Goal: Task Accomplishment & Management: Manage account settings

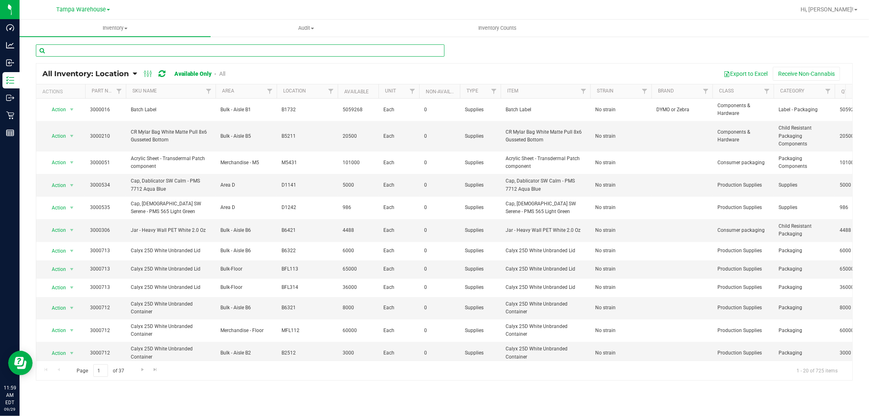
click at [102, 45] on input "text" at bounding box center [240, 50] width 409 height 12
paste input "3001154"
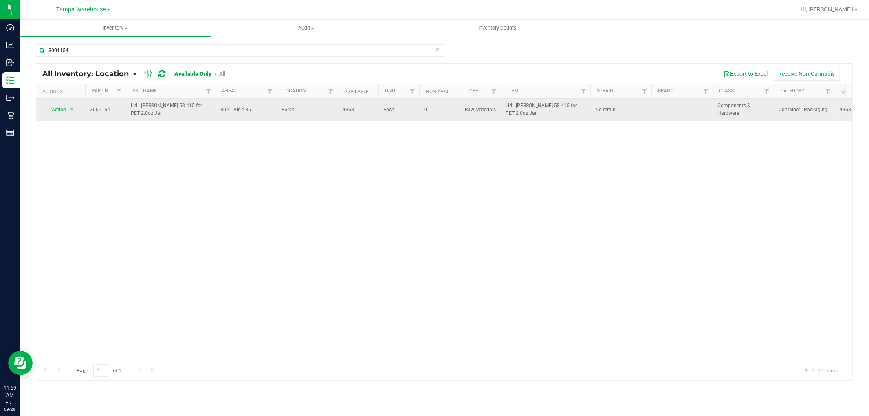
drag, startPoint x: 281, startPoint y: 109, endPoint x: 313, endPoint y: 105, distance: 32.0
click at [313, 105] on td "B6422" at bounding box center [307, 110] width 61 height 22
copy span "B6422"
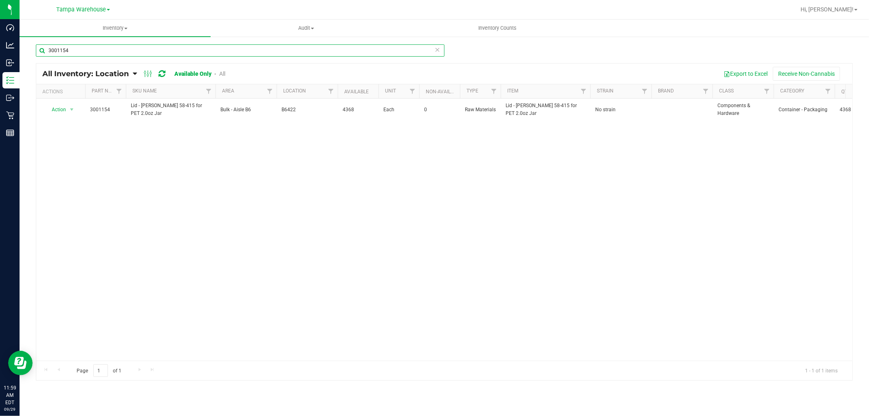
click at [93, 50] on input "3001154" at bounding box center [240, 50] width 409 height 12
paste input "2927"
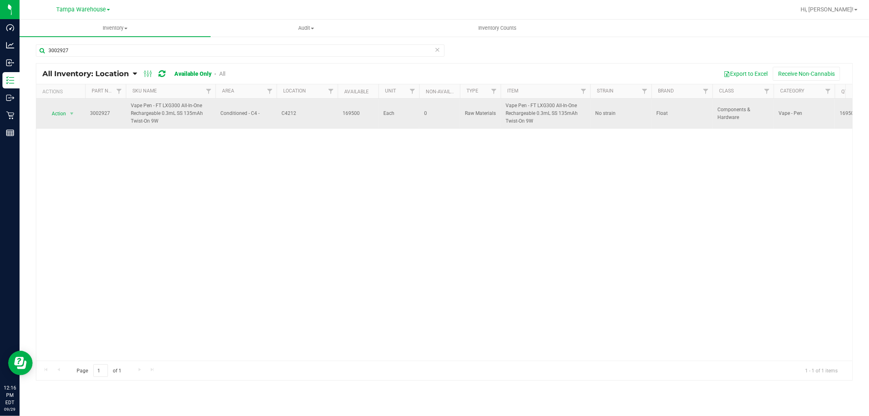
drag, startPoint x: 280, startPoint y: 117, endPoint x: 302, endPoint y: 116, distance: 21.6
click at [302, 116] on td "C4212" at bounding box center [307, 114] width 61 height 30
copy span "C4212"
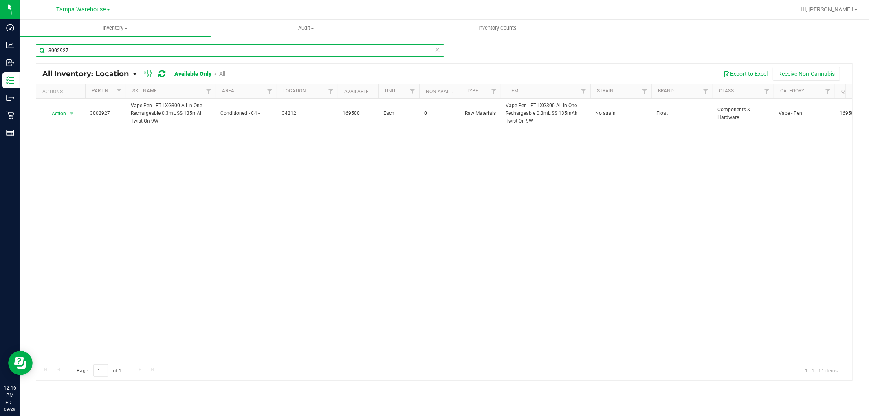
click at [107, 51] on input "3002927" at bounding box center [240, 50] width 409 height 12
paste input "8"
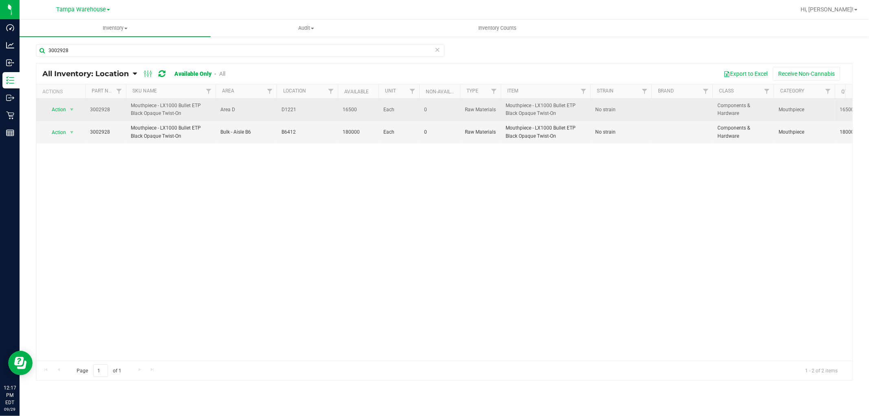
drag, startPoint x: 294, startPoint y: 111, endPoint x: 307, endPoint y: 111, distance: 12.6
click at [307, 111] on td "D1221" at bounding box center [307, 110] width 61 height 22
copy span "D1221"
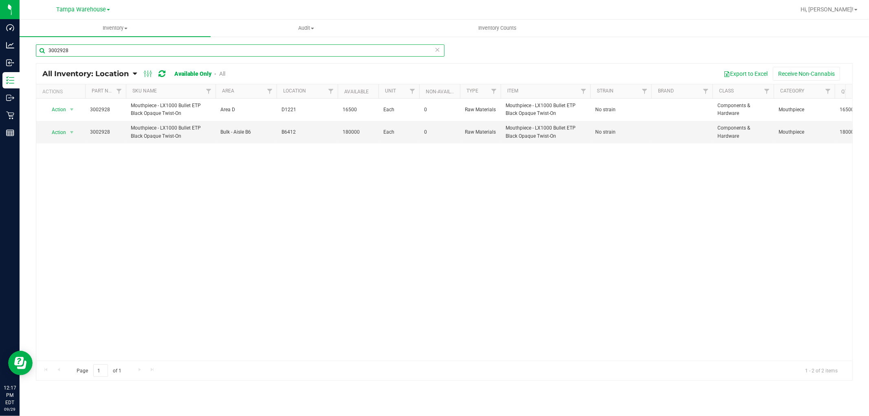
click at [75, 51] on input "3002928" at bounding box center [240, 50] width 409 height 12
paste input "4269"
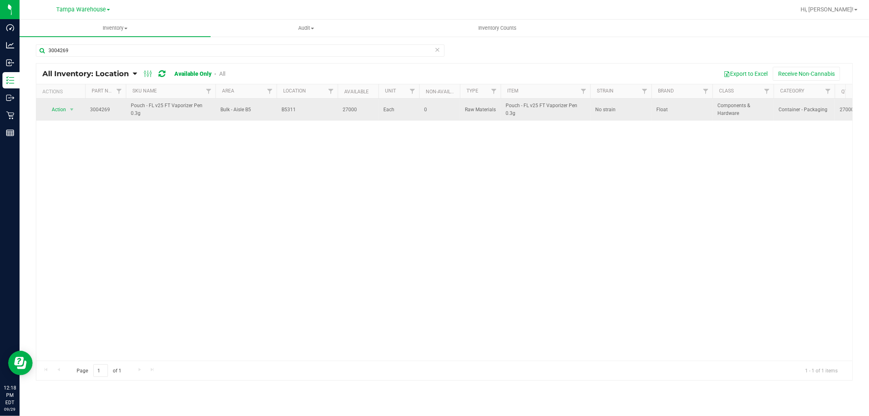
drag, startPoint x: 280, startPoint y: 108, endPoint x: 298, endPoint y: 108, distance: 18.3
click at [298, 108] on td "B5311" at bounding box center [307, 110] width 61 height 22
copy span "B5311"
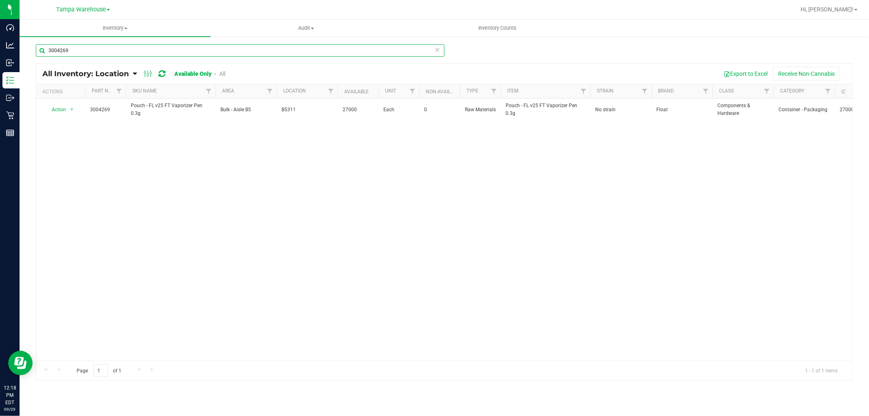
click at [96, 51] on input "3004269" at bounding box center [240, 50] width 409 height 12
paste input "0673"
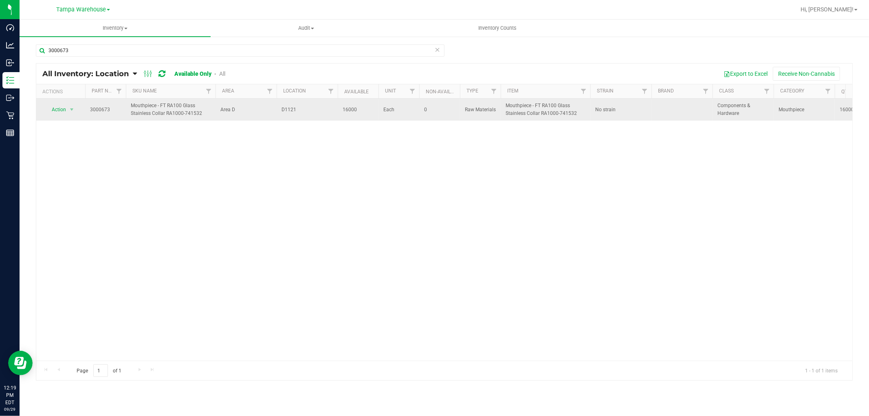
drag, startPoint x: 279, startPoint y: 112, endPoint x: 298, endPoint y: 108, distance: 20.1
click at [298, 108] on td "D1121" at bounding box center [307, 110] width 61 height 22
copy span "D1121"
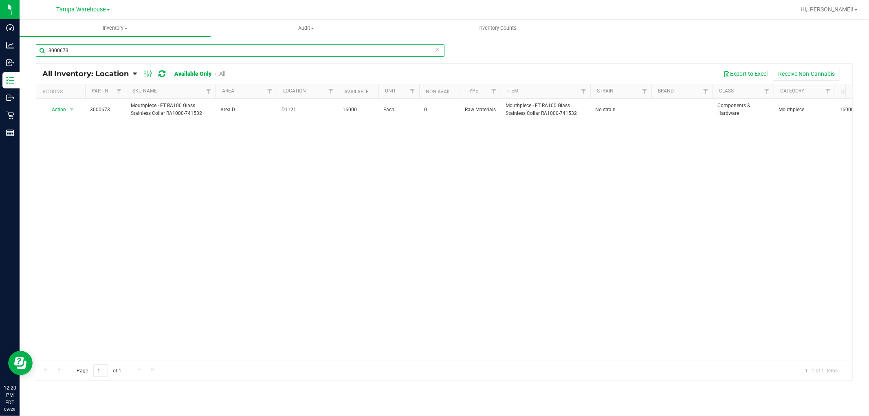
click at [103, 55] on input "3000673" at bounding box center [240, 50] width 409 height 12
paste input "4396"
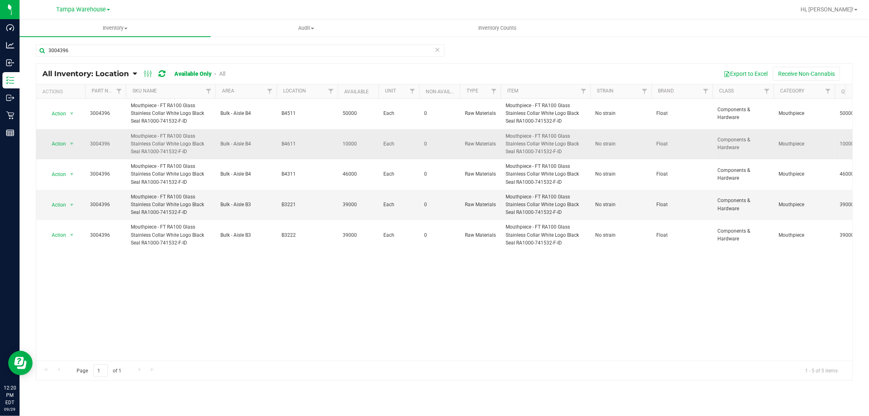
drag, startPoint x: 279, startPoint y: 141, endPoint x: 304, endPoint y: 141, distance: 24.9
click at [304, 141] on td "B4611" at bounding box center [307, 144] width 61 height 31
copy span "B4611"
click at [150, 51] on input "3004396" at bounding box center [240, 50] width 409 height 12
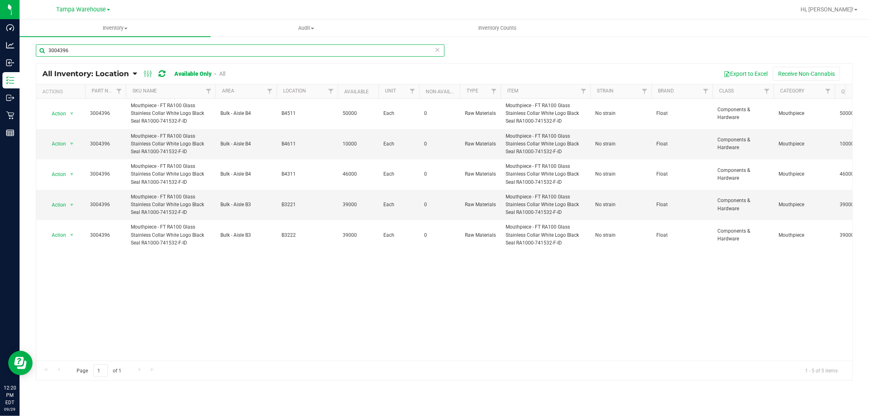
paste input "5"
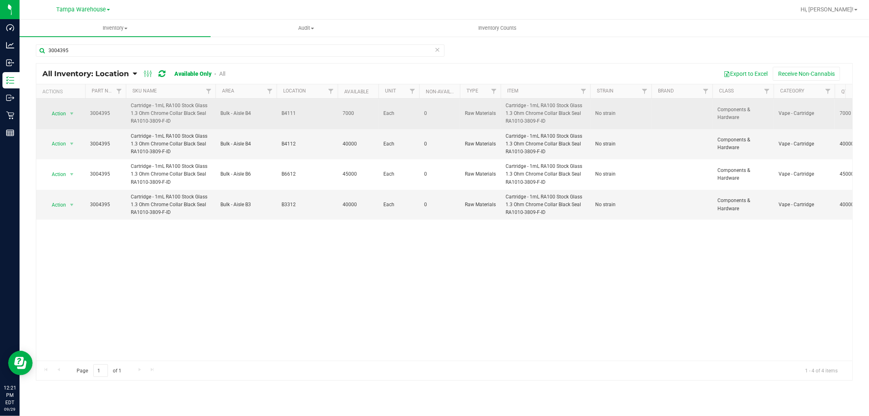
drag, startPoint x: 279, startPoint y: 114, endPoint x: 309, endPoint y: 115, distance: 29.8
click at [309, 115] on td "B4111" at bounding box center [307, 114] width 61 height 31
copy span "B4111"
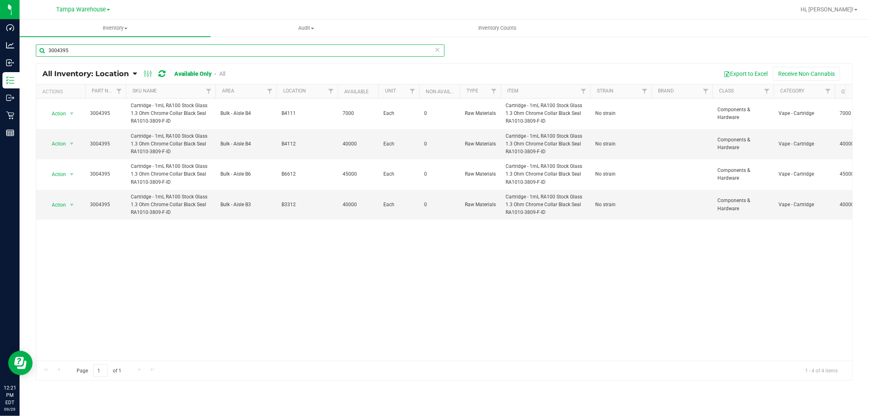
click at [82, 51] on input "3004395" at bounding box center [240, 50] width 409 height 12
paste input "429"
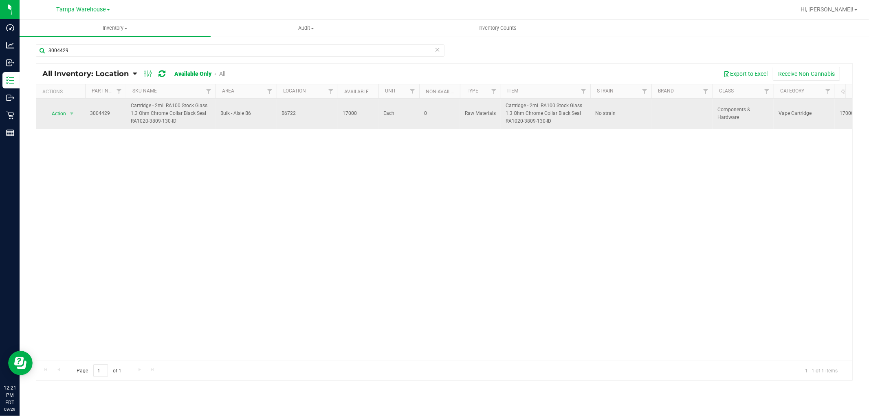
drag, startPoint x: 281, startPoint y: 114, endPoint x: 299, endPoint y: 115, distance: 17.9
click at [299, 115] on span "B6722" at bounding box center [307, 114] width 51 height 8
copy span "B6722"
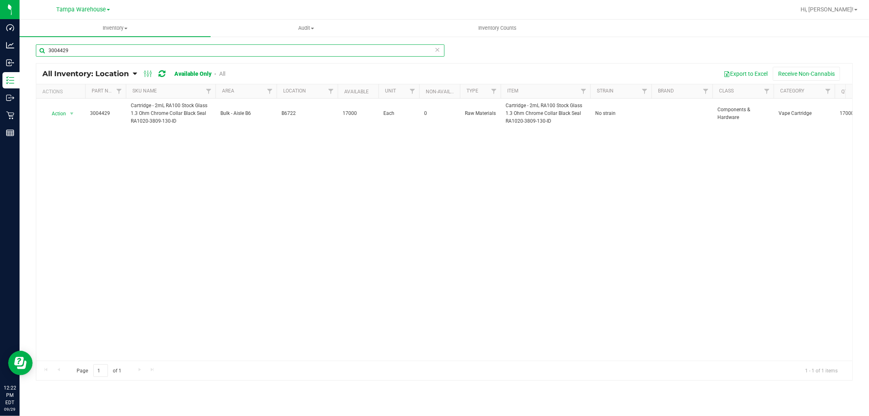
click at [90, 50] on input "3004429" at bounding box center [240, 50] width 409 height 12
paste input "371"
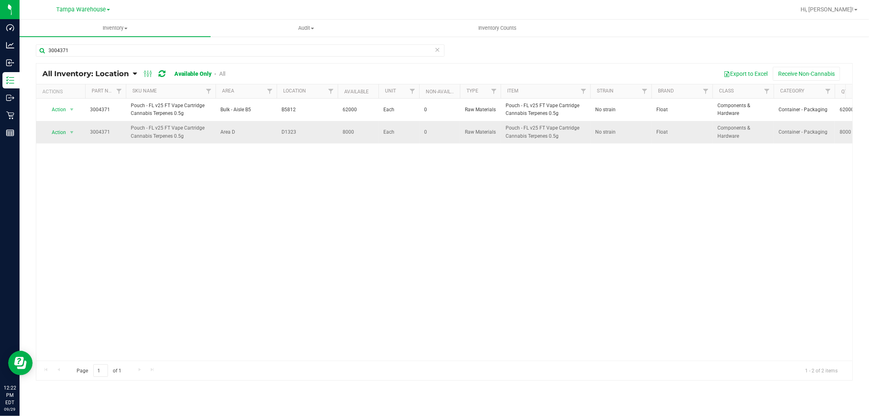
drag, startPoint x: 278, startPoint y: 128, endPoint x: 307, endPoint y: 134, distance: 29.0
click at [307, 134] on td "D1323" at bounding box center [307, 132] width 61 height 22
copy span "D1323"
click at [109, 49] on input "3004371" at bounding box center [240, 50] width 409 height 12
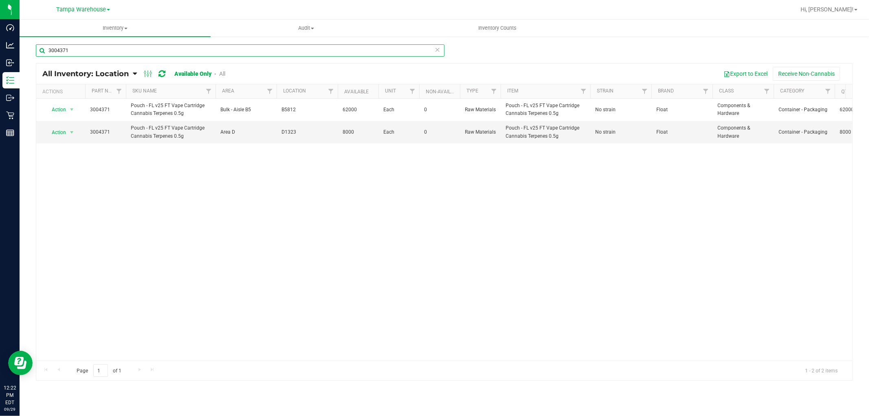
paste input "479"
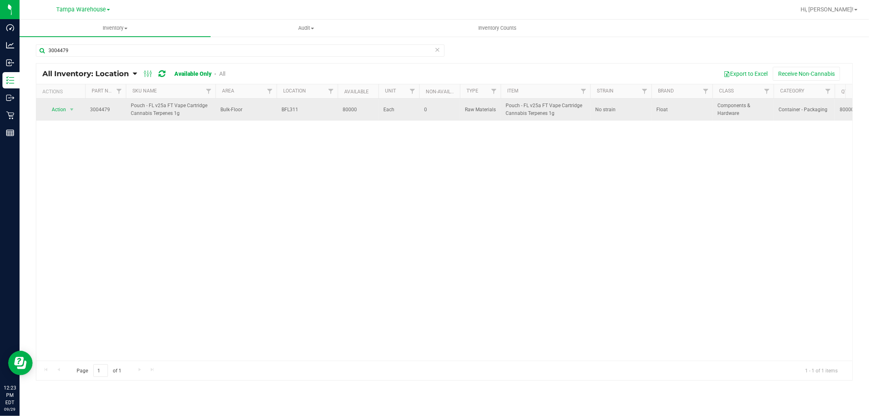
drag, startPoint x: 280, startPoint y: 108, endPoint x: 304, endPoint y: 111, distance: 24.2
click at [304, 111] on td "BFL311" at bounding box center [307, 110] width 61 height 22
copy span "BFL311"
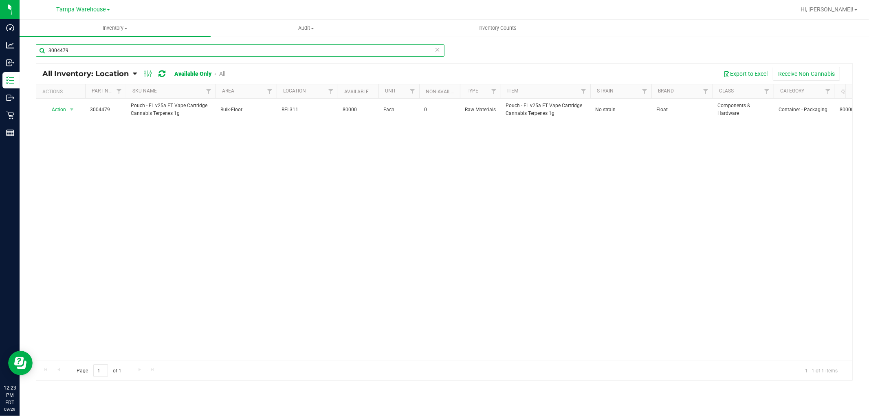
click at [101, 51] on input "3004479" at bounding box center [240, 50] width 409 height 12
paste input "30"
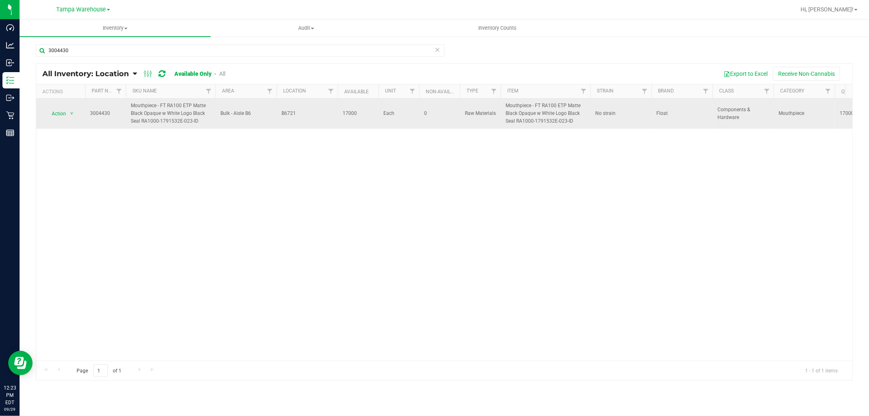
drag, startPoint x: 278, startPoint y: 111, endPoint x: 300, endPoint y: 115, distance: 21.4
click at [300, 115] on td "B6721" at bounding box center [307, 114] width 61 height 30
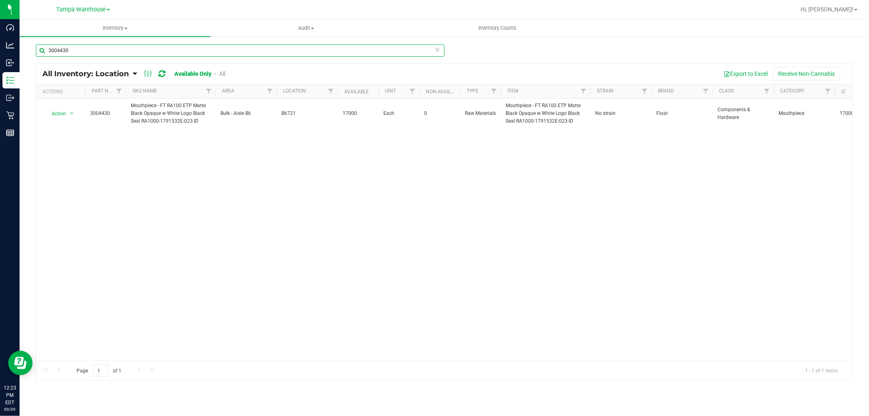
click at [119, 51] on input "3004430" at bounding box center [240, 50] width 409 height 12
paste input "8"
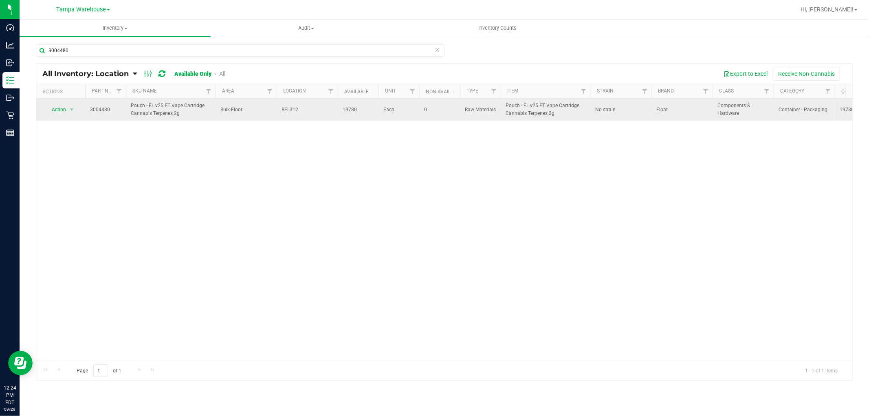
drag, startPoint x: 279, startPoint y: 111, endPoint x: 306, endPoint y: 112, distance: 26.5
click at [306, 112] on td "BFL312" at bounding box center [307, 110] width 61 height 22
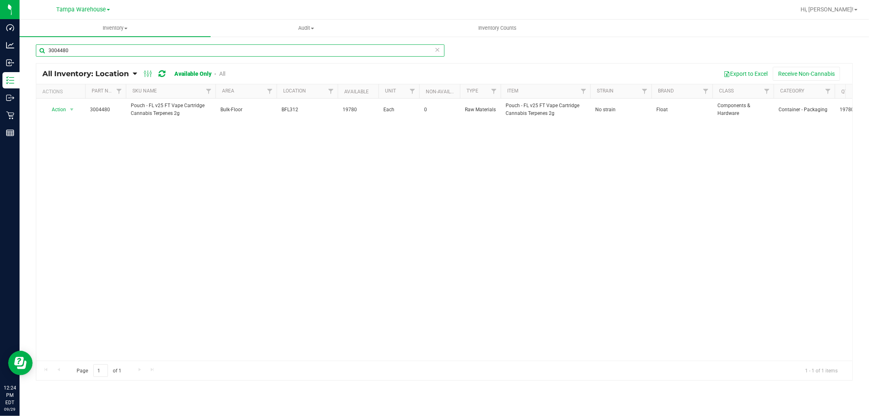
click at [88, 47] on input "3004480" at bounding box center [240, 50] width 409 height 12
paste input "294"
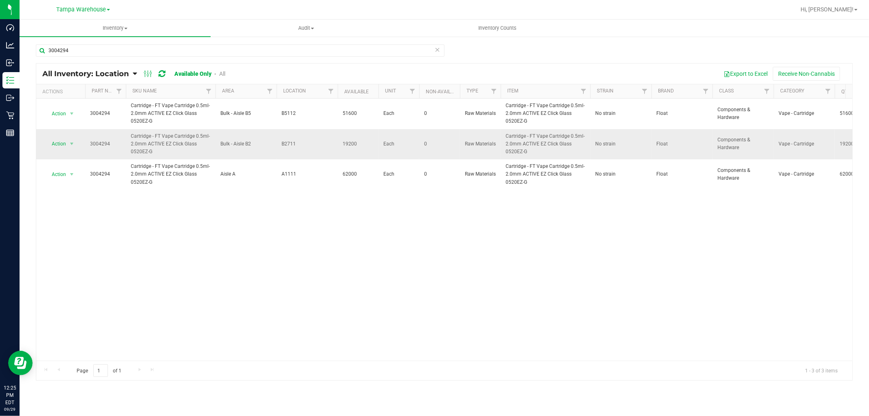
drag, startPoint x: 281, startPoint y: 143, endPoint x: 302, endPoint y: 143, distance: 20.4
click at [302, 143] on span "B2711" at bounding box center [307, 144] width 51 height 8
click at [92, 52] on input "3004294" at bounding box center [240, 50] width 409 height 12
paste input "5"
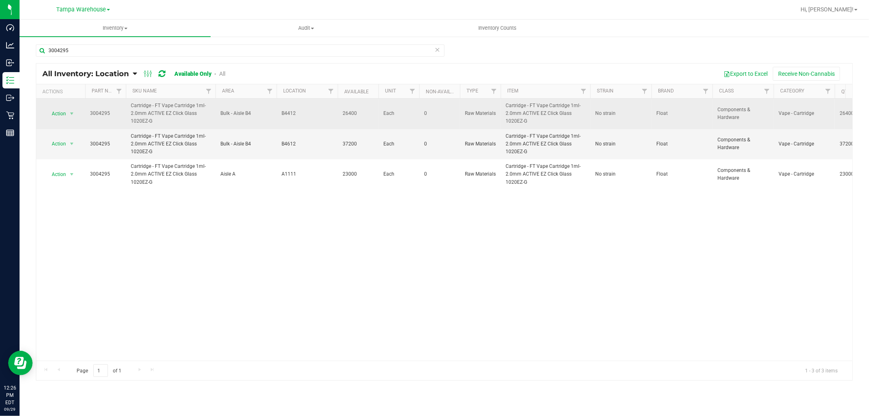
drag, startPoint x: 282, startPoint y: 117, endPoint x: 298, endPoint y: 117, distance: 16.3
click at [298, 117] on span "B4412" at bounding box center [307, 114] width 51 height 8
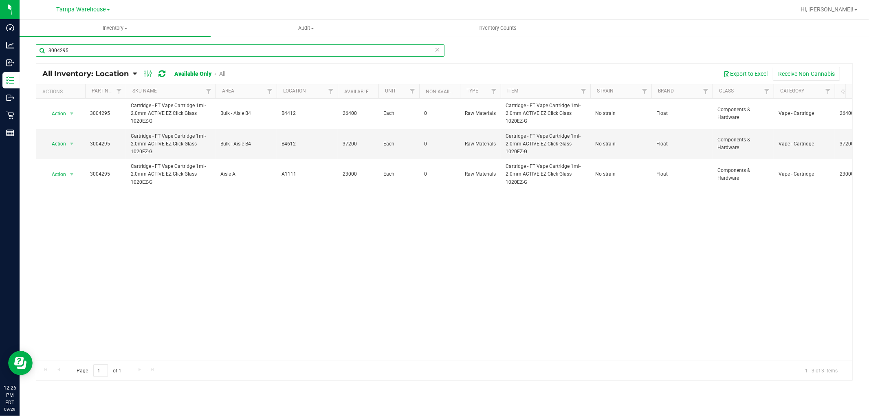
click at [75, 51] on input "3004295" at bounding box center [240, 50] width 409 height 12
paste input "378"
drag, startPoint x: 280, startPoint y: 147, endPoint x: 302, endPoint y: 147, distance: 22.0
click at [302, 147] on td "B6711" at bounding box center [307, 144] width 61 height 31
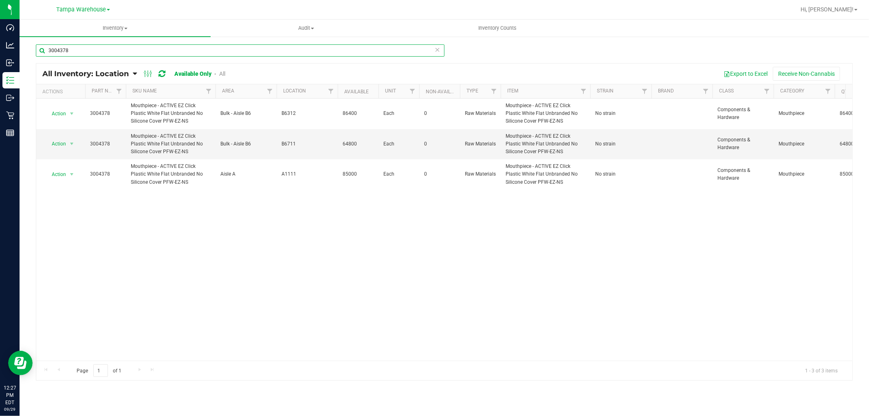
click at [77, 46] on input "3004378" at bounding box center [240, 50] width 409 height 12
click at [75, 53] on input "3004295" at bounding box center [240, 50] width 409 height 12
click at [88, 46] on input "3004294" at bounding box center [240, 50] width 409 height 12
paste input "372"
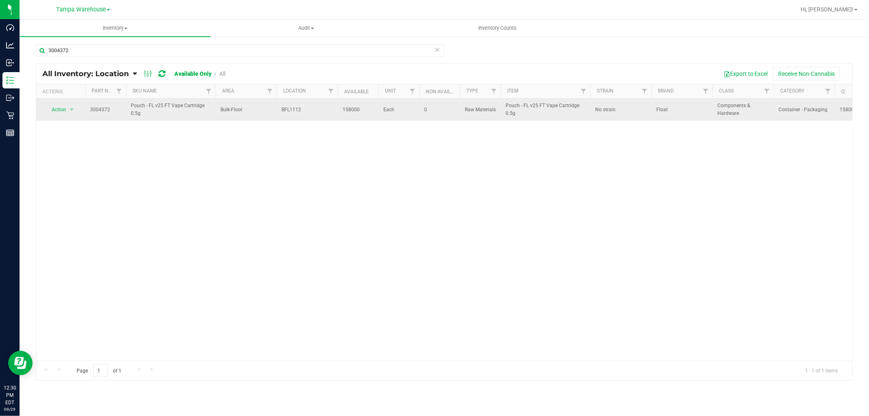
drag, startPoint x: 279, startPoint y: 108, endPoint x: 307, endPoint y: 111, distance: 27.8
click at [307, 111] on td "BFL1112" at bounding box center [307, 110] width 61 height 22
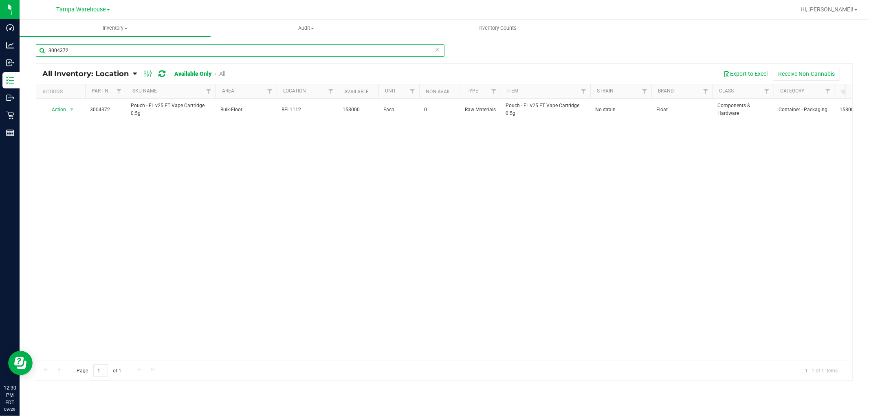
click at [84, 51] on input "3004372" at bounding box center [240, 50] width 409 height 12
paste input "3"
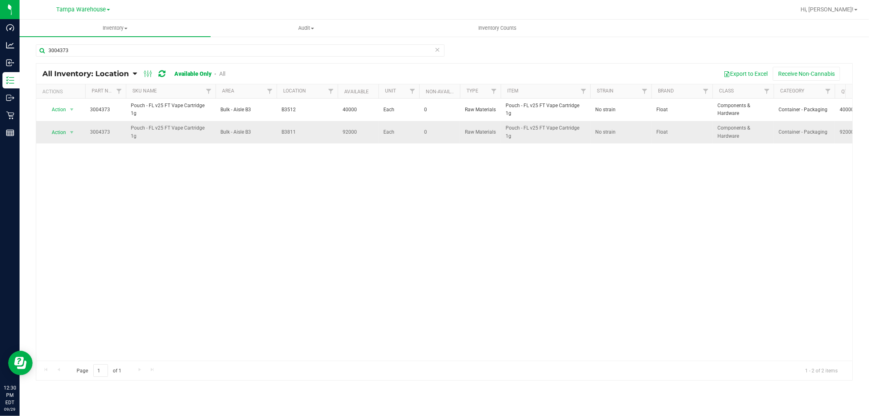
drag, startPoint x: 280, startPoint y: 137, endPoint x: 292, endPoint y: 137, distance: 12.2
click at [292, 137] on td "B3811" at bounding box center [307, 132] width 61 height 22
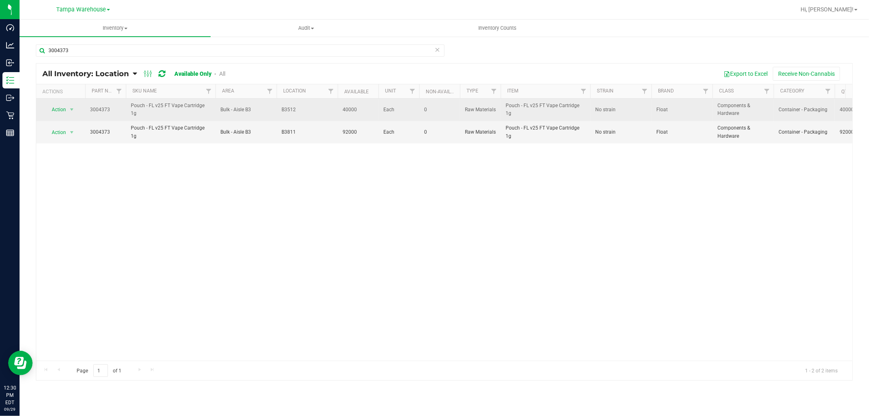
drag, startPoint x: 277, startPoint y: 110, endPoint x: 314, endPoint y: 109, distance: 36.7
click at [314, 109] on td "B3512" at bounding box center [307, 110] width 61 height 22
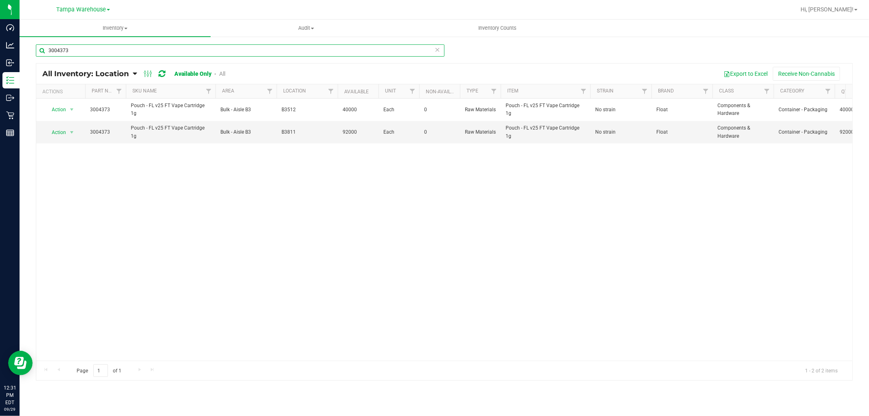
click at [77, 51] on input "3004373" at bounding box center [240, 50] width 409 height 12
paste input "99"
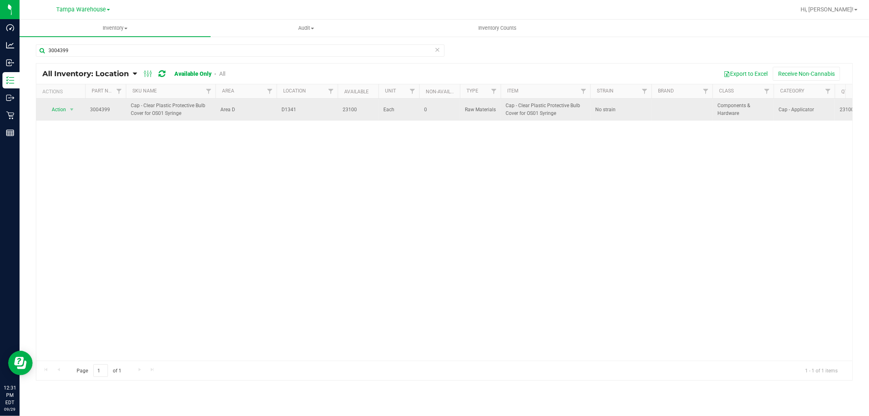
drag, startPoint x: 277, startPoint y: 111, endPoint x: 305, endPoint y: 110, distance: 27.7
click at [305, 110] on td "D1341" at bounding box center [307, 110] width 61 height 22
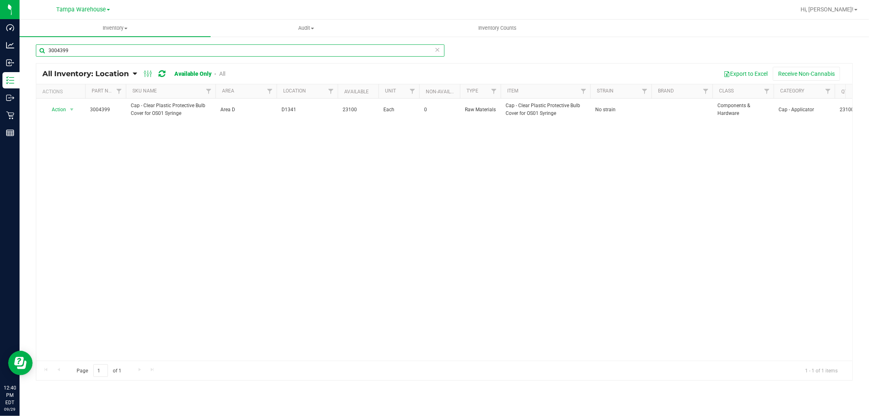
click at [79, 49] on input "3004399" at bounding box center [240, 50] width 409 height 12
paste input "1153"
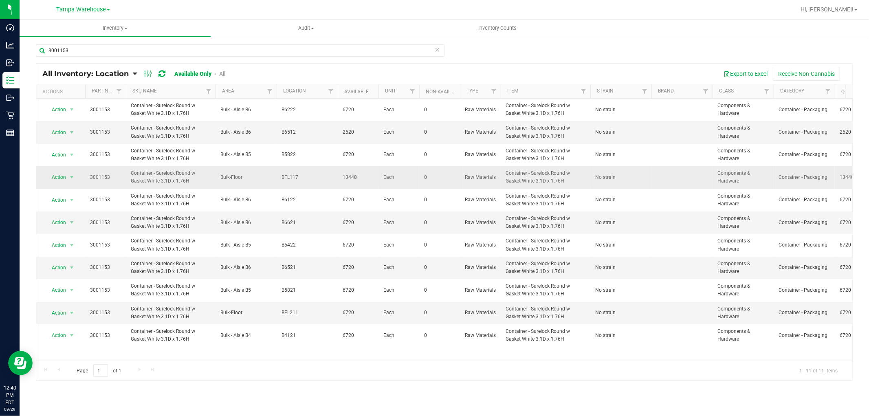
drag, startPoint x: 279, startPoint y: 176, endPoint x: 308, endPoint y: 179, distance: 29.0
click at [308, 179] on td "BFL117" at bounding box center [307, 177] width 61 height 22
click at [84, 50] on input "3001153" at bounding box center [240, 50] width 409 height 12
paste input "806"
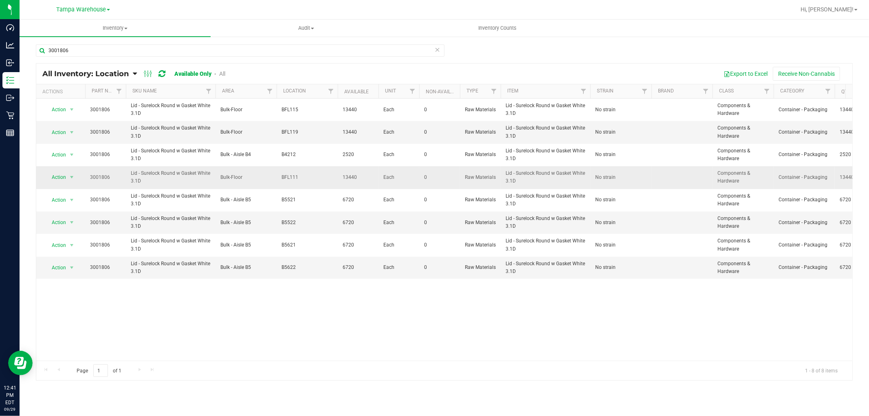
drag, startPoint x: 278, startPoint y: 177, endPoint x: 306, endPoint y: 179, distance: 28.6
click at [306, 179] on td "BFL111" at bounding box center [307, 177] width 61 height 22
click at [106, 51] on input "3001806" at bounding box center [240, 50] width 409 height 12
paste input "4180"
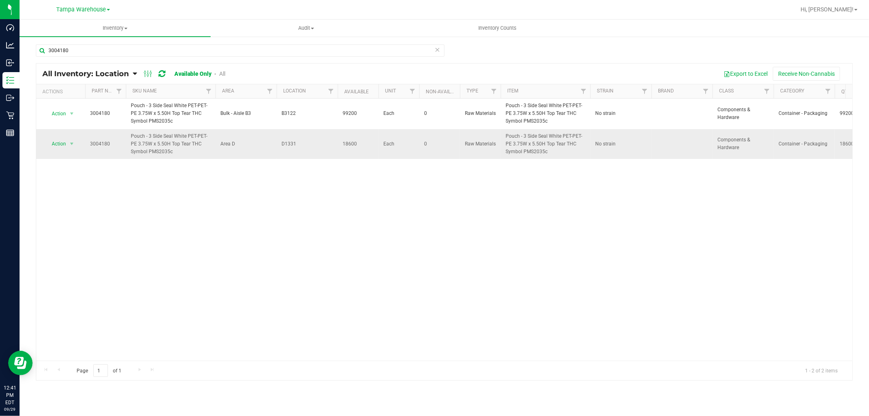
drag, startPoint x: 280, startPoint y: 144, endPoint x: 302, endPoint y: 141, distance: 21.8
click at [302, 141] on td "D1331" at bounding box center [307, 144] width 61 height 30
click at [107, 51] on input "3004180" at bounding box center [240, 50] width 409 height 12
paste input "0521"
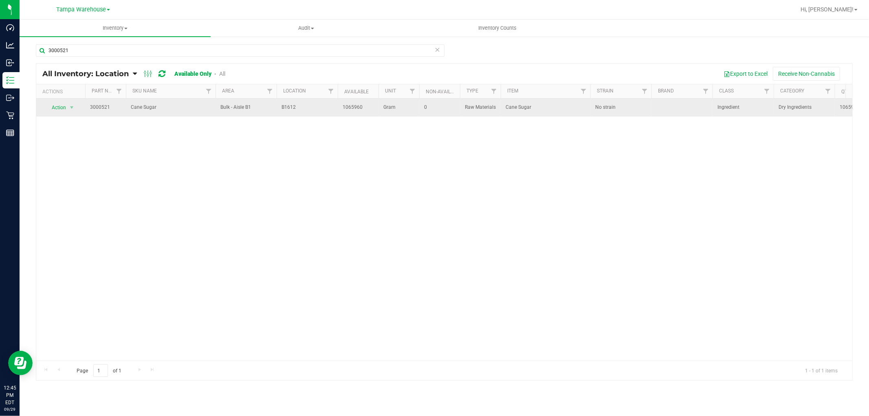
drag, startPoint x: 280, startPoint y: 107, endPoint x: 304, endPoint y: 109, distance: 24.1
click at [304, 109] on td "B1612" at bounding box center [307, 108] width 61 height 18
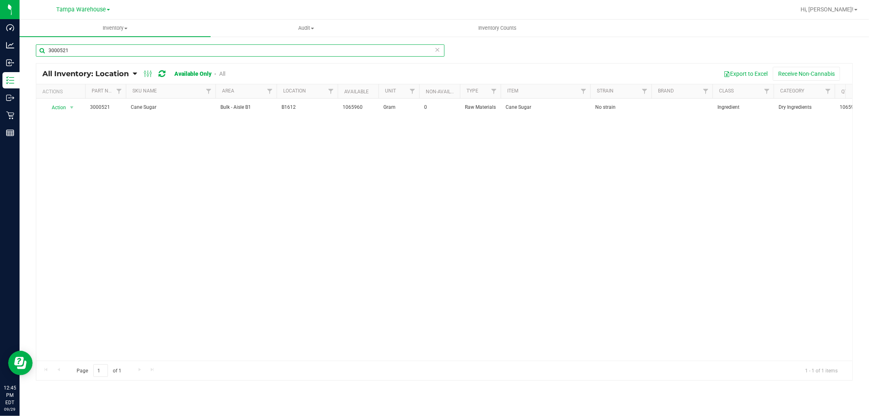
click at [77, 51] on input "3000521" at bounding box center [240, 50] width 409 height 12
paste input "2849"
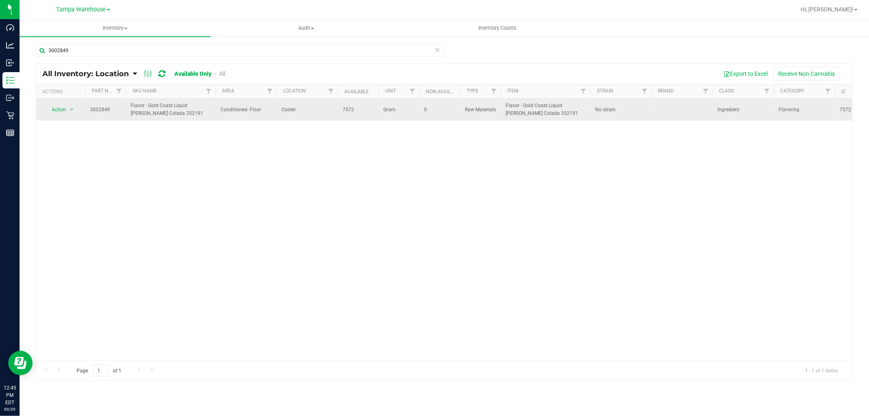
drag, startPoint x: 279, startPoint y: 111, endPoint x: 304, endPoint y: 112, distance: 24.9
click at [304, 112] on td "Cooler" at bounding box center [307, 110] width 61 height 22
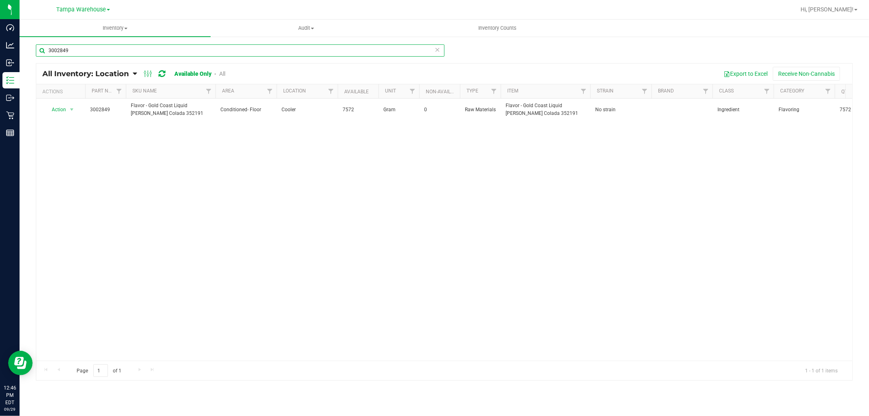
click at [74, 48] on input "3002849" at bounding box center [240, 50] width 409 height 12
paste input "7"
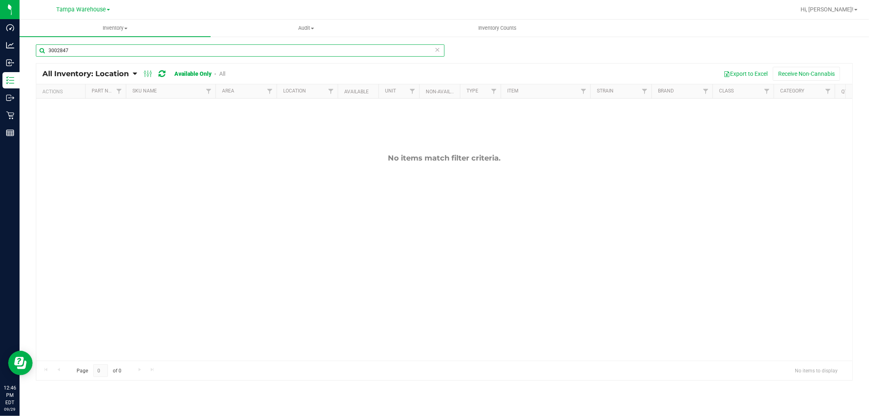
click at [83, 52] on input "3002847" at bounding box center [240, 50] width 409 height 12
paste input "4148"
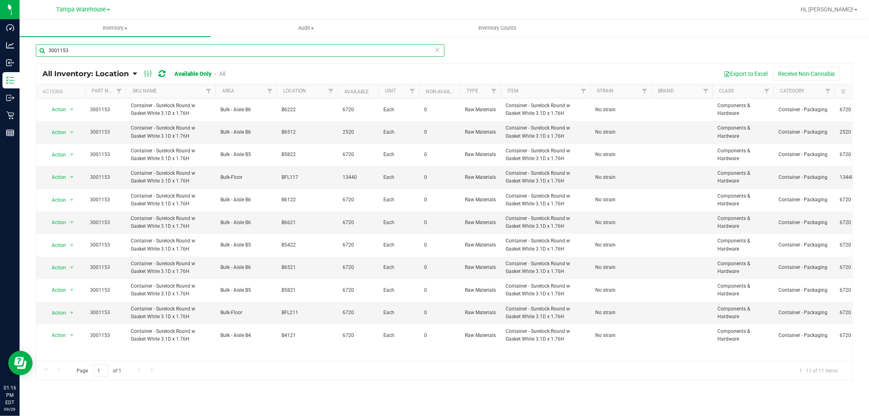
type input "3001153"
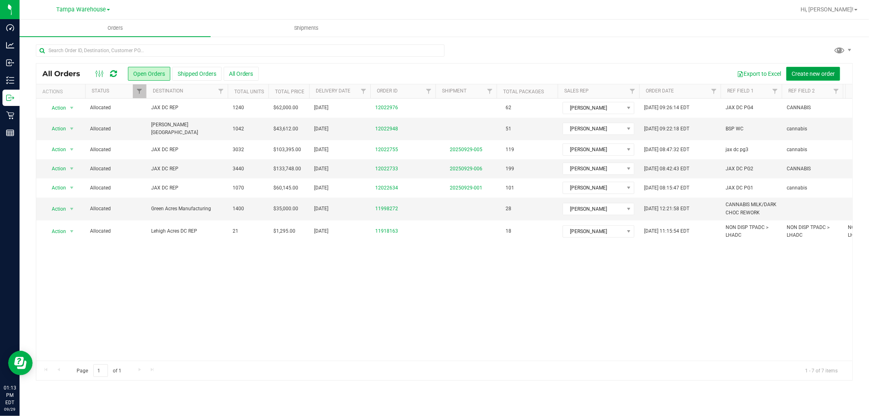
click at [817, 71] on span "Create new order" at bounding box center [813, 74] width 43 height 7
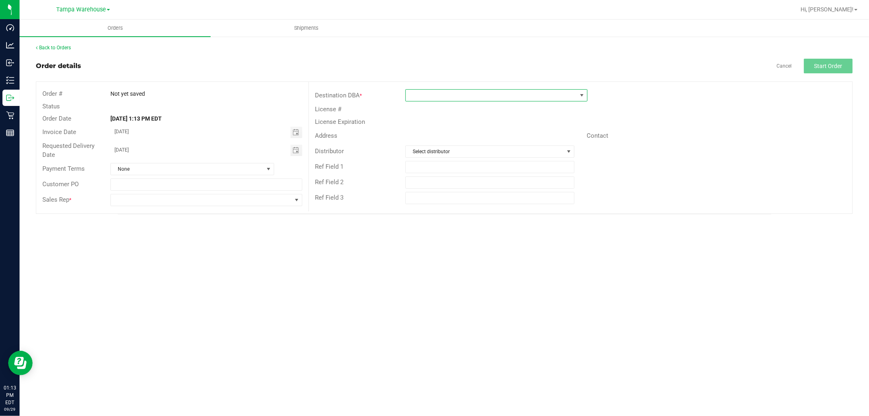
click at [451, 92] on span at bounding box center [491, 95] width 171 height 11
type input "GR"
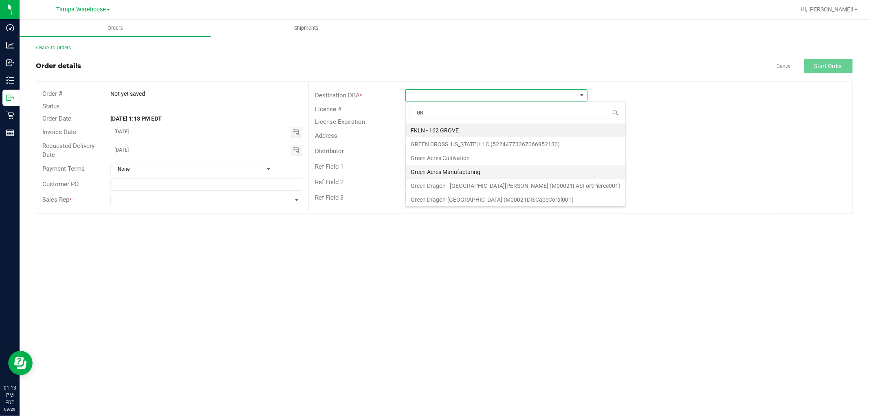
click at [454, 172] on li "Green Acres Manufacturing" at bounding box center [516, 172] width 220 height 14
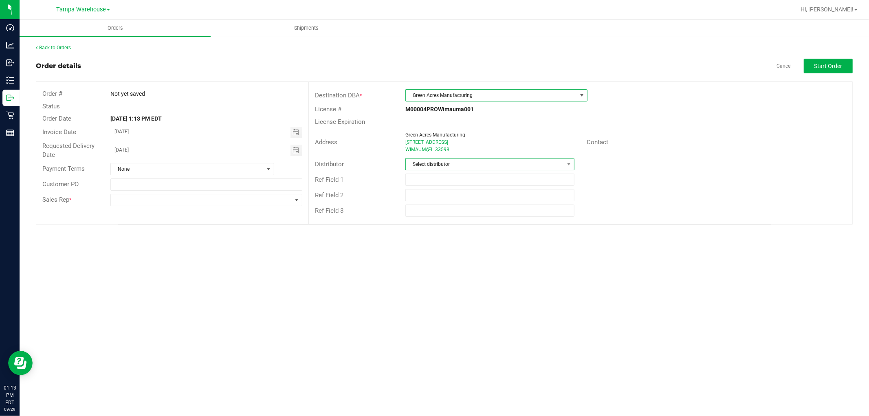
click at [440, 165] on span "Select distributor" at bounding box center [485, 164] width 158 height 11
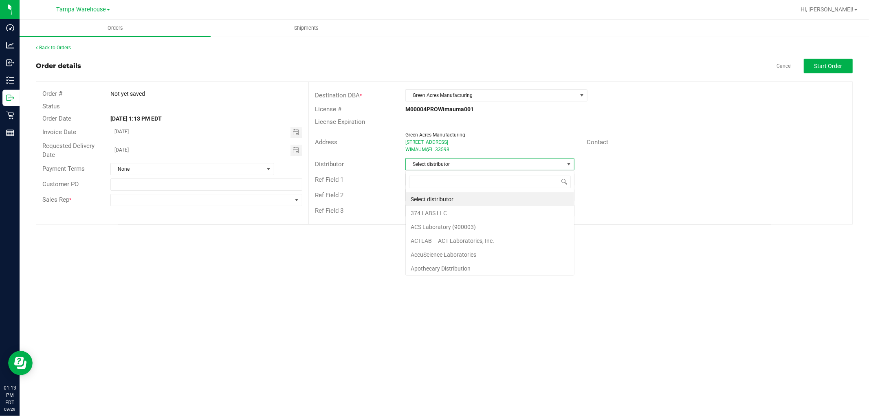
scroll to position [12, 169]
type input "TAM"
click at [440, 214] on li "Tampa Warehouse" at bounding box center [490, 213] width 168 height 14
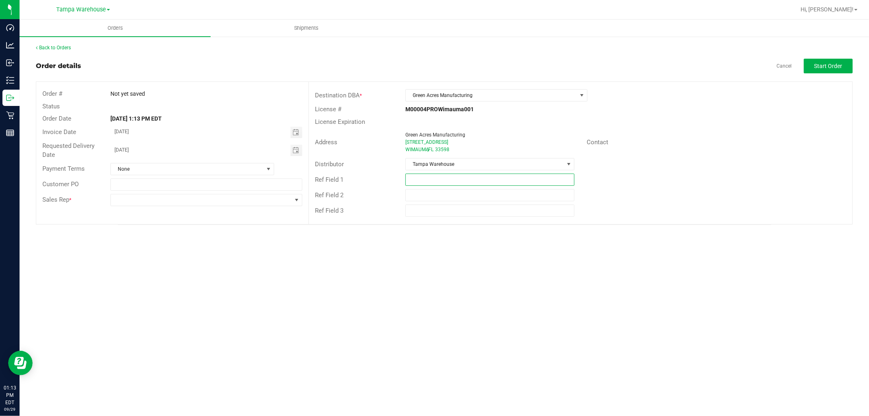
click at [432, 181] on input "text" at bounding box center [490, 180] width 169 height 12
type input "GA EDIBLES REQUEST 09.29.25"
click at [654, 199] on div "Ref Field 2" at bounding box center [581, 194] width 544 height 15
click at [260, 196] on span at bounding box center [201, 199] width 181 height 11
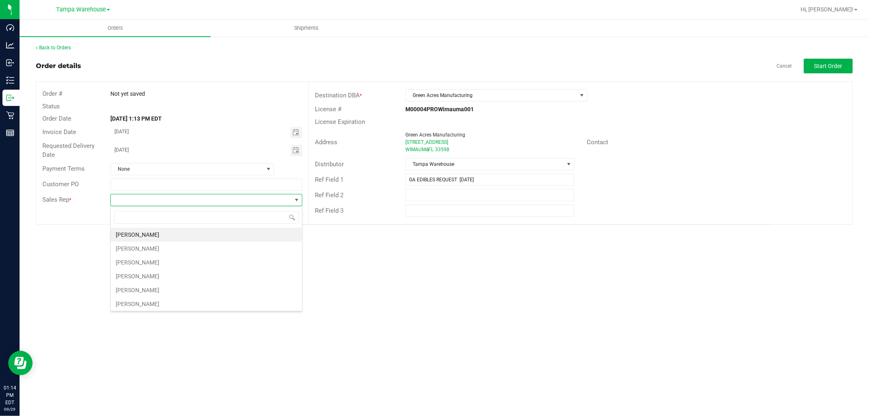
scroll to position [12, 192]
type input "ISAIA"
click at [172, 236] on li "Isaiah Mercado" at bounding box center [206, 235] width 191 height 14
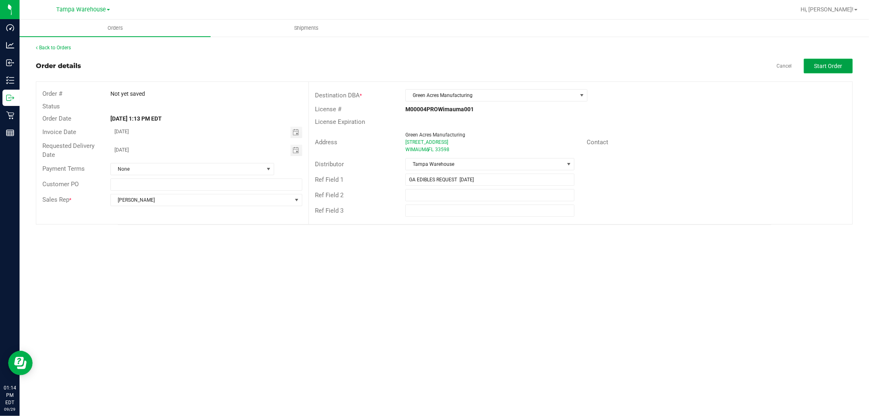
click at [819, 63] on span "Start Order" at bounding box center [829, 66] width 28 height 7
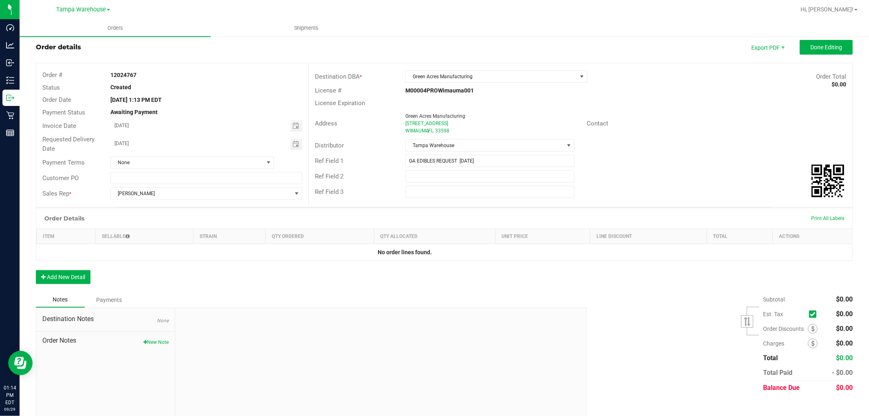
scroll to position [29, 0]
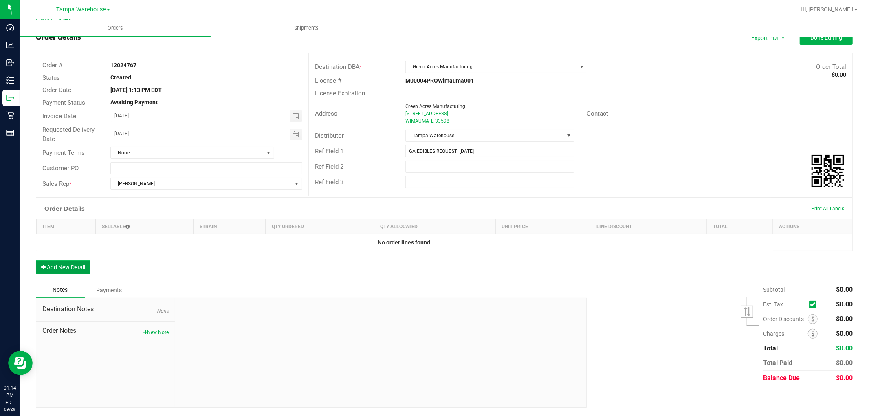
click at [79, 264] on button "Add New Detail" at bounding box center [63, 267] width 55 height 14
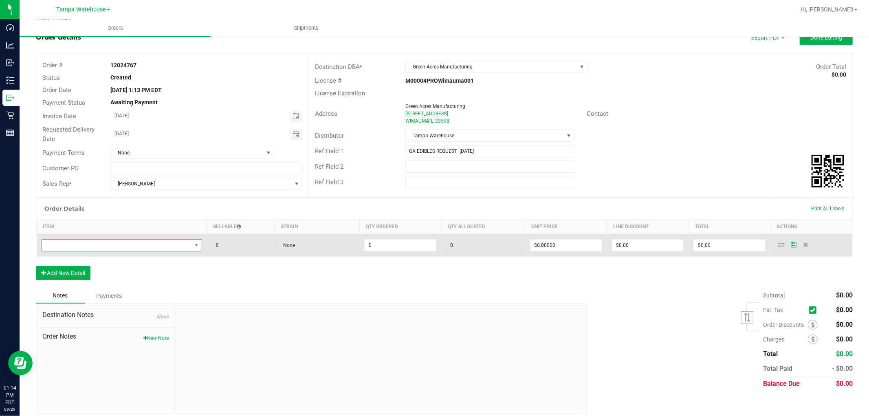
click at [101, 243] on span "NO DATA FOUND" at bounding box center [117, 245] width 150 height 11
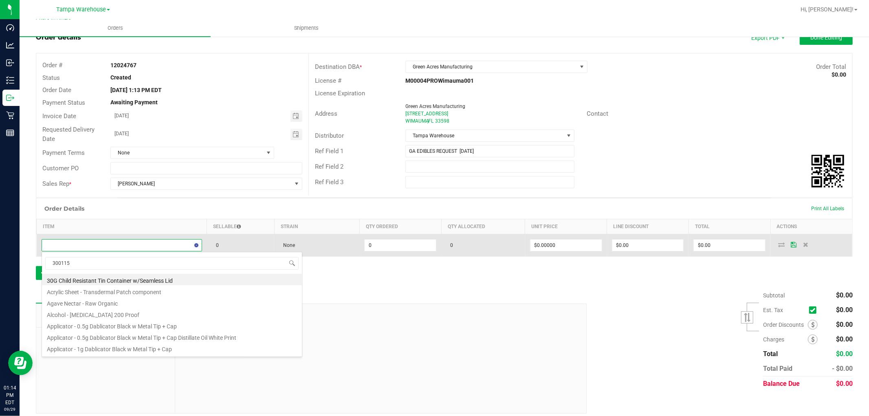
type input "3001153"
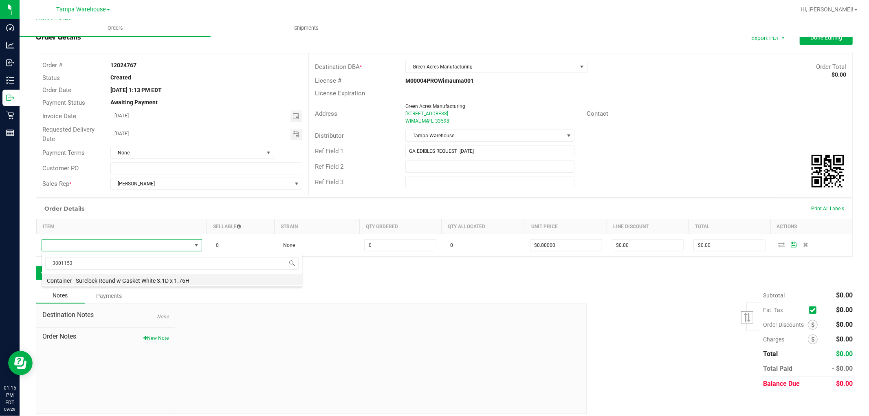
click at [179, 282] on li "Container - Surelock Round w Gasket White 3.1D x 1.76H" at bounding box center [172, 279] width 260 height 11
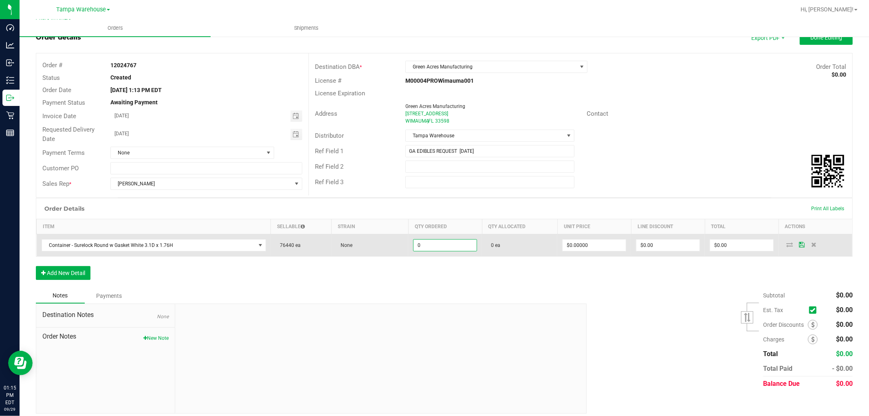
click at [427, 247] on input "0" at bounding box center [445, 245] width 63 height 11
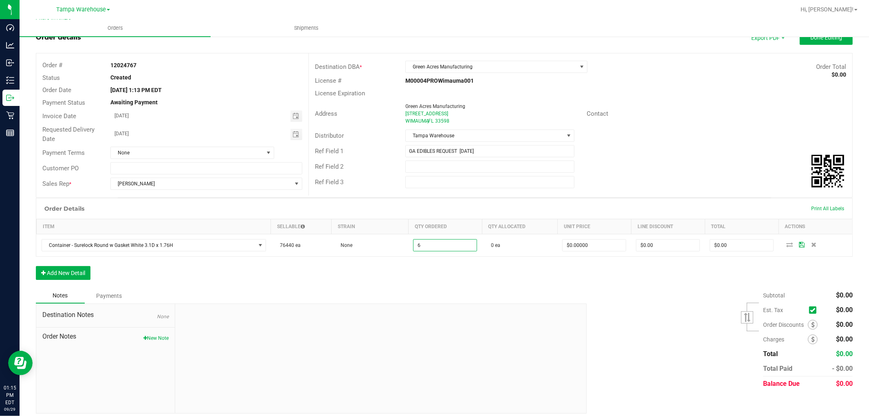
type input "6 ea"
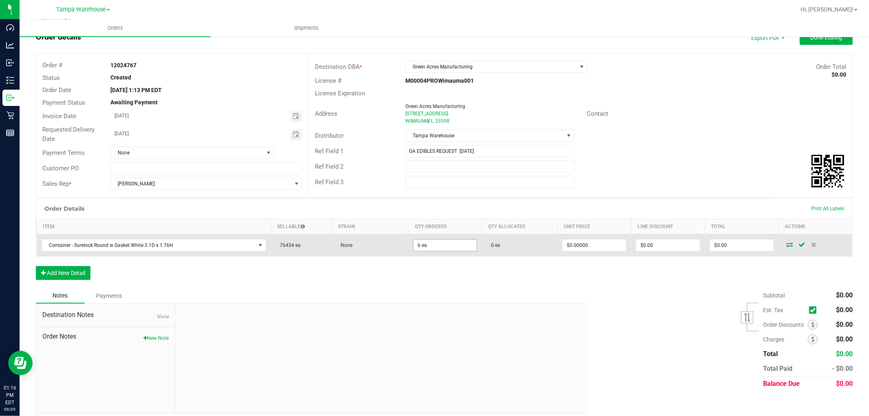
type input "6"
click at [434, 244] on input "6" at bounding box center [445, 245] width 63 height 11
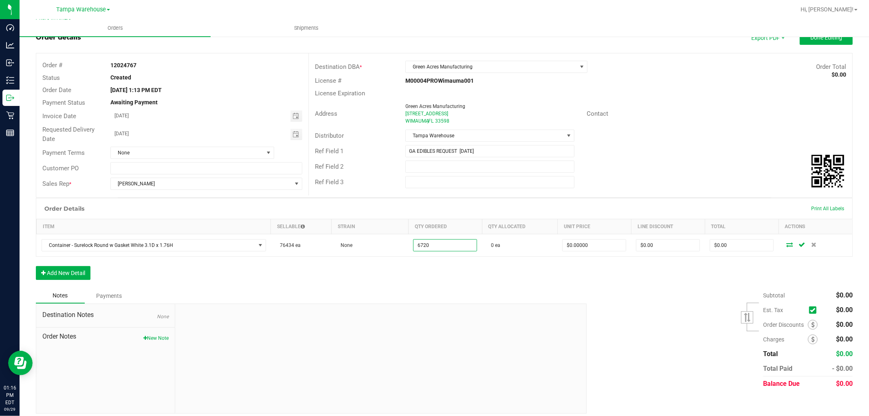
type input "6720 ea"
click at [425, 282] on div "Order Details Print All Labels Item Sellable Strain Qty Ordered Qty Allocated U…" at bounding box center [444, 243] width 817 height 90
click at [74, 280] on button "Add New Detail" at bounding box center [63, 273] width 55 height 14
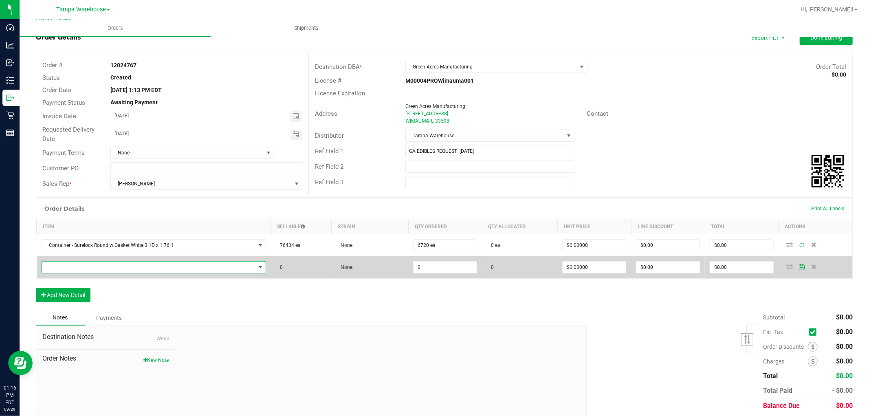
click at [104, 266] on span "NO DATA FOUND" at bounding box center [149, 267] width 214 height 11
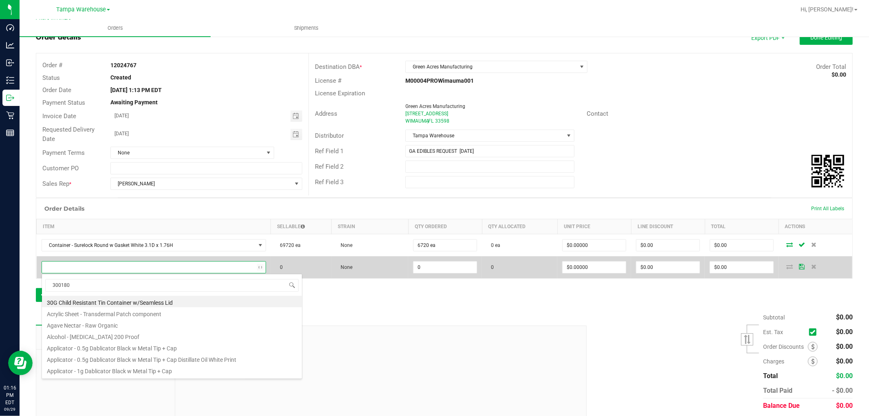
type input "3001806"
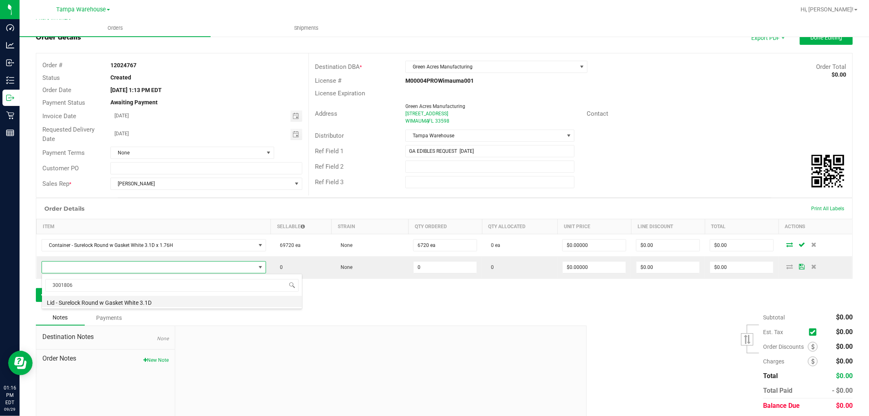
click at [128, 302] on li "Lid - Surelock Round w Gasket White 3.1D" at bounding box center [172, 301] width 260 height 11
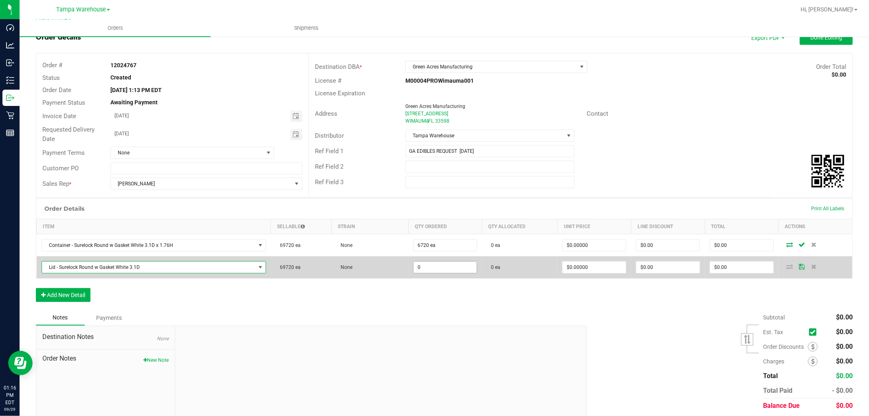
click at [457, 266] on input "0" at bounding box center [445, 267] width 63 height 11
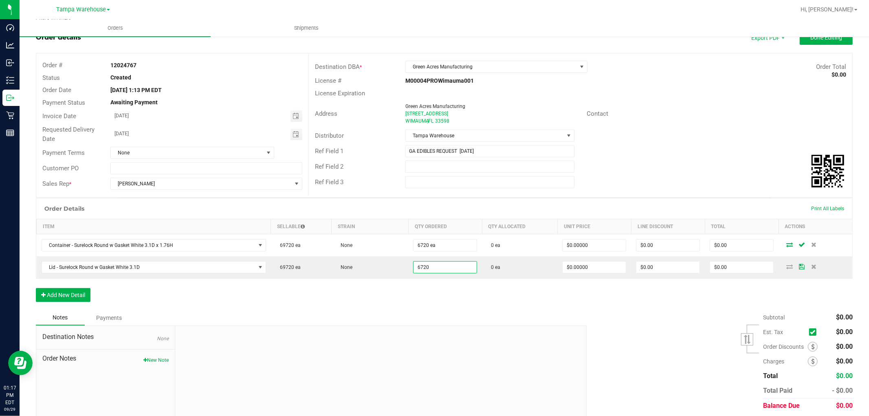
type input "6720 ea"
click at [326, 300] on div "Order Details Print All Labels Item Sellable Strain Qty Ordered Qty Allocated U…" at bounding box center [444, 254] width 817 height 112
click at [78, 293] on button "Add New Detail" at bounding box center [63, 295] width 55 height 14
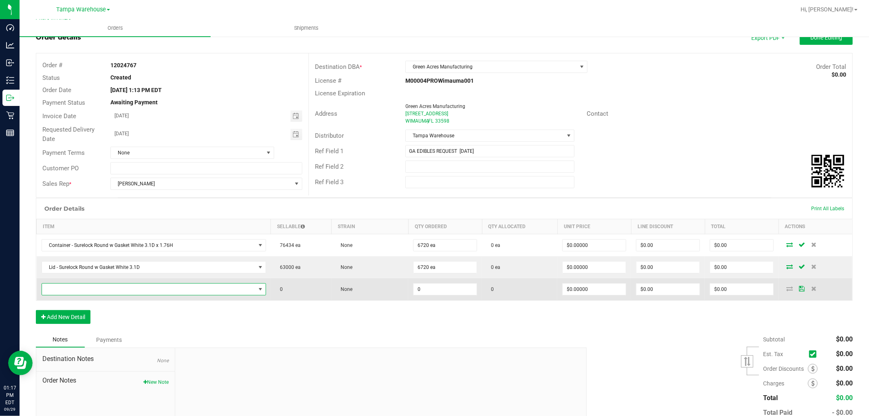
click at [78, 292] on span "NO DATA FOUND" at bounding box center [149, 289] width 214 height 11
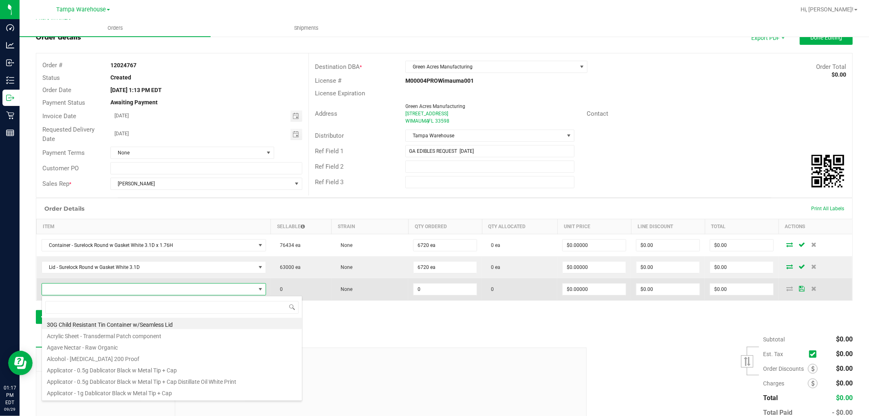
scroll to position [12, 218]
type input "3004180"
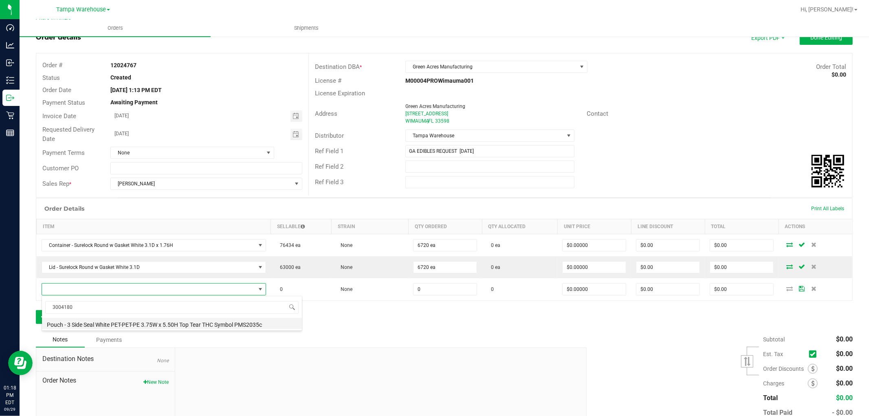
click at [196, 322] on li "Pouch - 3 Side Seal White PET-PET-PE 3.75W x 5.50H Top Tear THC Symbol PMS2035c" at bounding box center [172, 323] width 260 height 11
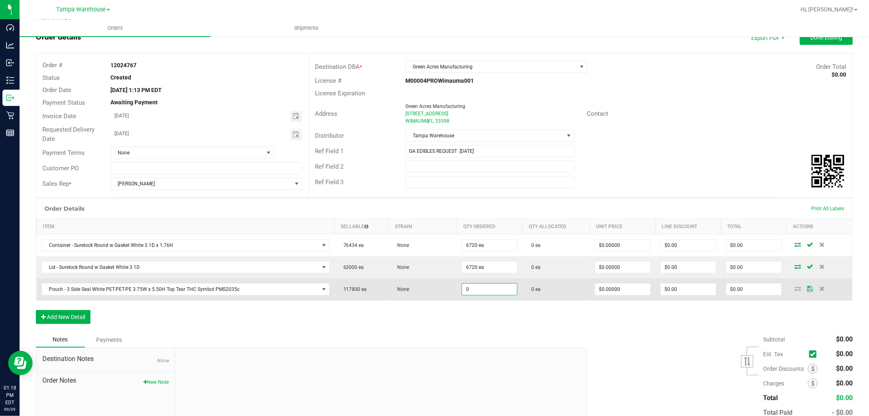
click at [473, 291] on input "0" at bounding box center [489, 289] width 55 height 11
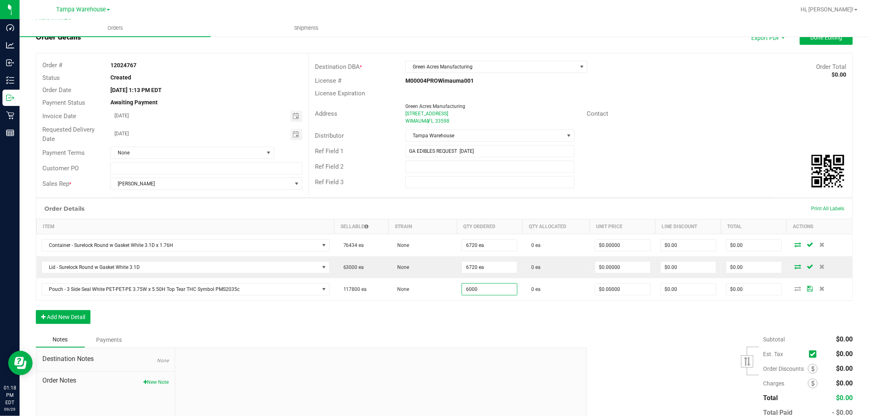
type input "6000 ea"
click at [454, 323] on div "Order Details Print All Labels Item Sellable Strain Qty Ordered Qty Allocated U…" at bounding box center [444, 265] width 817 height 134
click at [73, 313] on button "Add New Detail" at bounding box center [63, 317] width 55 height 14
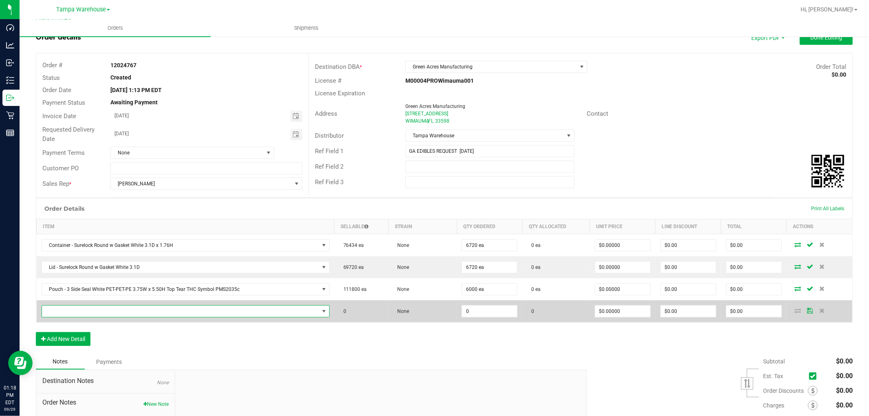
click at [85, 309] on span "NO DATA FOUND" at bounding box center [180, 311] width 277 height 11
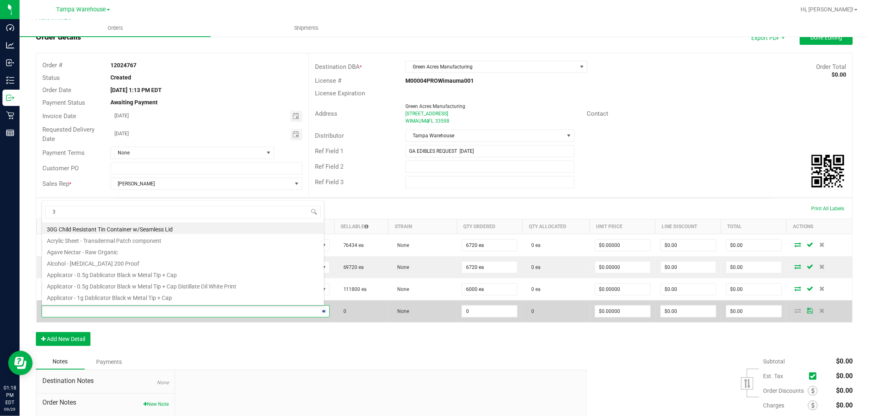
scroll to position [0, 0]
type input "3000521"
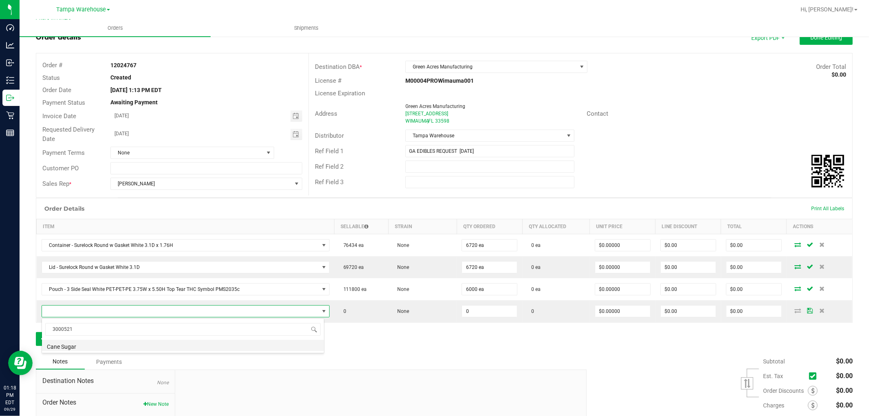
click at [137, 343] on li "Cane Sugar" at bounding box center [183, 345] width 282 height 11
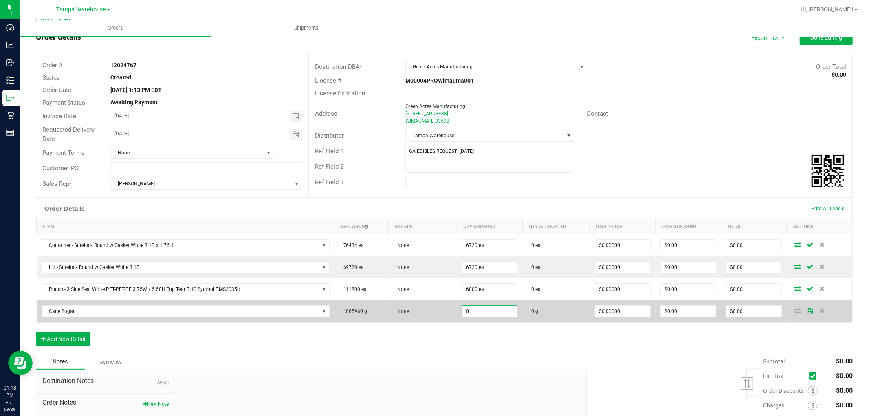
click at [479, 312] on input "0" at bounding box center [489, 311] width 55 height 11
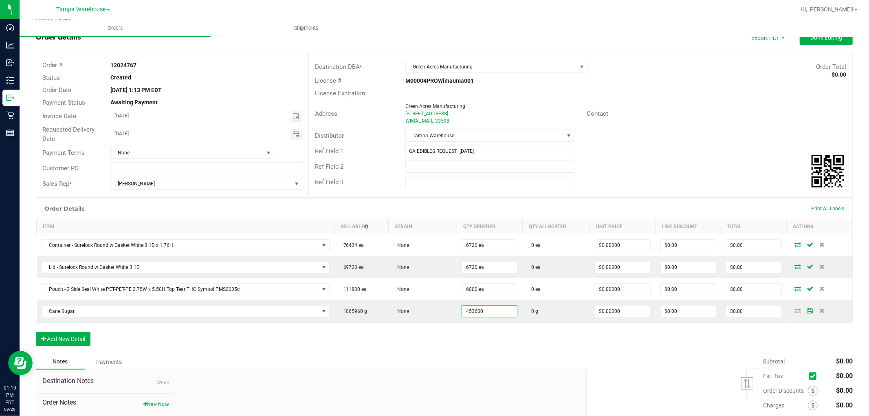
type input "453600.0000 g"
click at [461, 339] on div "Order Details Print All Labels Item Sellable Strain Qty Ordered Qty Allocated U…" at bounding box center [444, 276] width 817 height 156
click at [306, 341] on div "Order Details Print All Labels Item Sellable Strain Qty Ordered Qty Allocated U…" at bounding box center [444, 276] width 817 height 156
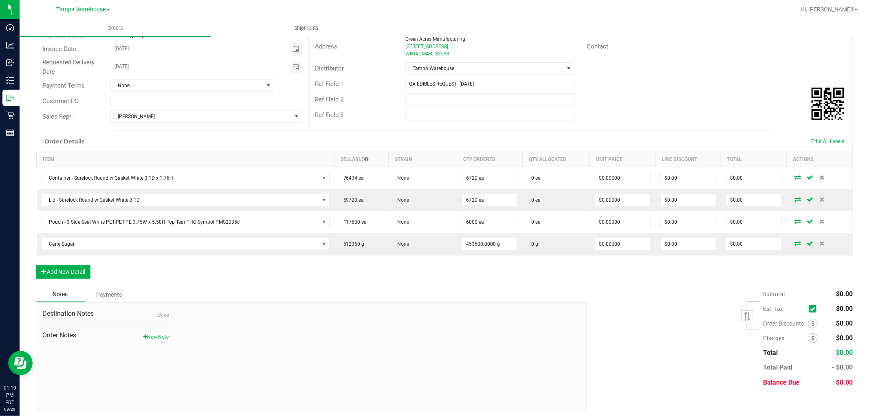
scroll to position [100, 0]
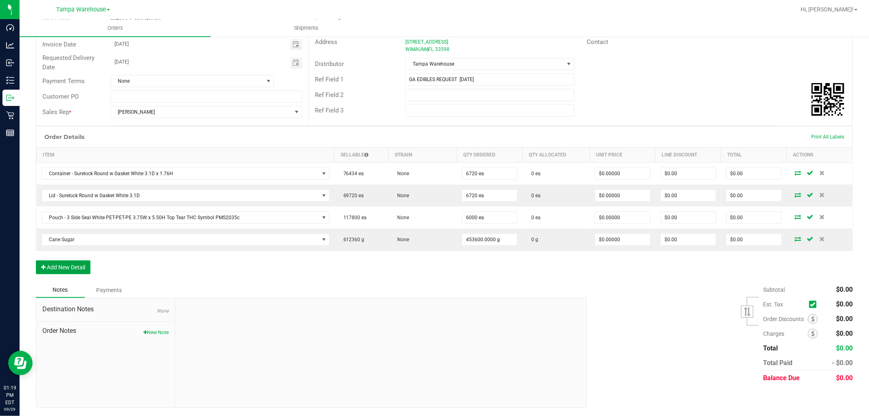
click at [84, 270] on button "Add New Detail" at bounding box center [63, 267] width 55 height 14
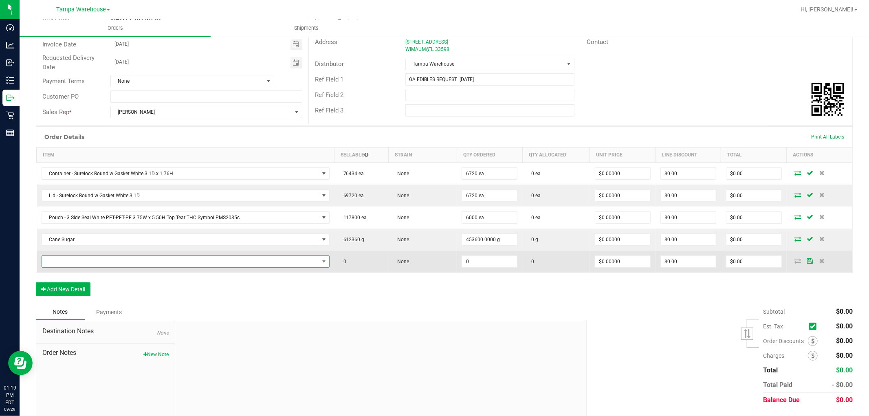
click at [108, 261] on span "NO DATA FOUND" at bounding box center [180, 261] width 277 height 11
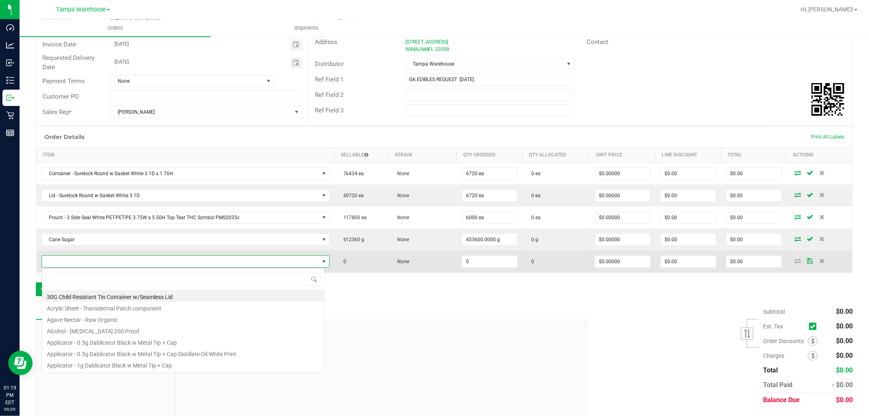
scroll to position [12, 280]
type input "3002849"
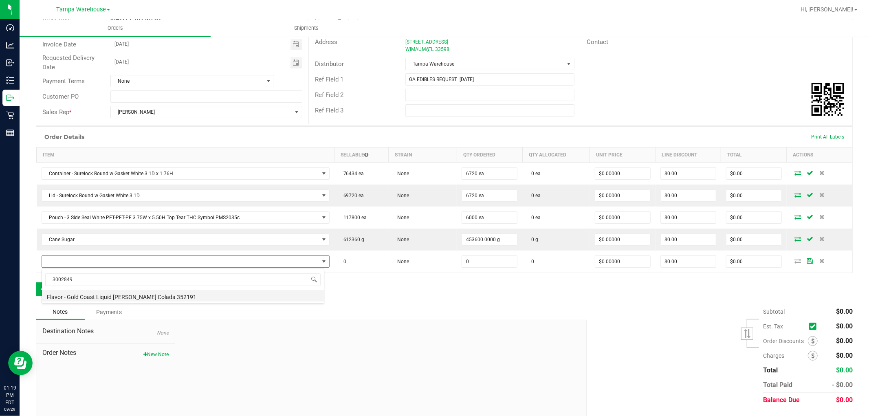
click at [153, 299] on li "Flavor - Gold Coast Liquid [PERSON_NAME] Colada 352191" at bounding box center [183, 295] width 282 height 11
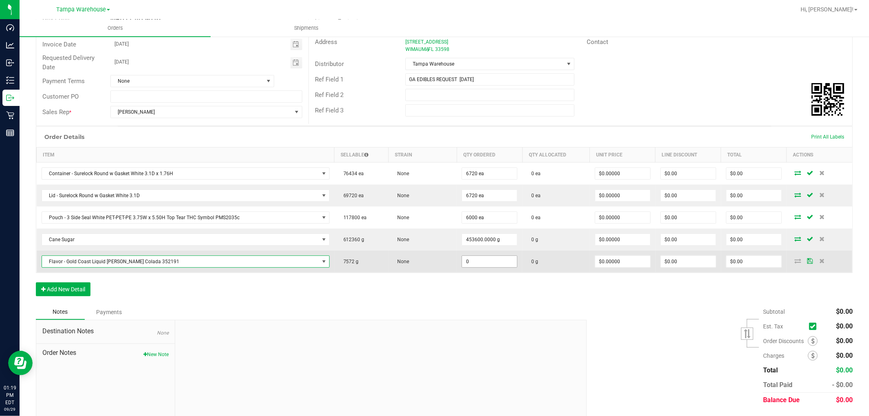
click at [476, 267] on input "0" at bounding box center [489, 261] width 55 height 11
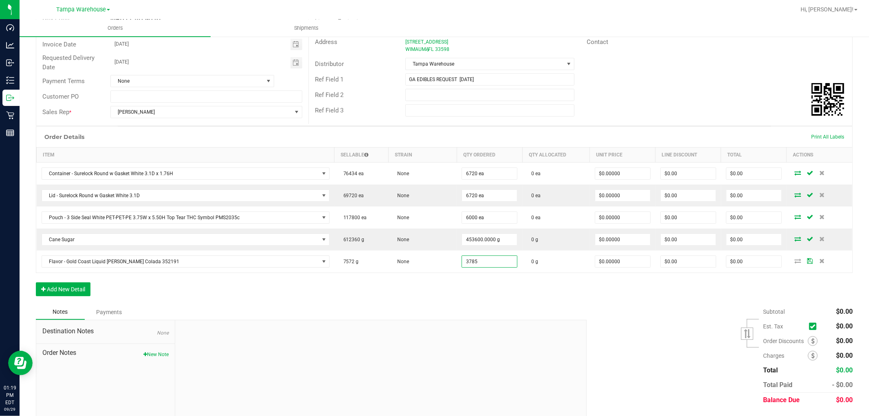
type input "3785.0000 g"
click at [485, 294] on div "Order Details Print All Labels Item Sellable Strain Qty Ordered Qty Allocated U…" at bounding box center [444, 215] width 817 height 178
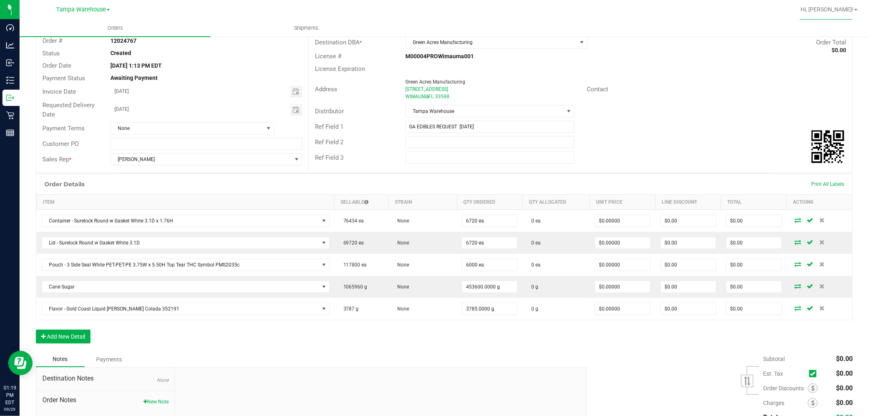
scroll to position [0, 0]
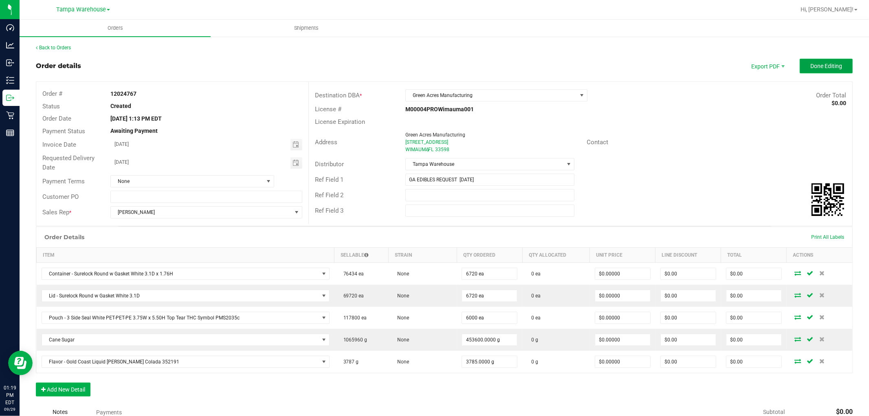
click at [833, 68] on span "Done Editing" at bounding box center [827, 66] width 32 height 7
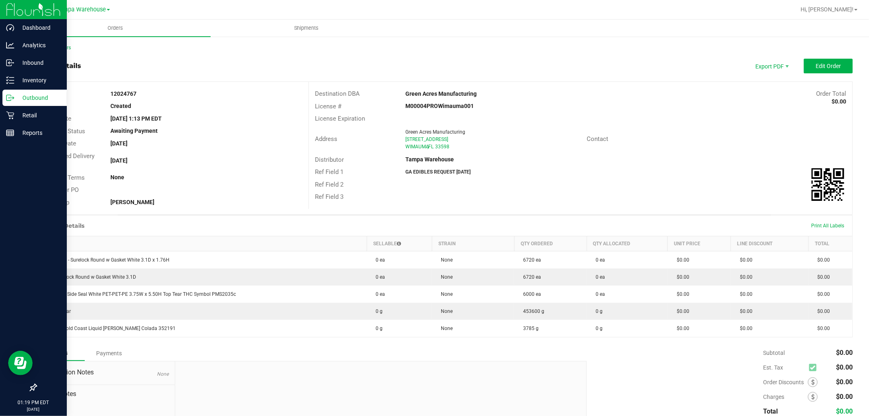
click at [34, 99] on p "Outbound" at bounding box center [38, 98] width 49 height 10
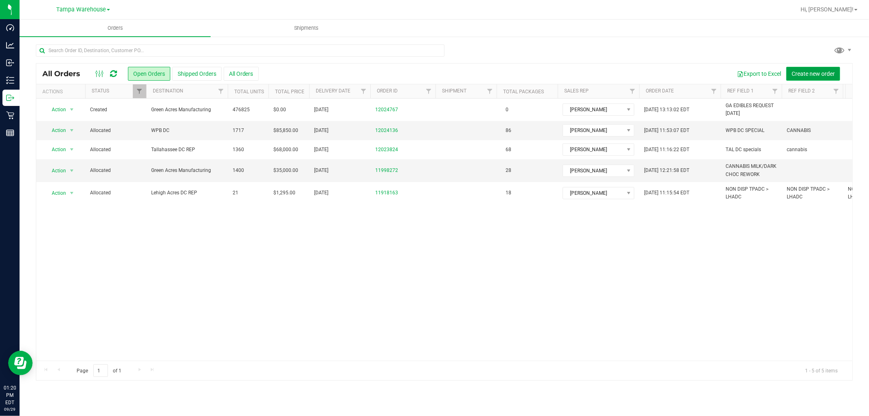
click at [825, 69] on button "Create new order" at bounding box center [814, 74] width 54 height 14
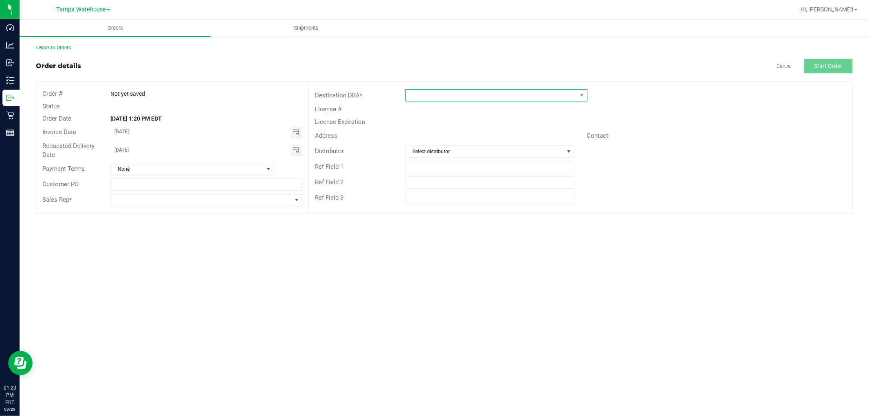
click at [492, 95] on span at bounding box center [491, 95] width 171 height 11
type input "GR"
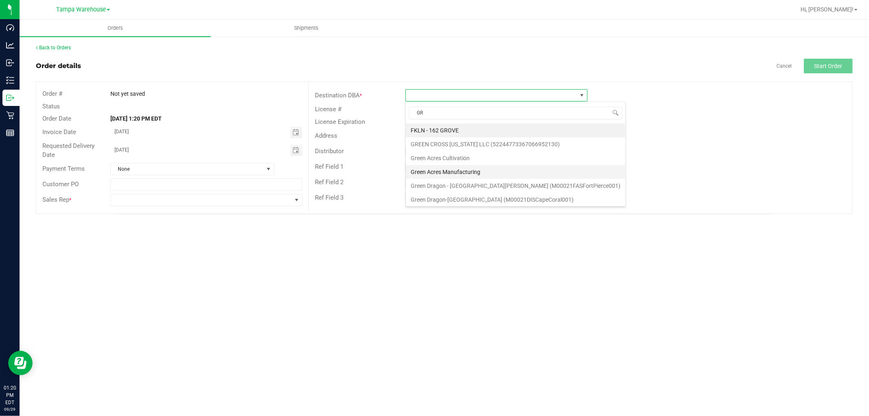
click at [463, 170] on li "Green Acres Manufacturing" at bounding box center [516, 172] width 220 height 14
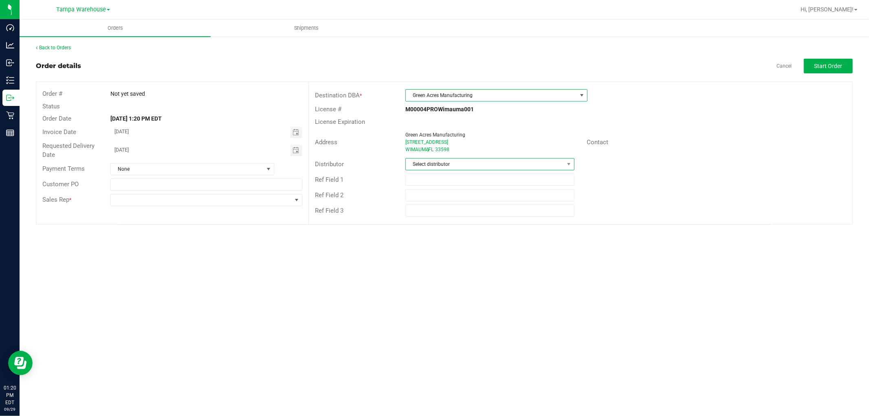
click at [458, 167] on span "Select distributor" at bounding box center [485, 164] width 158 height 11
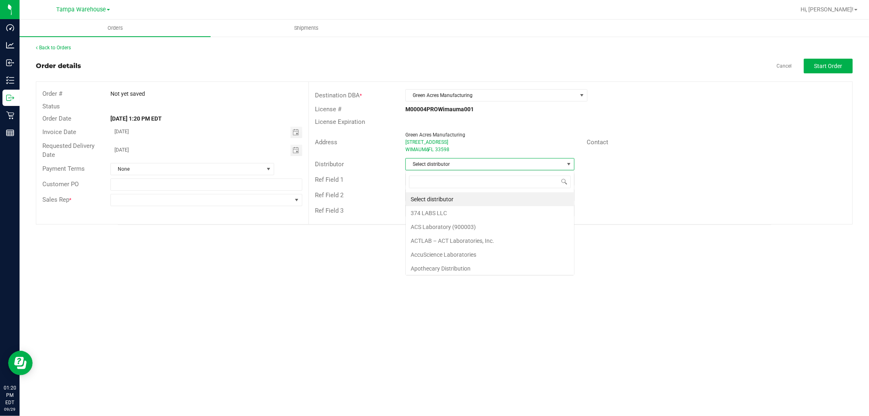
scroll to position [12, 169]
type input "TAM"
click at [454, 212] on li "Tampa Warehouse" at bounding box center [490, 213] width 168 height 14
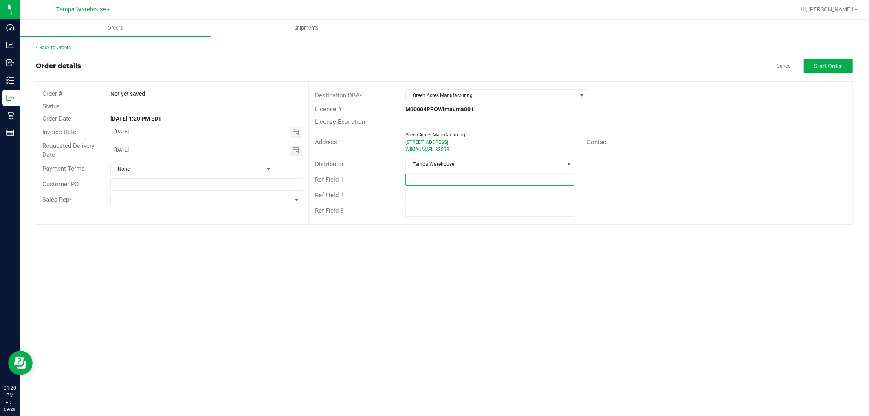
click at [448, 174] on input "text" at bounding box center [490, 180] width 169 height 12
type input "GA RAW MATERIAL REQUEST 09.29.25"
click at [207, 203] on span at bounding box center [201, 199] width 181 height 11
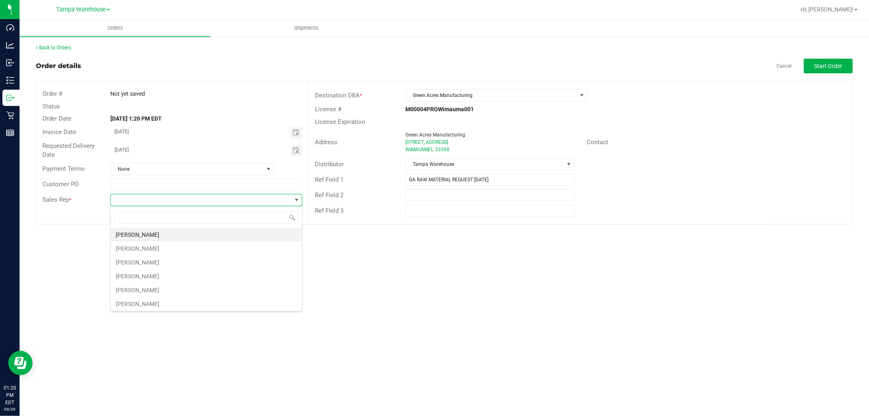
scroll to position [12, 192]
type input "ISAIA"
click at [188, 239] on li "Isaiah Mercado" at bounding box center [206, 235] width 191 height 14
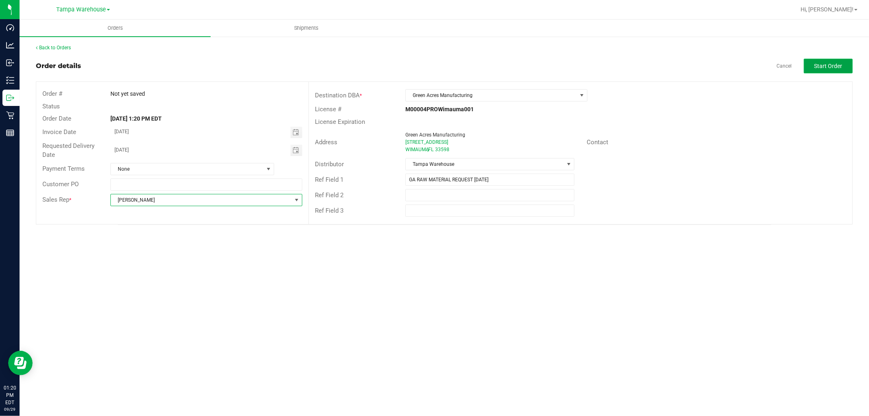
click at [828, 68] on span "Start Order" at bounding box center [829, 66] width 28 height 7
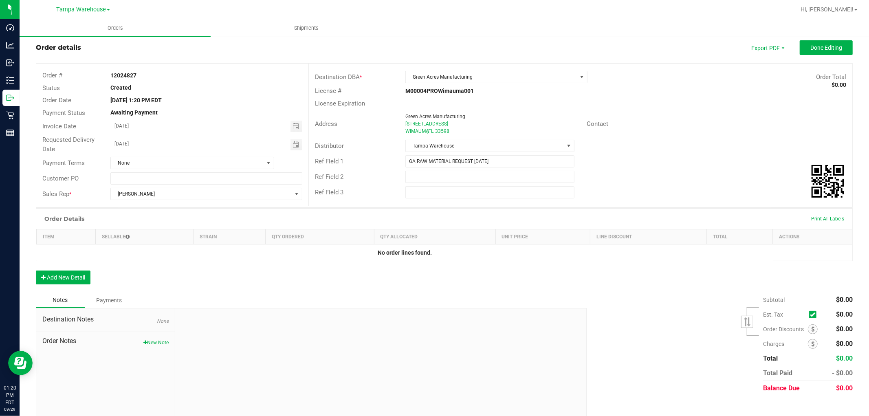
scroll to position [29, 0]
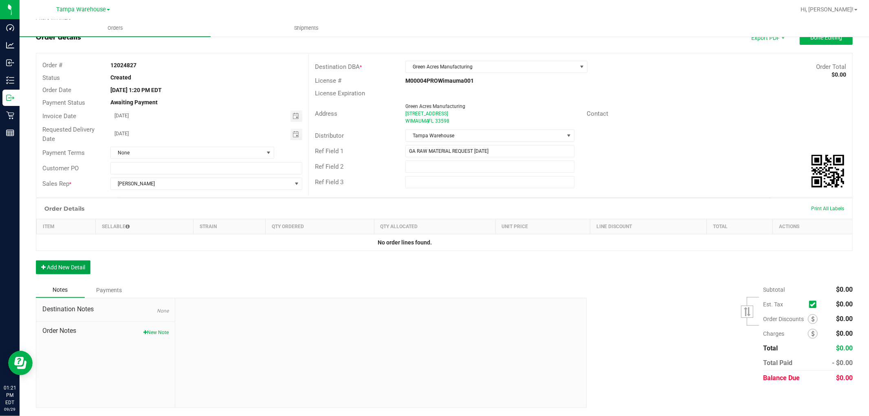
click at [75, 267] on button "Add New Detail" at bounding box center [63, 267] width 55 height 14
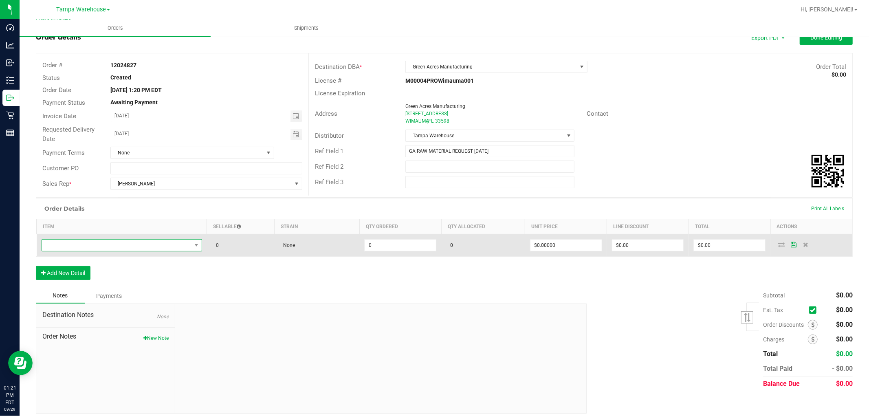
click at [104, 247] on span "NO DATA FOUND" at bounding box center [117, 245] width 150 height 11
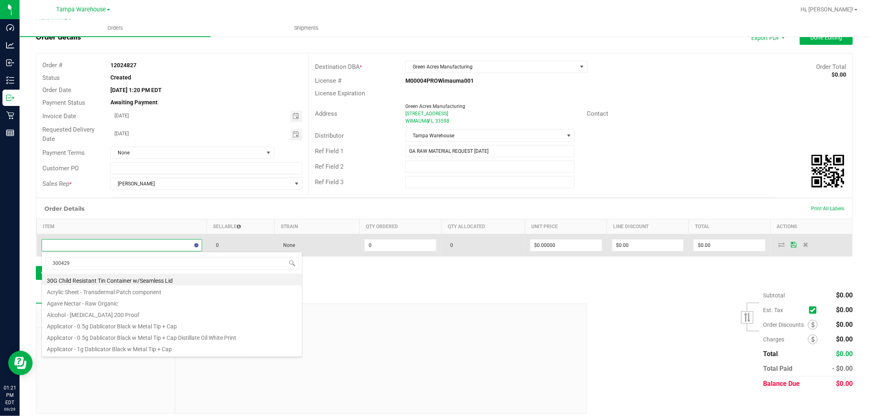
type input "3004294"
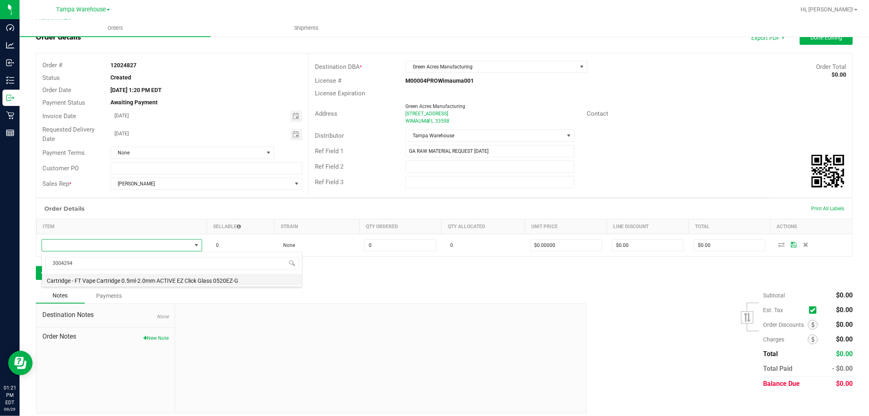
click at [151, 277] on li "Cartridge - FT Vape Cartridge 0.5ml-2.0mm ACTIVE EZ Click Glass 0520EZ-G" at bounding box center [172, 279] width 260 height 11
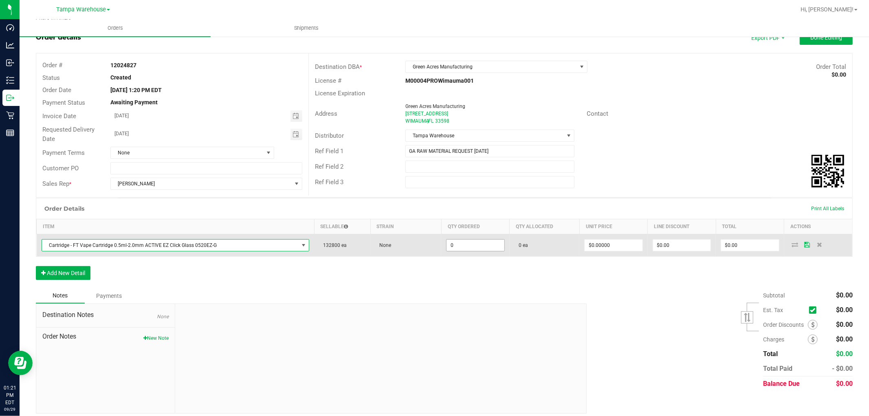
click at [461, 249] on input "0" at bounding box center [475, 245] width 57 height 11
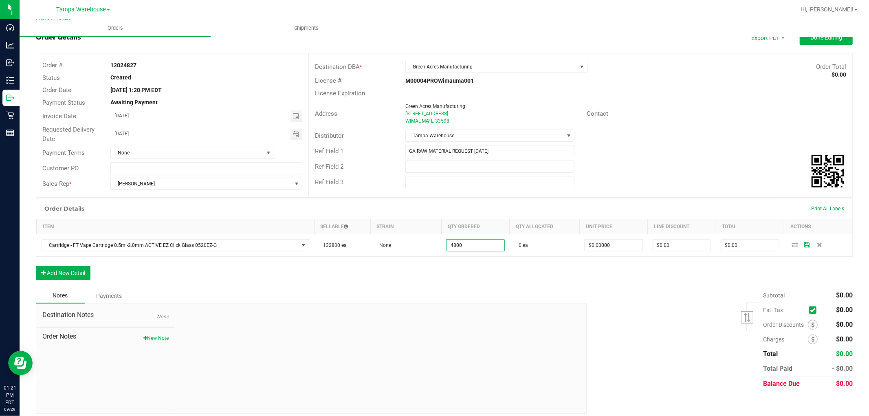
type input "4800 ea"
click at [434, 276] on div "Order Details Print All Labels Item Sellable Strain Qty Ordered Qty Allocated U…" at bounding box center [444, 243] width 817 height 90
click at [86, 275] on button "Add New Detail" at bounding box center [63, 273] width 55 height 14
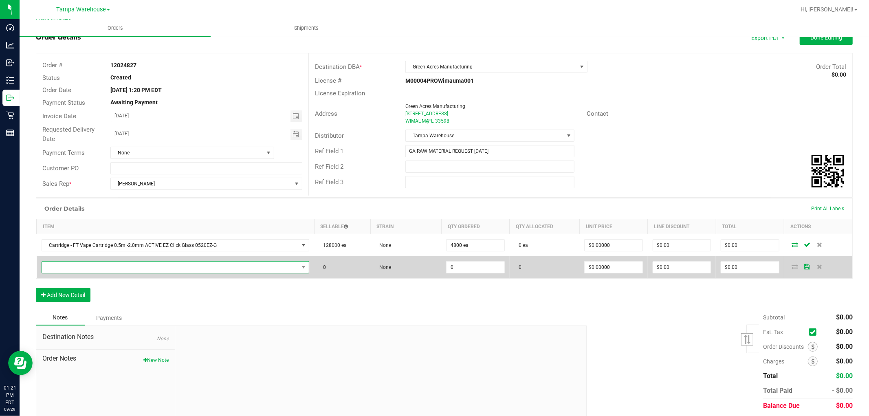
click at [100, 265] on span "NO DATA FOUND" at bounding box center [170, 267] width 257 height 11
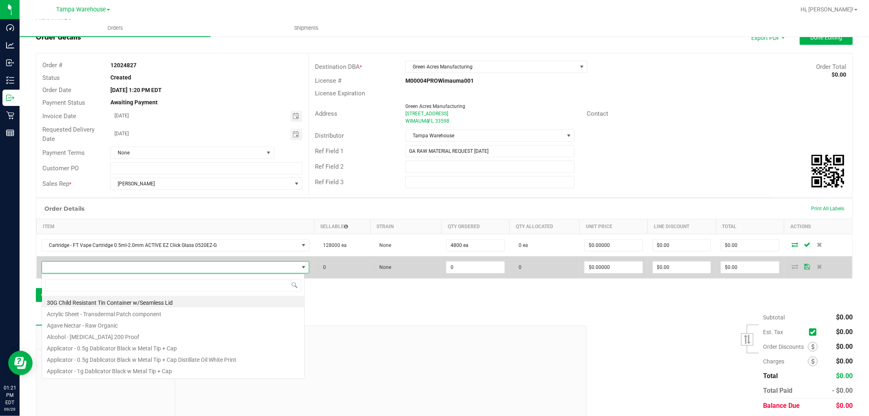
scroll to position [12, 261]
type input "3004373"
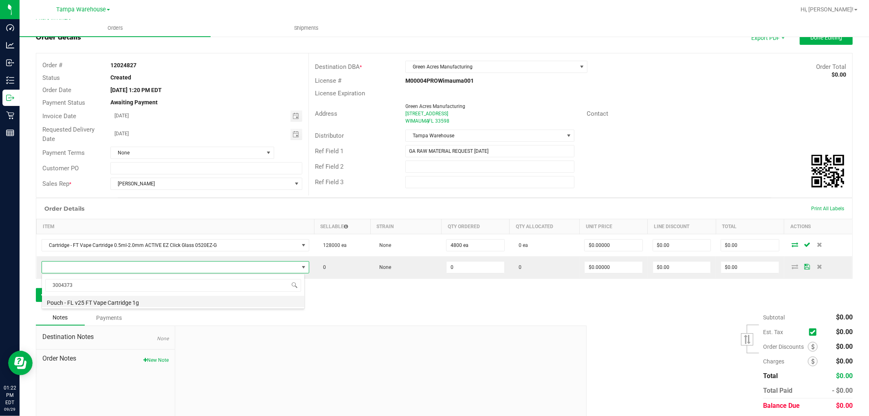
click at [133, 300] on li "Pouch - FL v25 FT Vape Cartridge 1g" at bounding box center [173, 301] width 262 height 11
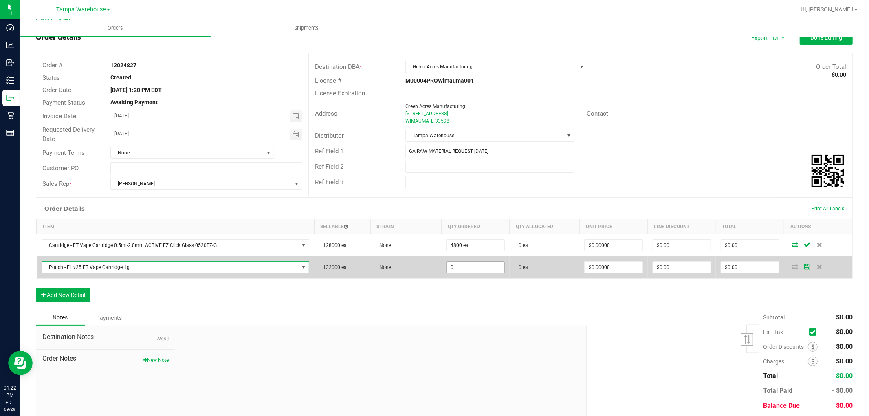
click at [461, 269] on input "0" at bounding box center [475, 267] width 57 height 11
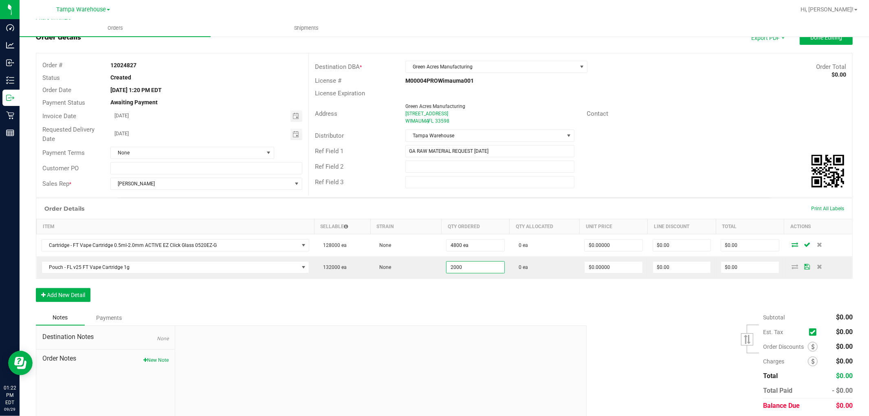
type input "2000 ea"
click at [426, 308] on div "Order Details Print All Labels Item Sellable Strain Qty Ordered Qty Allocated U…" at bounding box center [444, 254] width 817 height 112
click at [78, 292] on button "Add New Detail" at bounding box center [63, 295] width 55 height 14
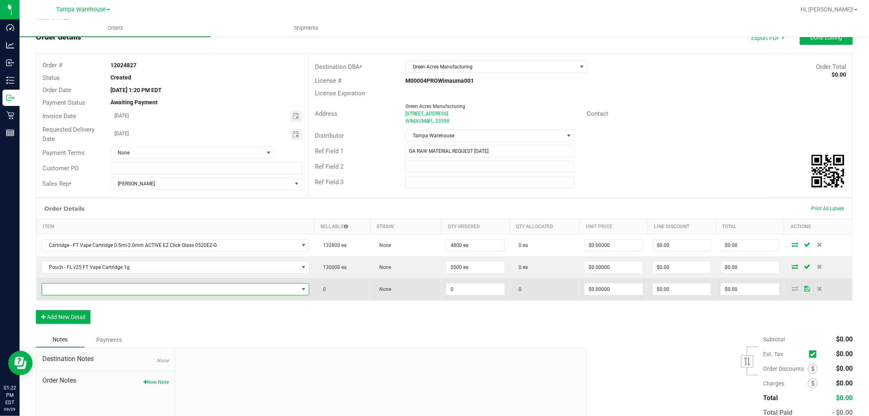
click at [93, 288] on span "NO DATA FOUND" at bounding box center [170, 289] width 257 height 11
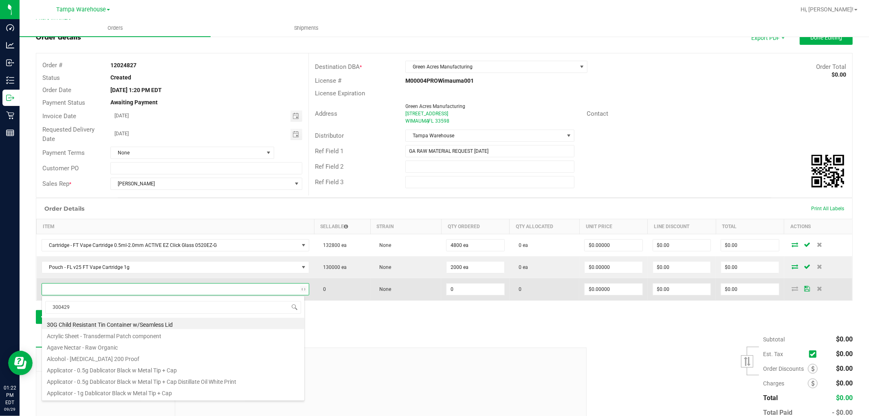
type input "3004295"
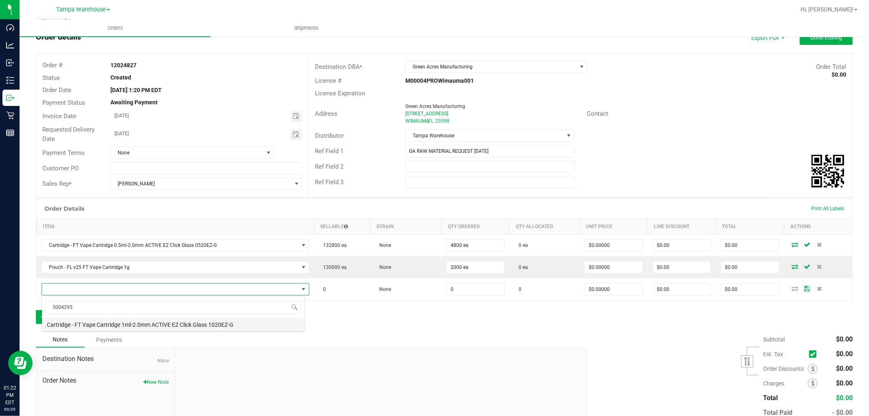
click at [170, 327] on li "Cartridge - FT Vape Cartridge 1ml-2.0mm ACTIVE EZ Click Glass 1020EZ-G" at bounding box center [173, 323] width 262 height 11
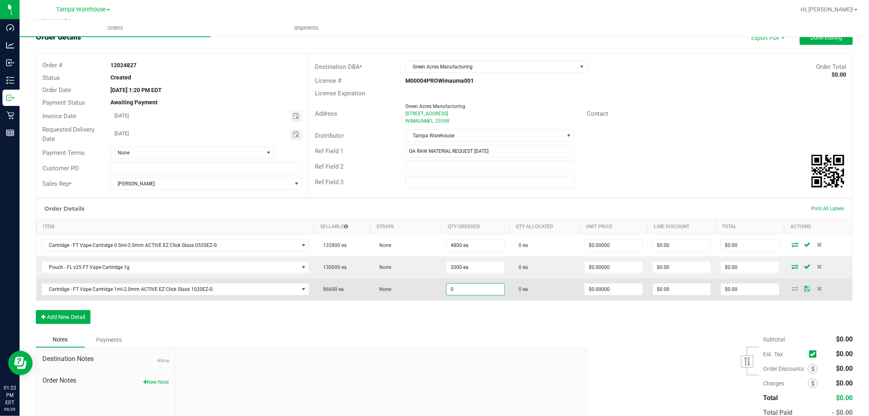
click at [467, 288] on input "0" at bounding box center [475, 289] width 57 height 11
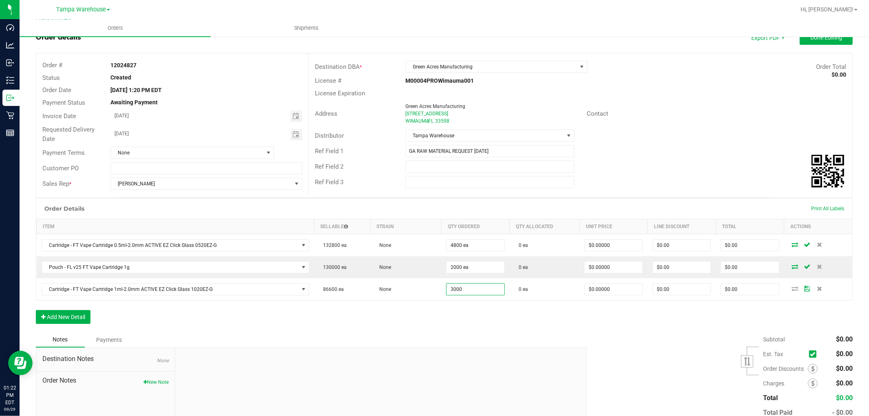
type input "3000 ea"
click at [466, 328] on div "Order Details Print All Labels Item Sellable Strain Qty Ordered Qty Allocated U…" at bounding box center [444, 265] width 817 height 134
click at [192, 318] on div "Order Details Print All Labels Item Sellable Strain Qty Ordered Qty Allocated U…" at bounding box center [444, 265] width 817 height 134
click at [88, 316] on button "Add New Detail" at bounding box center [63, 317] width 55 height 14
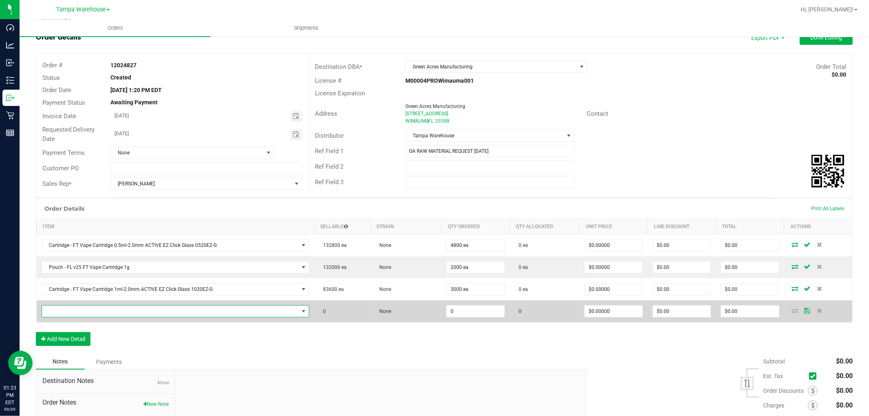
click at [100, 309] on span "NO DATA FOUND" at bounding box center [170, 311] width 257 height 11
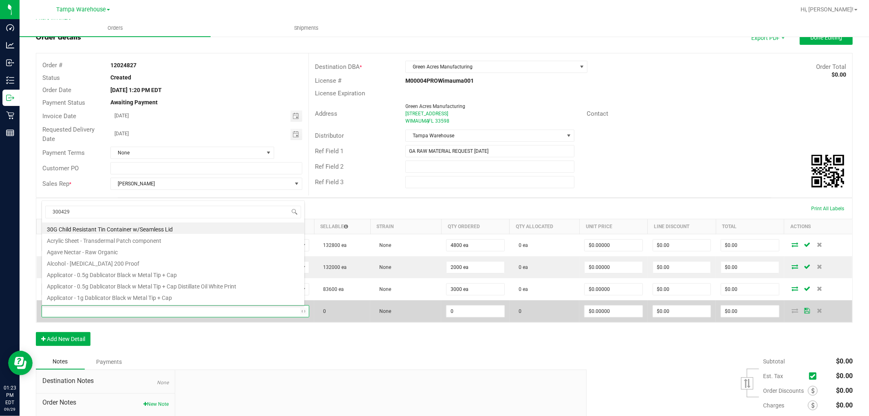
type input "3004295"
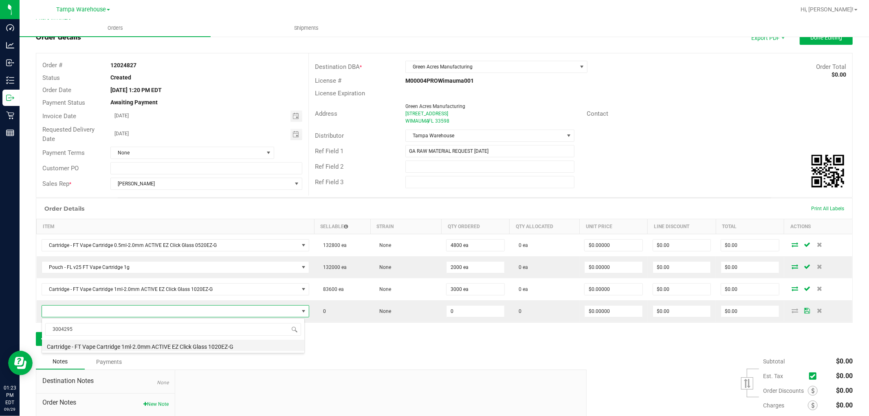
click at [169, 345] on li "Cartridge - FT Vape Cartridge 1ml-2.0mm ACTIVE EZ Click Glass 1020EZ-G" at bounding box center [173, 345] width 262 height 11
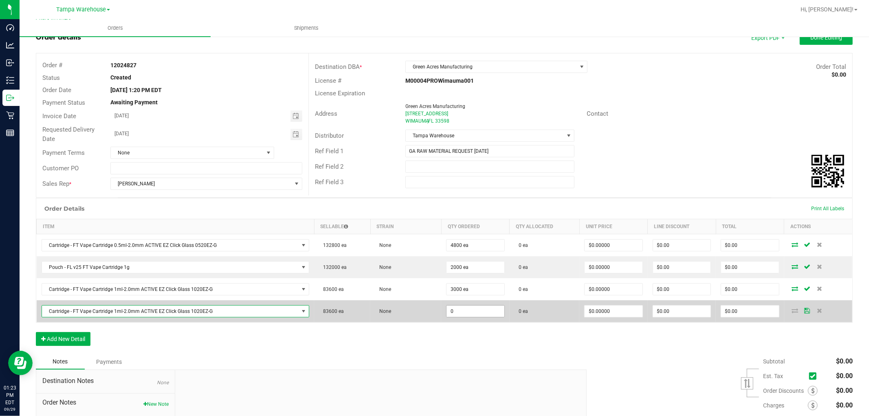
click at [457, 315] on input "0" at bounding box center [475, 311] width 57 height 11
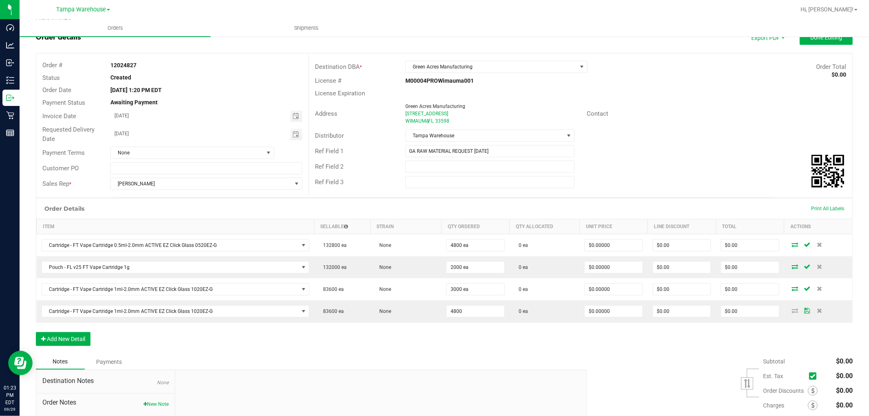
type input "4800 ea"
click at [435, 346] on div "Order Details Print All Labels Item Sellable Strain Qty Ordered Qty Allocated U…" at bounding box center [444, 276] width 817 height 156
click at [84, 338] on button "Add New Detail" at bounding box center [63, 339] width 55 height 14
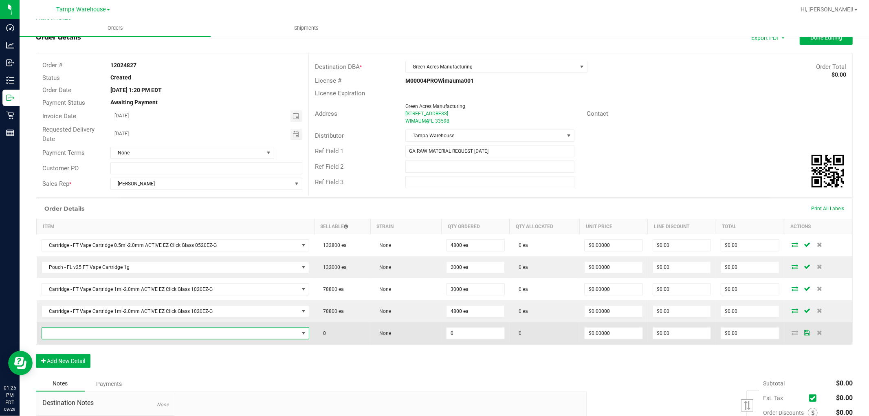
click at [90, 332] on span "NO DATA FOUND" at bounding box center [170, 333] width 257 height 11
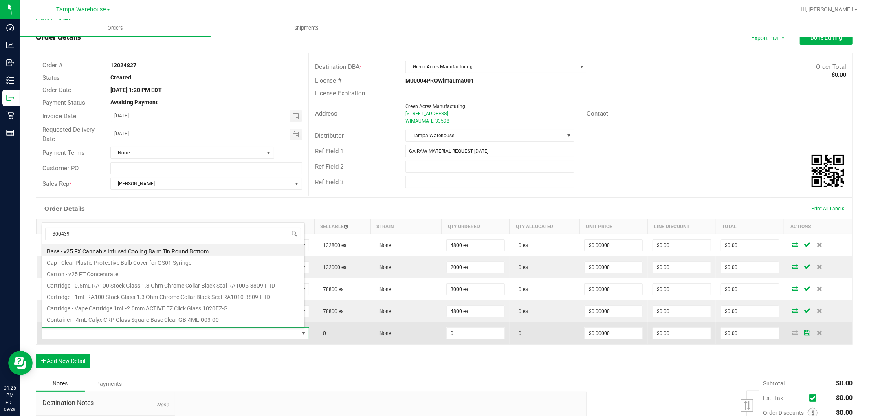
type input "3004396"
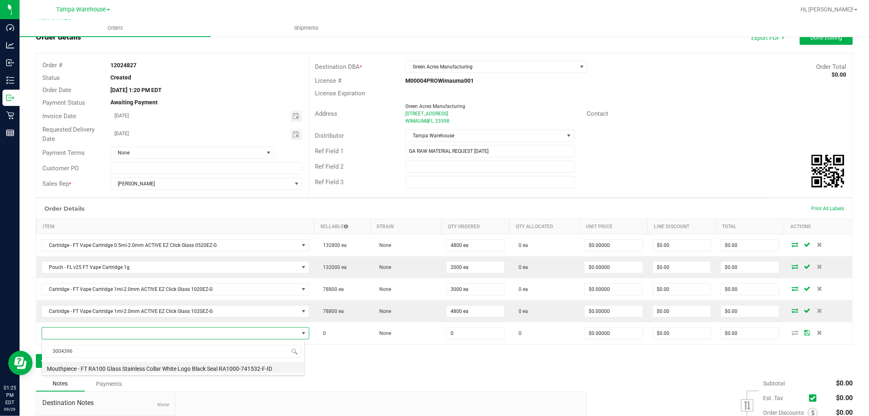
click at [141, 368] on li "Mouthpiece - FT RA100 Glass Stainless Collar White Logo Black Seal RA1000-74153…" at bounding box center [173, 367] width 262 height 11
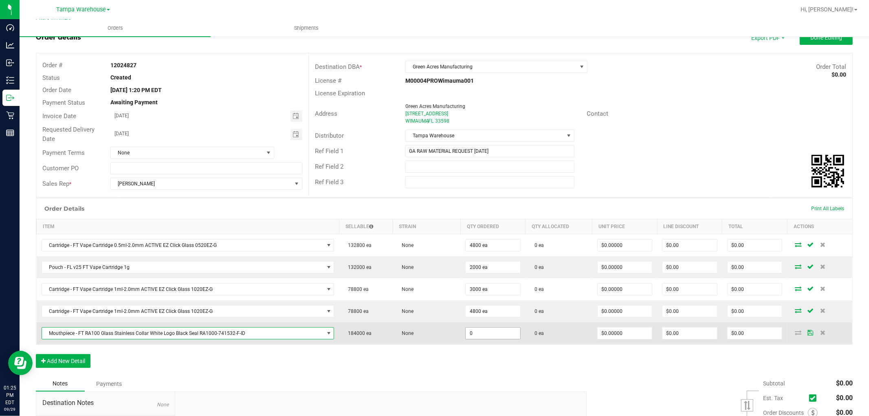
click at [471, 335] on input "0" at bounding box center [493, 333] width 55 height 11
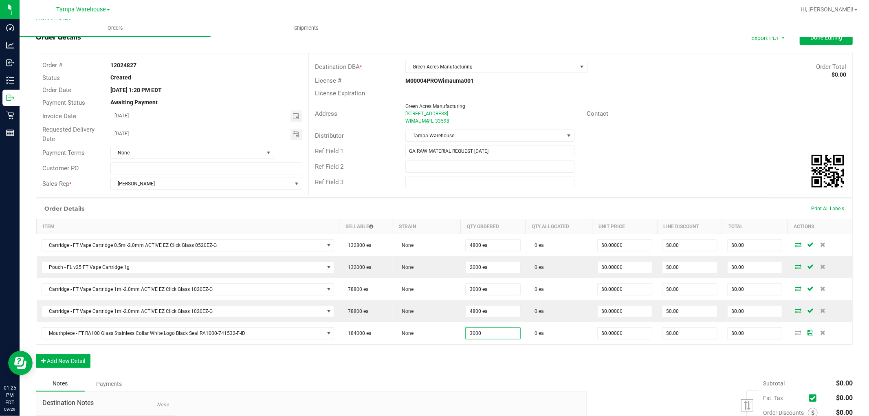
type input "3000 ea"
click at [475, 347] on div "Order Details Print All Labels Item Sellable Strain Qty Ordered Qty Allocated U…" at bounding box center [444, 287] width 817 height 178
click at [78, 364] on button "Add New Detail" at bounding box center [63, 361] width 55 height 14
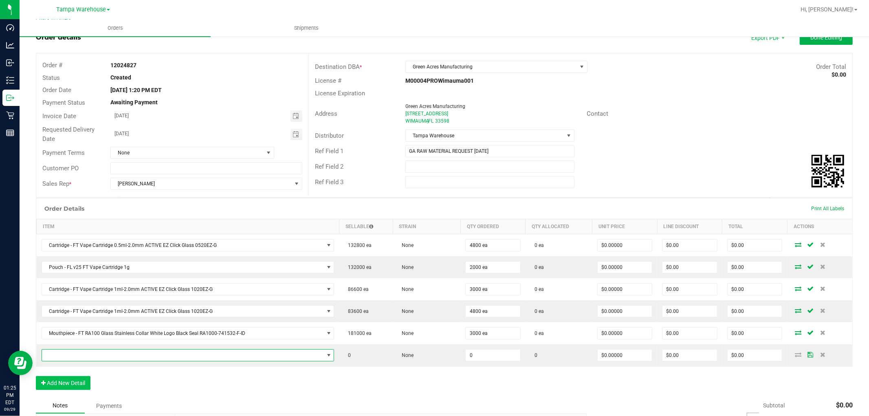
click at [90, 357] on span "NO DATA FOUND" at bounding box center [183, 355] width 282 height 11
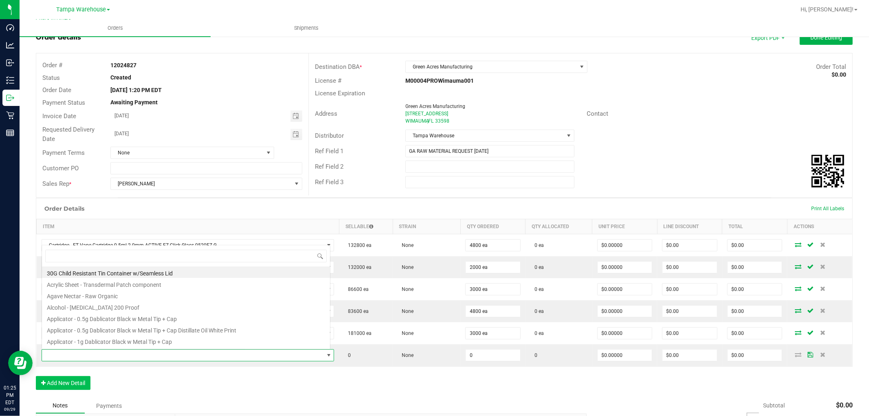
scroll to position [12, 286]
type input "3004269"
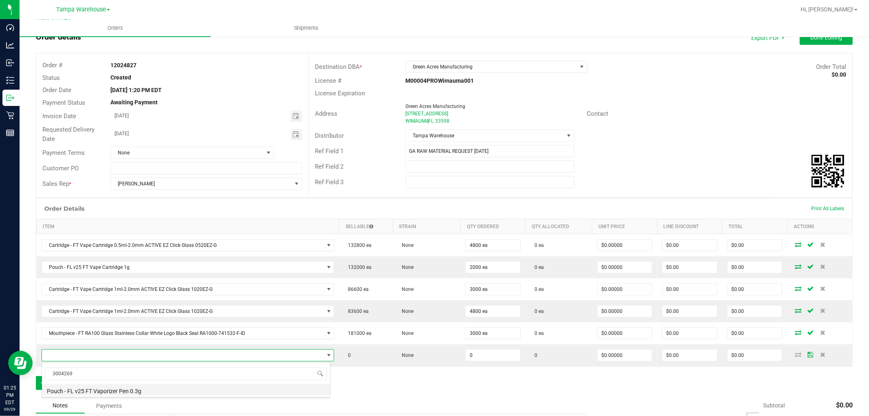
click at [138, 394] on li "Pouch - FL v25 FT Vaporizer Pen 0.3g" at bounding box center [186, 389] width 288 height 11
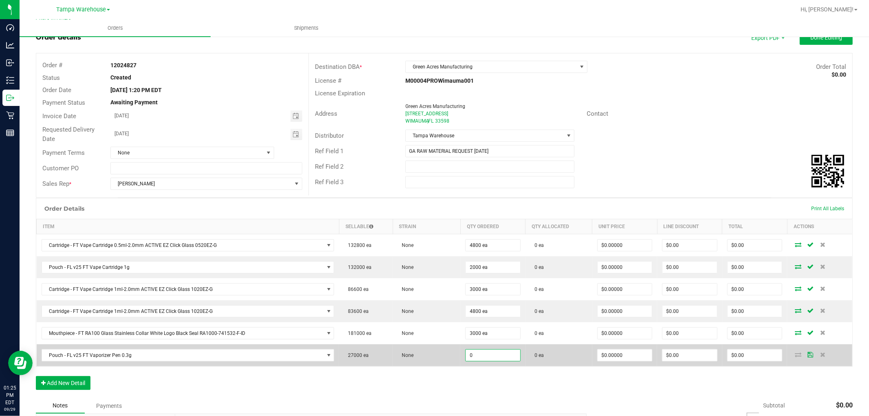
click at [480, 357] on input "0" at bounding box center [493, 355] width 55 height 11
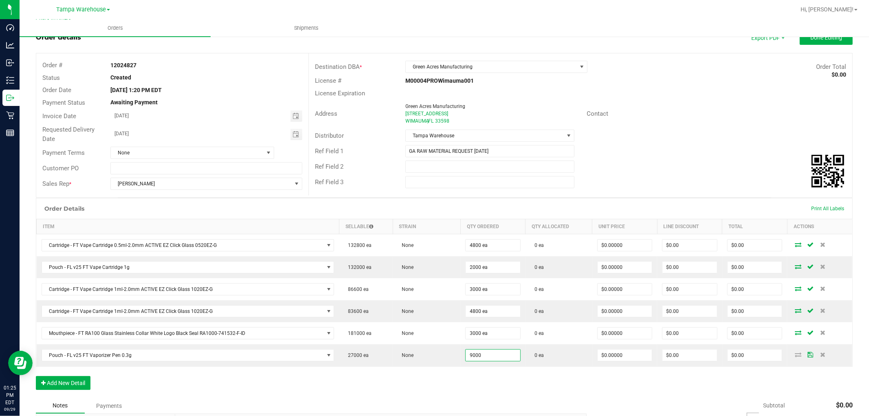
type input "9000 ea"
click at [432, 384] on div "Order Details Print All Labels Item Sellable Strain Qty Ordered Qty Allocated U…" at bounding box center [444, 298] width 817 height 200
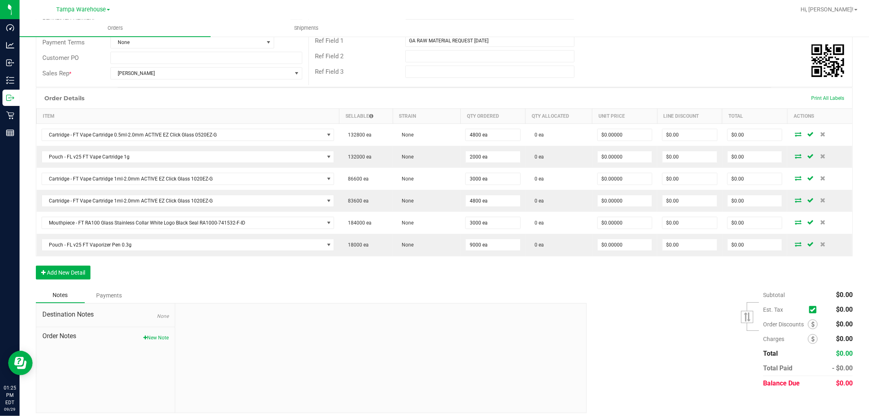
scroll to position [145, 0]
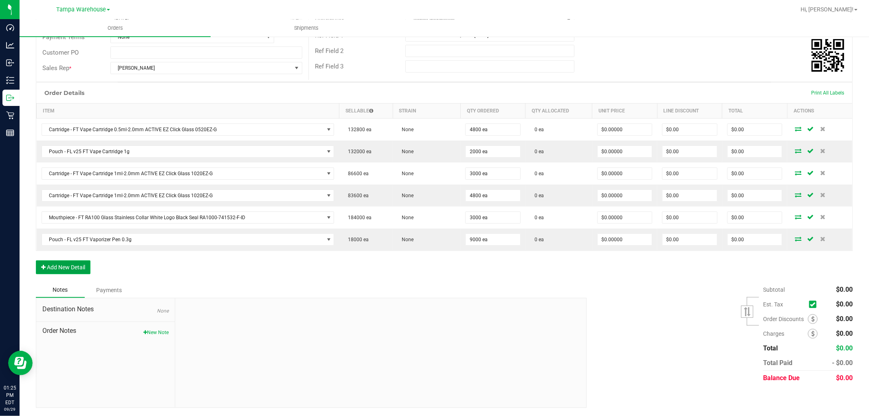
click at [88, 269] on button "Add New Detail" at bounding box center [63, 267] width 55 height 14
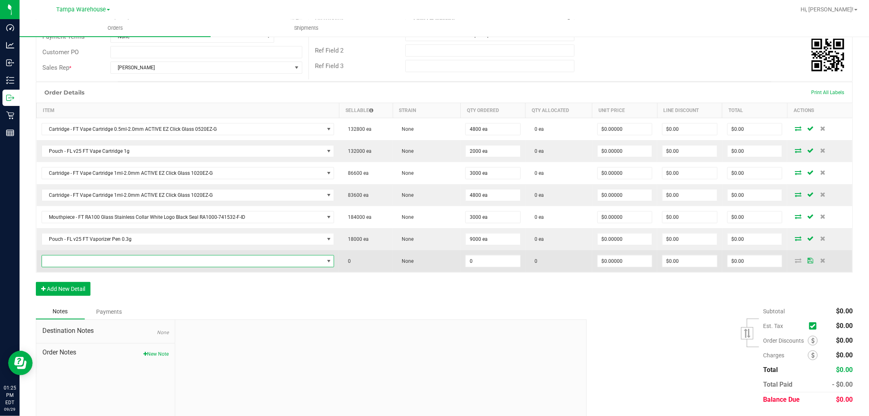
click at [90, 265] on span "NO DATA FOUND" at bounding box center [183, 261] width 282 height 11
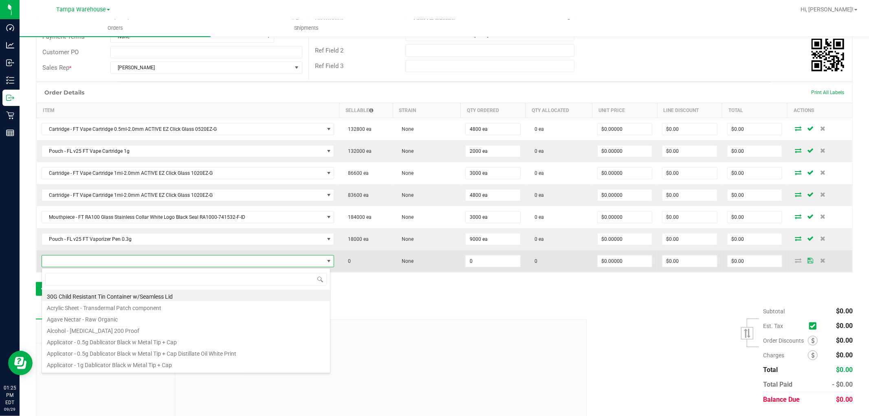
scroll to position [12, 286]
type input "3001154"
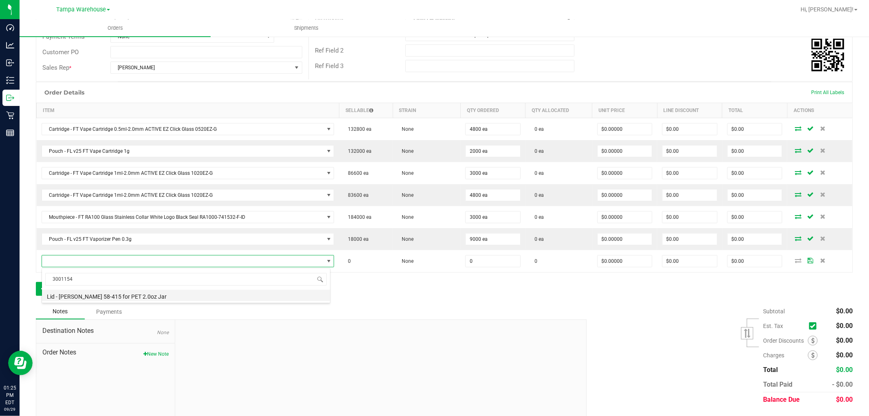
click at [138, 300] on li "Lid - [PERSON_NAME] 58-415 for PET 2.0oz Jar" at bounding box center [186, 295] width 288 height 11
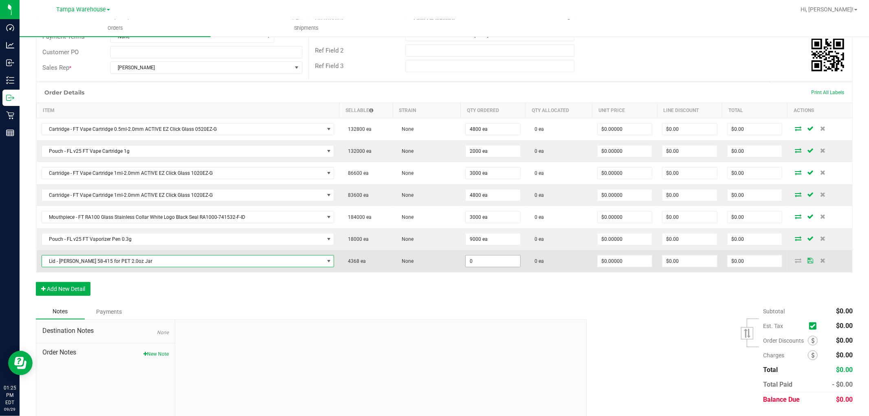
click at [487, 262] on input "0" at bounding box center [493, 261] width 55 height 11
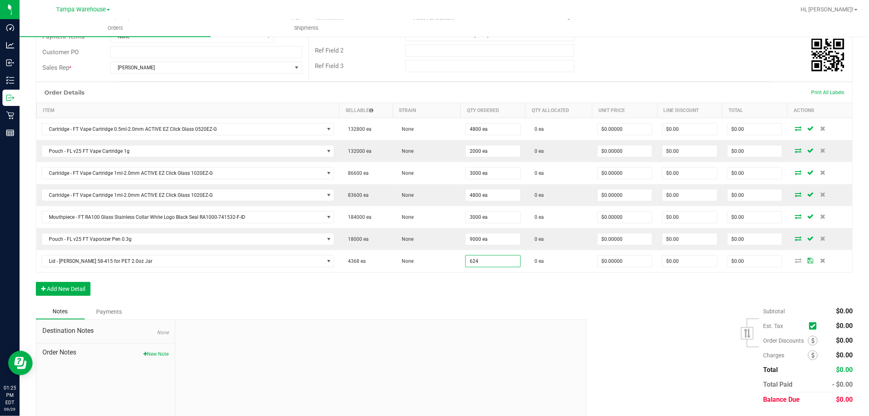
type input "624 ea"
click at [471, 293] on div "Order Details Print All Labels Item Sellable Strain Qty Ordered Qty Allocated U…" at bounding box center [444, 193] width 817 height 222
click at [75, 288] on button "Add New Detail" at bounding box center [63, 289] width 55 height 14
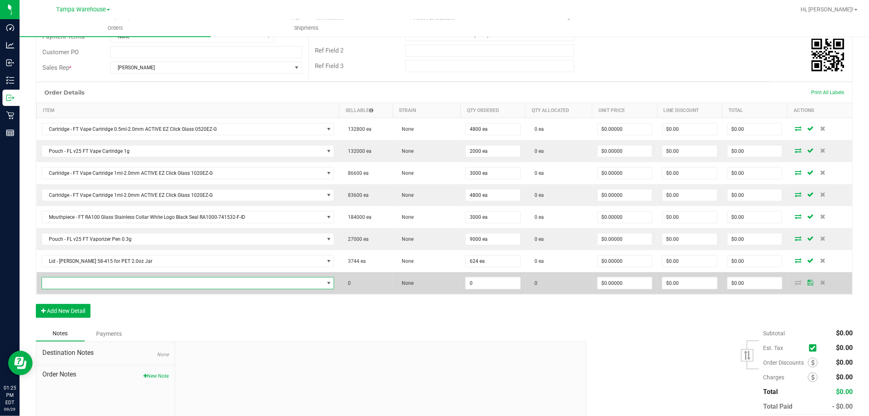
click at [79, 286] on span "NO DATA FOUND" at bounding box center [183, 283] width 282 height 11
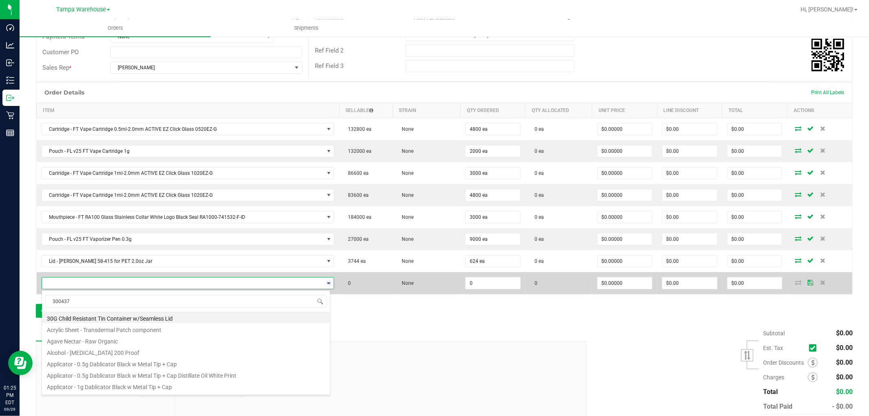
type input "3004378"
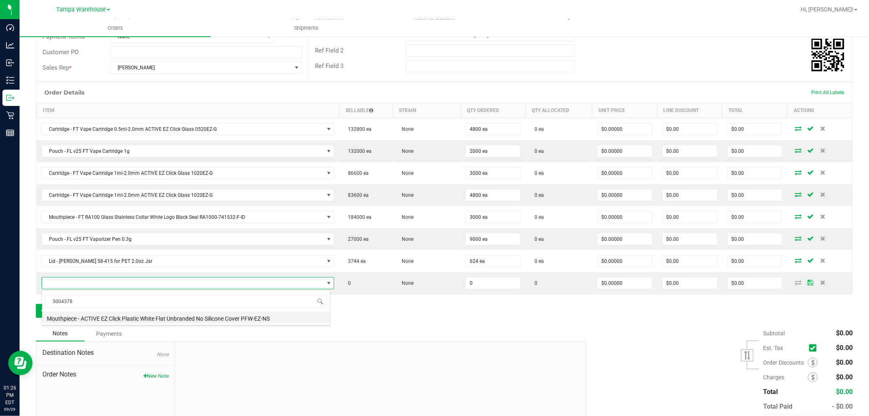
click at [132, 315] on li "Mouthpiece - ACTIVE EZ Click Plastic White Flat Unbranded No Silicone Cover PFW…" at bounding box center [186, 317] width 288 height 11
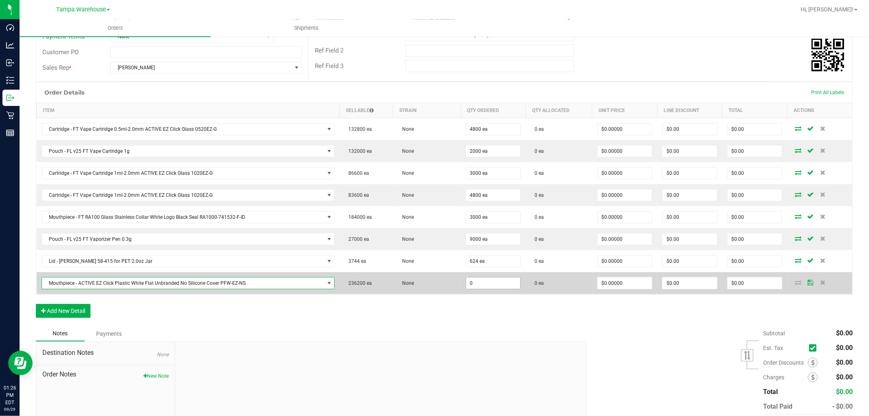
click at [479, 283] on input "0" at bounding box center [493, 283] width 54 height 11
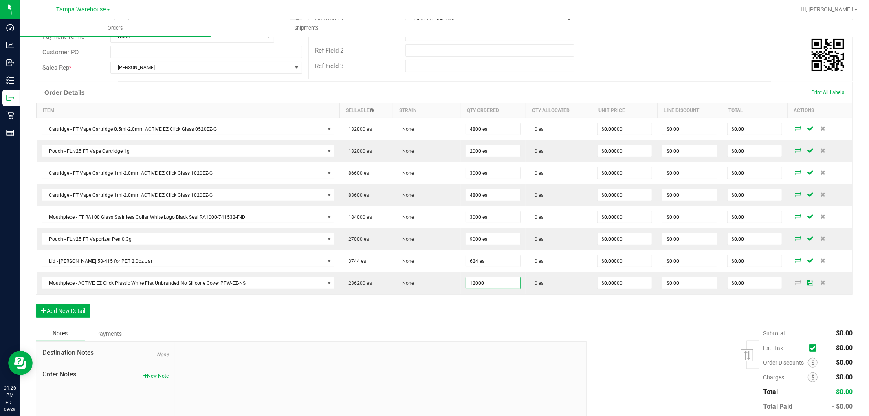
type input "12000 ea"
click at [474, 296] on div "Order Details Print All Labels Item Sellable Strain Qty Ordered Qty Allocated U…" at bounding box center [444, 204] width 817 height 244
click at [81, 311] on button "Add New Detail" at bounding box center [63, 311] width 55 height 14
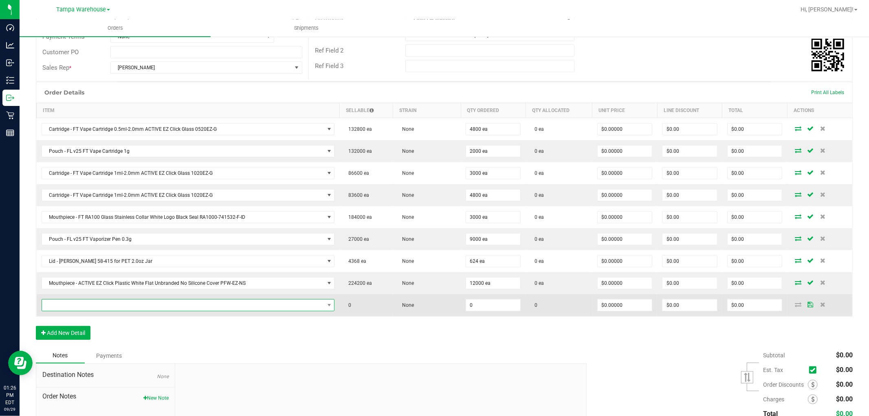
click at [92, 309] on span "NO DATA FOUND" at bounding box center [183, 305] width 282 height 11
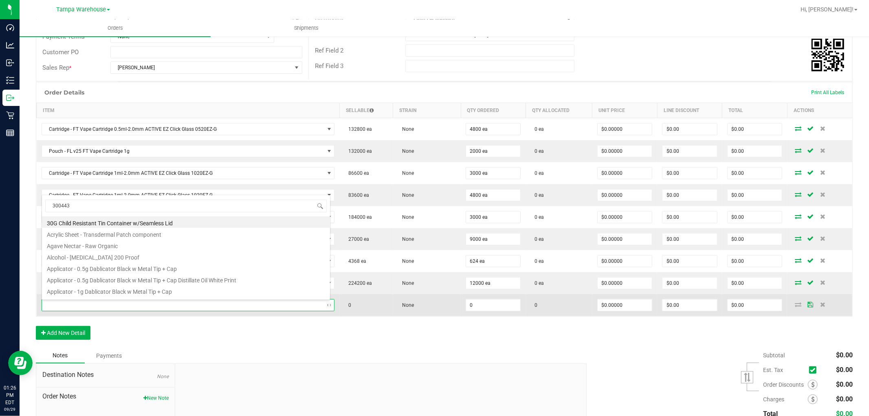
type input "3004430"
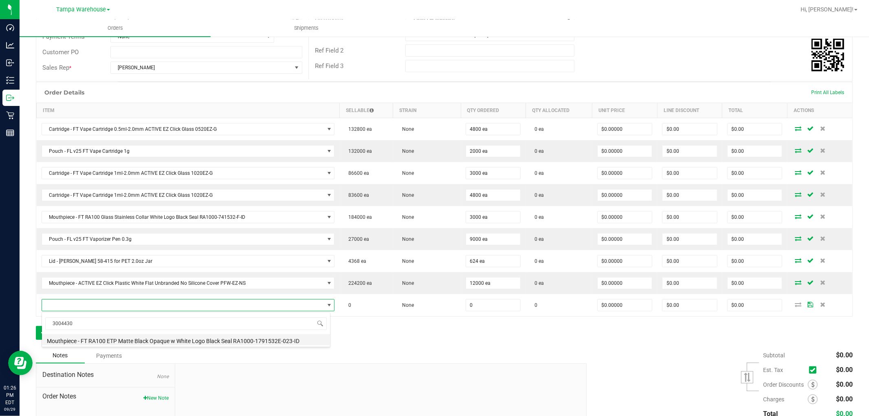
click at [200, 338] on li "Mouthpiece - FT RA100 ETP Matte Black Opaque w White Logo Black Seal RA1000-179…" at bounding box center [186, 339] width 288 height 11
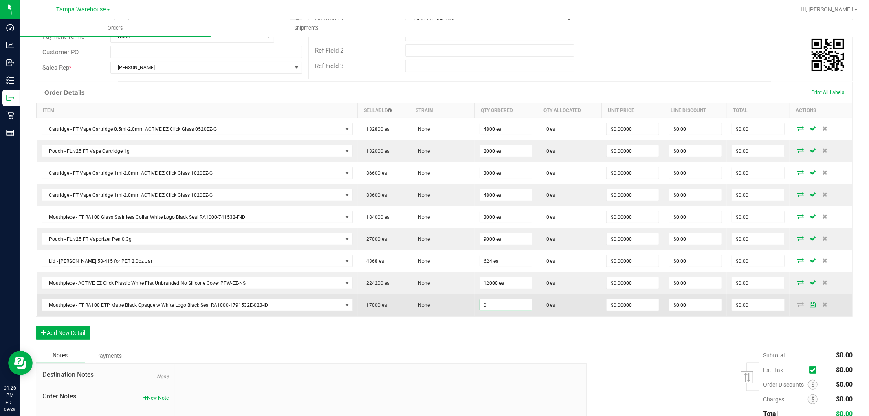
click at [491, 309] on input "0" at bounding box center [506, 305] width 52 height 11
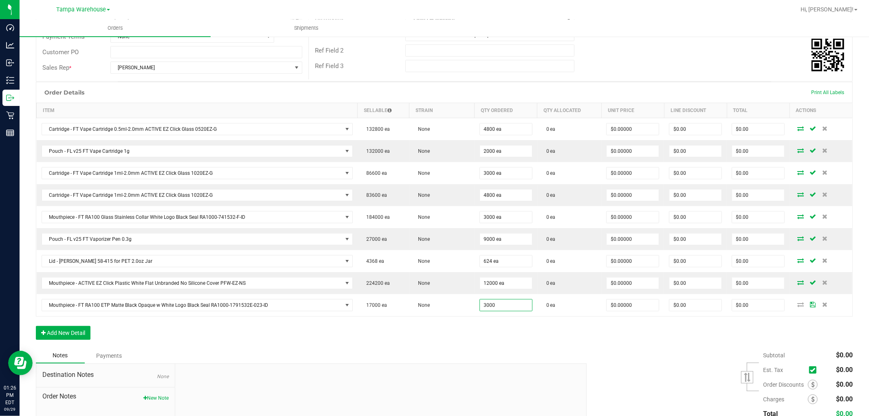
type input "3000 ea"
click at [467, 337] on div "Order Details Print All Labels Item Sellable Strain Qty Ordered Qty Allocated U…" at bounding box center [444, 215] width 817 height 266
click at [82, 333] on button "Add New Detail" at bounding box center [63, 333] width 55 height 14
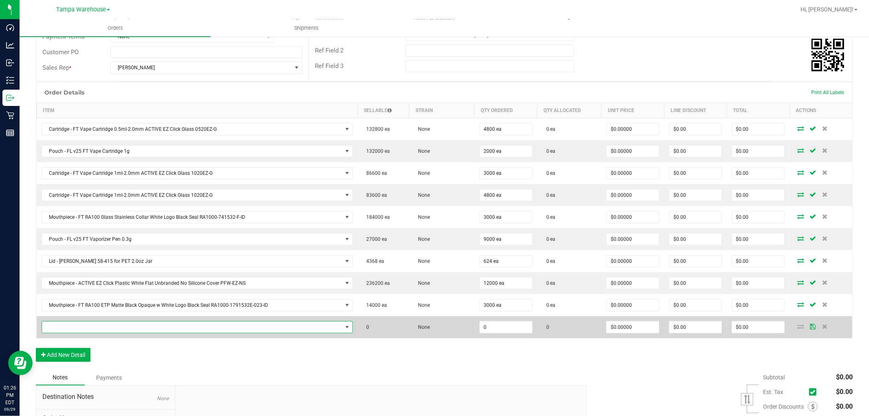
click at [88, 329] on span "NO DATA FOUND" at bounding box center [192, 327] width 300 height 11
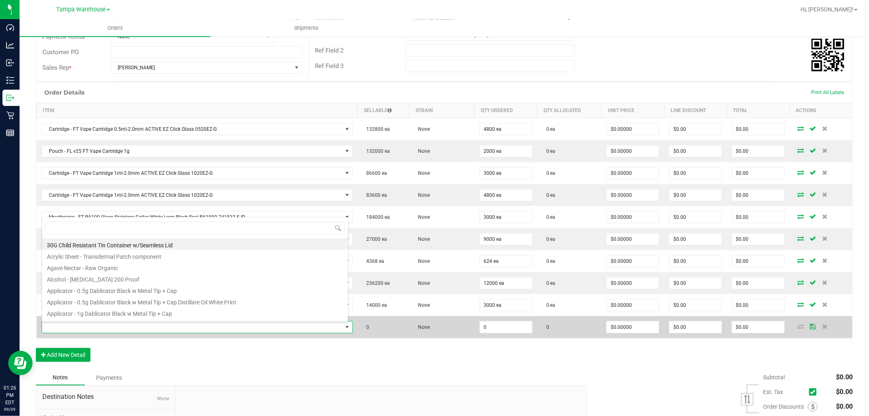
scroll to position [12, 304]
type input "3004429"
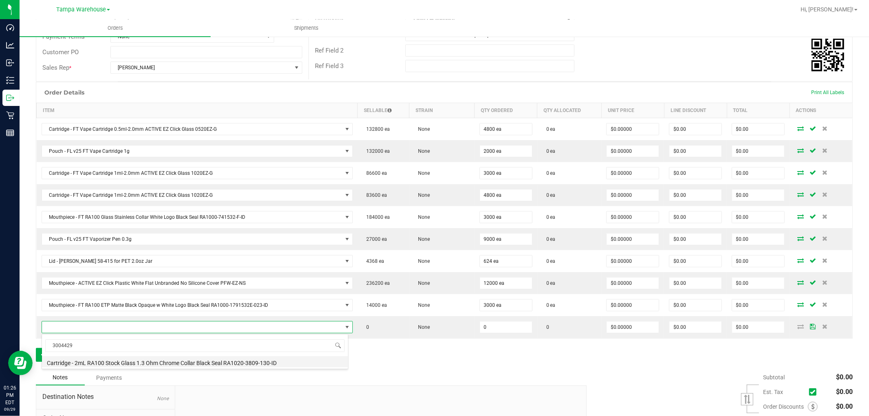
click at [132, 363] on li "Cartridge - 2mL RA100 Stock Glass 1.3 Ohm Chrome Collar Black Seal RA1020-3809-…" at bounding box center [195, 361] width 306 height 11
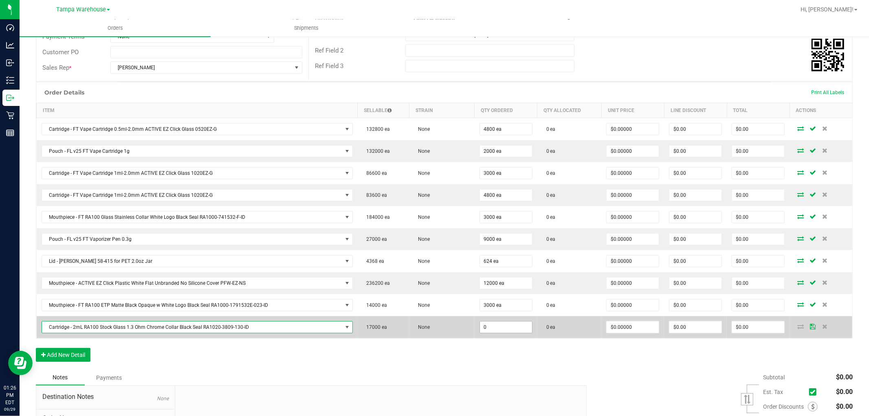
click at [490, 327] on input "0" at bounding box center [506, 327] width 52 height 11
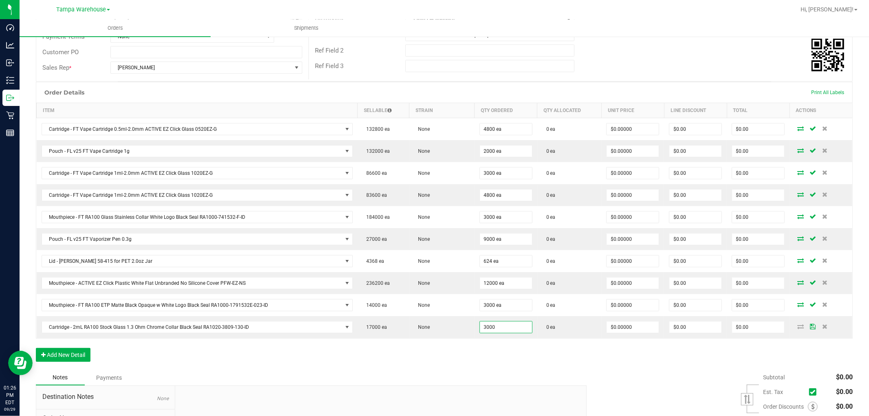
type input "3000 ea"
click at [463, 346] on div "Order Details Print All Labels Item Sellable Strain Qty Ordered Qty Allocated U…" at bounding box center [444, 226] width 817 height 288
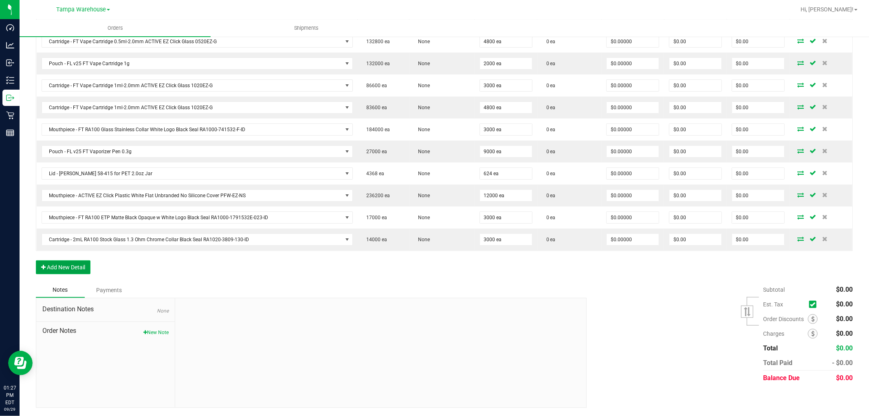
click at [88, 269] on button "Add New Detail" at bounding box center [63, 267] width 55 height 14
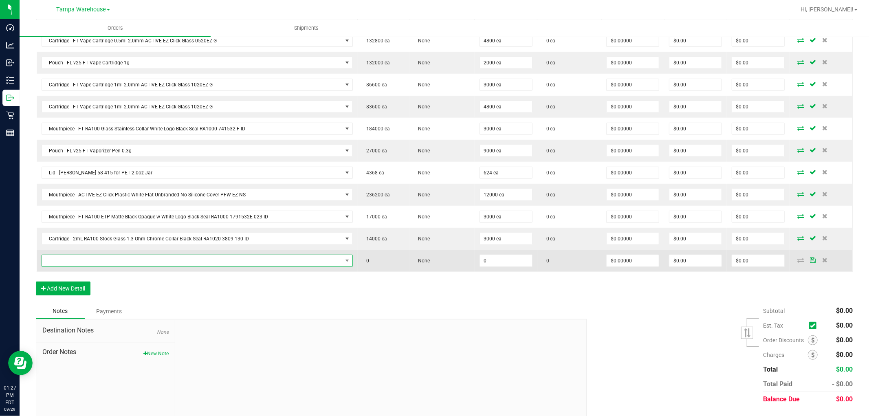
click at [90, 262] on span "NO DATA FOUND" at bounding box center [192, 260] width 300 height 11
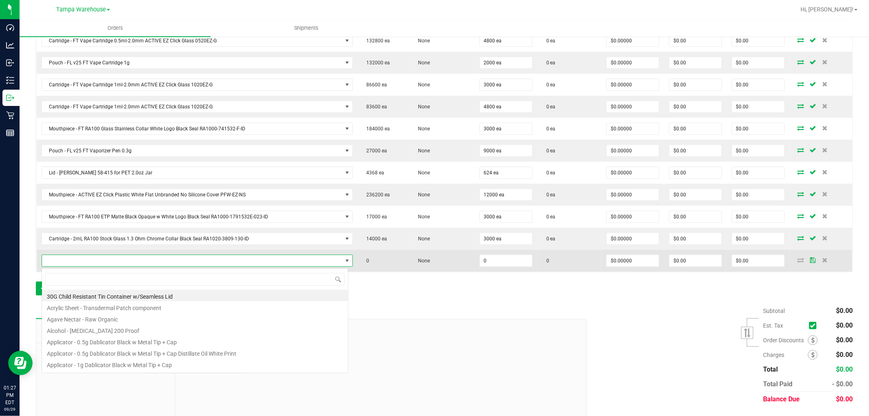
scroll to position [12, 304]
type input "3004429"
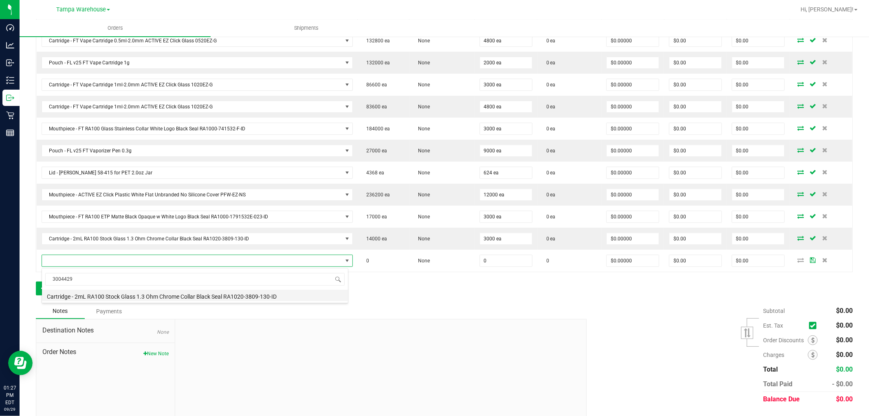
click at [148, 296] on li "Cartridge - 2mL RA100 Stock Glass 1.3 Ohm Chrome Collar Black Seal RA1020-3809-…" at bounding box center [195, 295] width 306 height 11
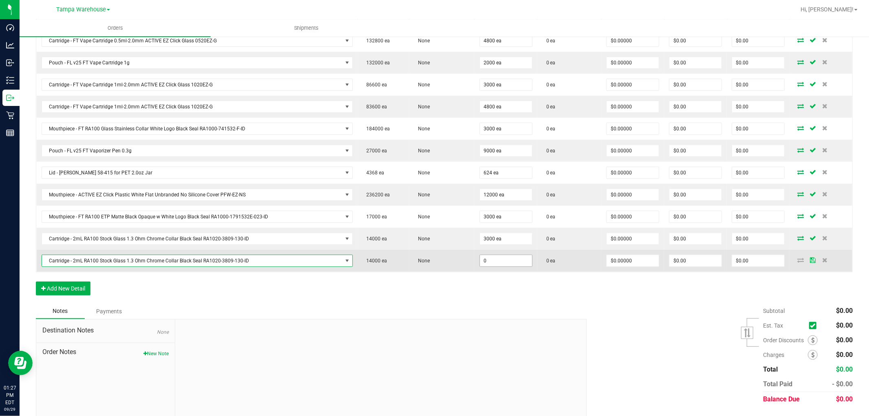
click at [501, 260] on input "0" at bounding box center [506, 260] width 52 height 11
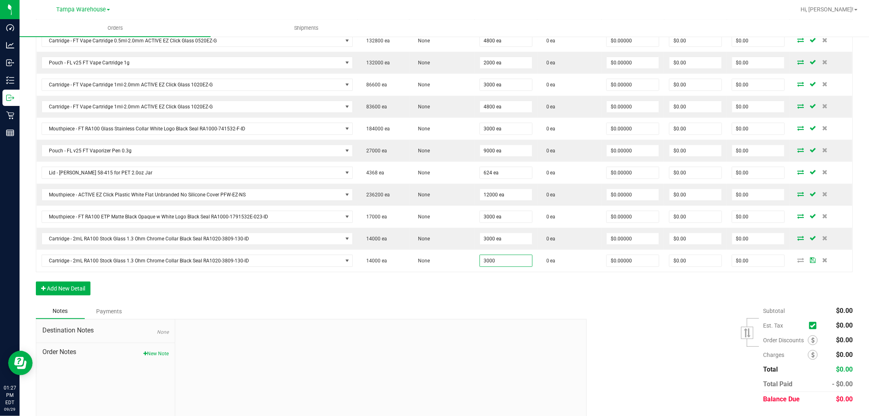
type input "3000 ea"
drag, startPoint x: 464, startPoint y: 296, endPoint x: 407, endPoint y: 291, distance: 57.2
click at [462, 296] on div "Order Details Print All Labels Item Sellable Strain Qty Ordered Qty Allocated U…" at bounding box center [444, 148] width 817 height 310
click at [70, 290] on button "Add New Detail" at bounding box center [63, 289] width 55 height 14
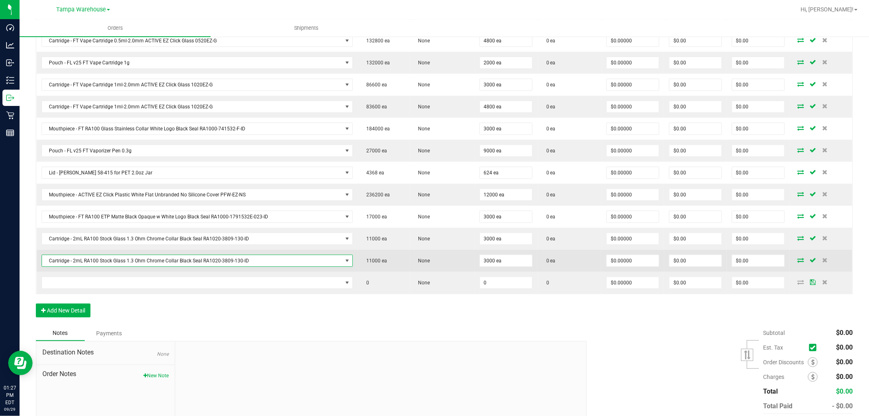
click at [176, 261] on span "Cartridge - 2mL RA100 Stock Glass 1.3 Ohm Chrome Collar Black Seal RA1020-3809-…" at bounding box center [192, 260] width 300 height 11
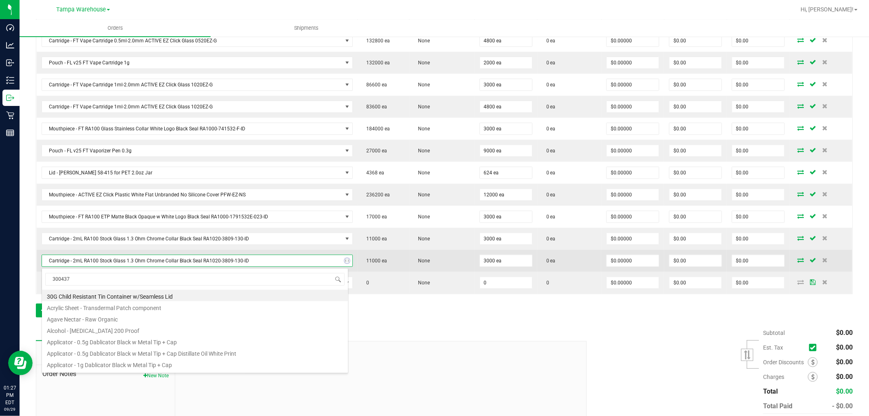
type input "3004372"
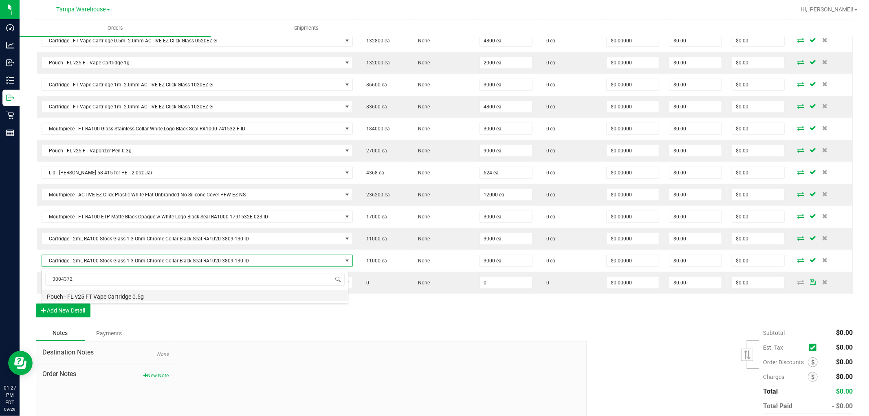
click at [127, 298] on li "Pouch - FL v25 FT Vape Cartridge 0.5g" at bounding box center [195, 295] width 306 height 11
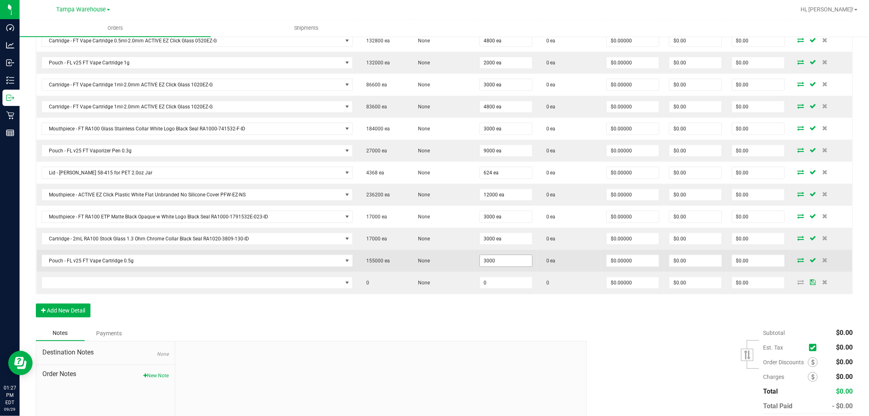
click at [491, 262] on input "3000" at bounding box center [506, 260] width 52 height 11
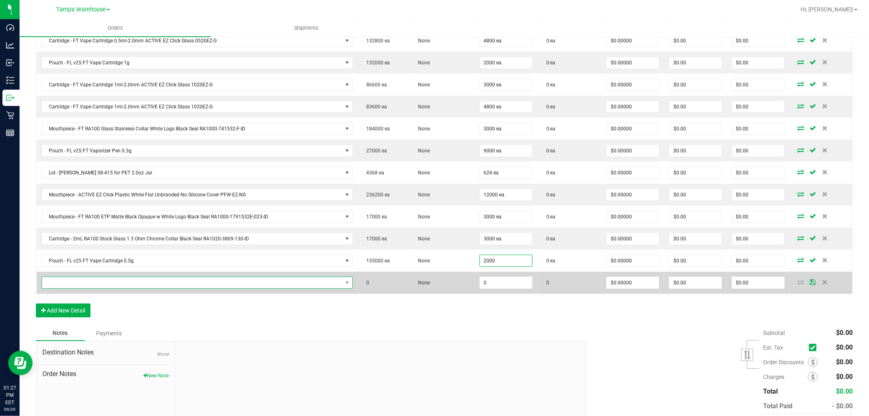
type input "2000 ea"
click at [205, 285] on span "NO DATA FOUND" at bounding box center [192, 282] width 300 height 11
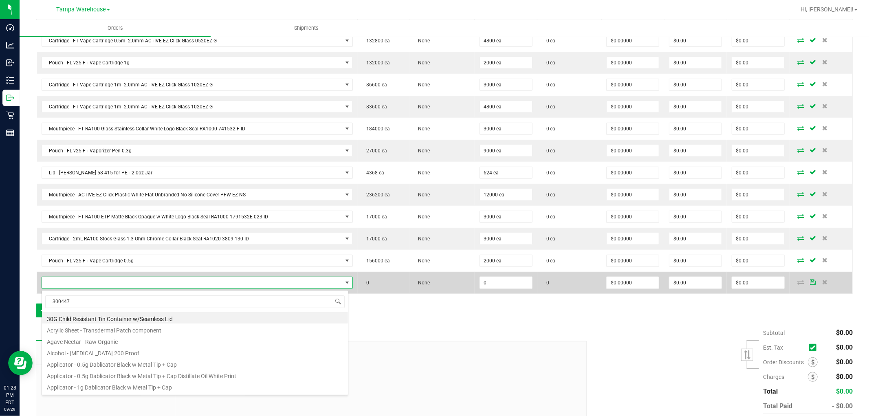
type input "3004479"
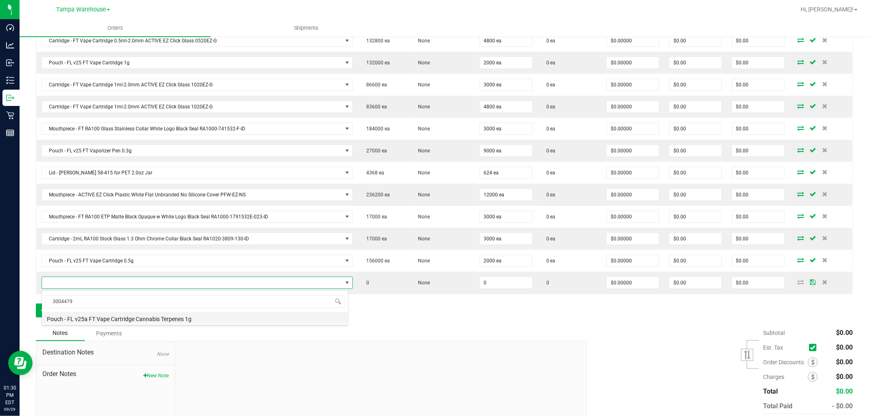
click at [205, 318] on li "Pouch - FL v25a FT Vape Cartridge Cannabis Terpenes 1g" at bounding box center [195, 317] width 306 height 11
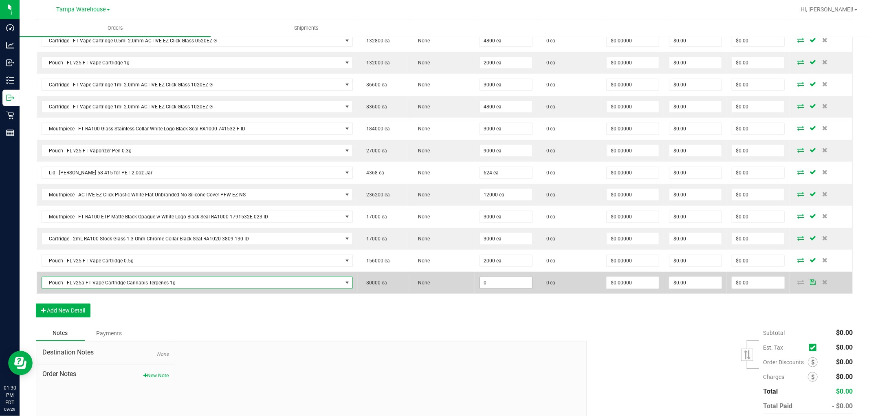
click at [501, 287] on input "0" at bounding box center [506, 282] width 52 height 11
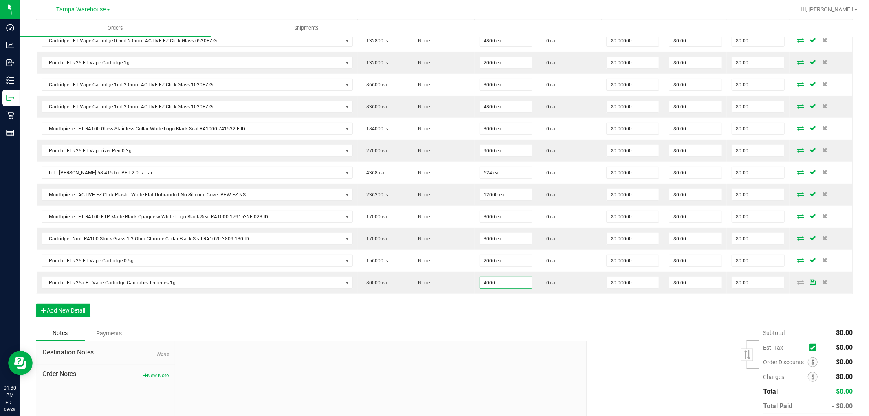
type input "4000 ea"
click at [499, 297] on div "Order Details Print All Labels Item Sellable Strain Qty Ordered Qty Allocated U…" at bounding box center [444, 159] width 817 height 332
click at [75, 315] on button "Add New Detail" at bounding box center [63, 311] width 55 height 14
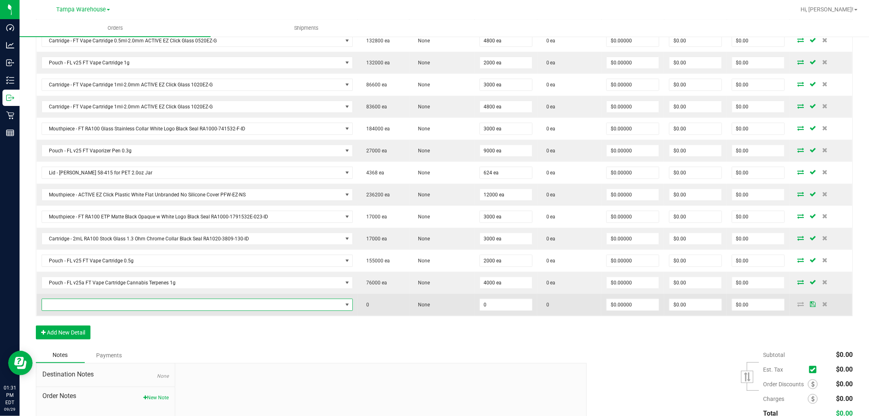
click at [77, 309] on span "NO DATA FOUND" at bounding box center [192, 304] width 300 height 11
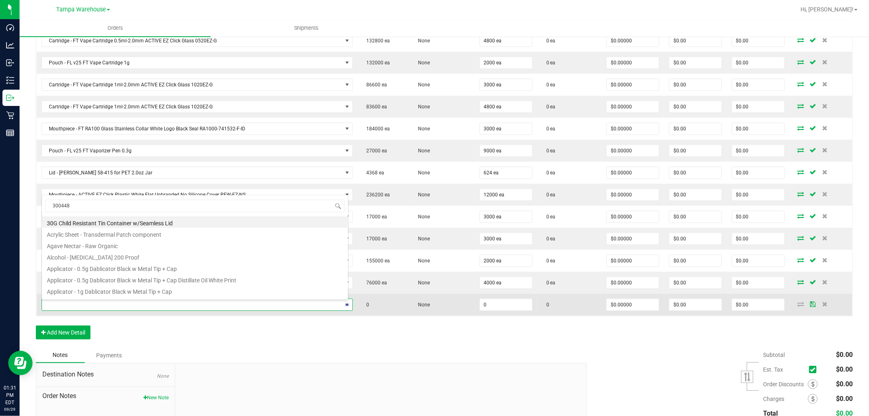
type input "3004480"
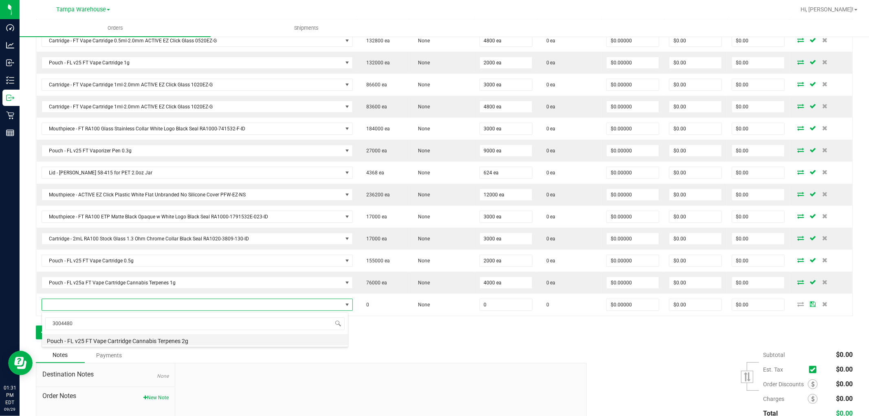
click at [135, 341] on li "Pouch - FL v25 FT Vape Cartridge Cannabis Terpenes 2g" at bounding box center [195, 339] width 306 height 11
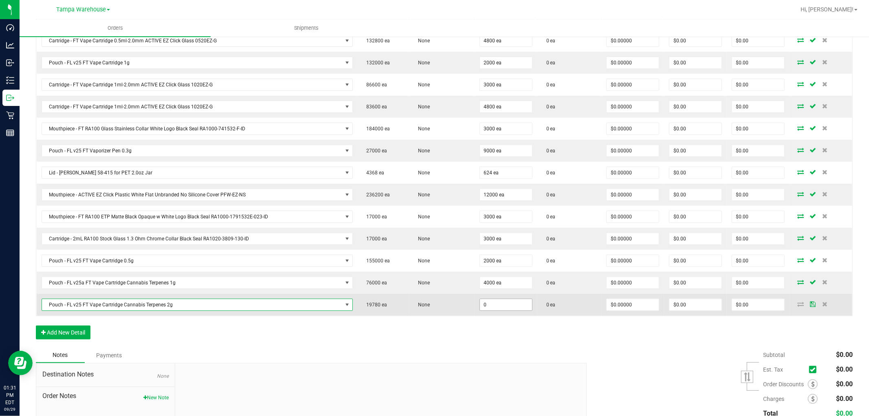
click at [490, 302] on input "0" at bounding box center [506, 304] width 52 height 11
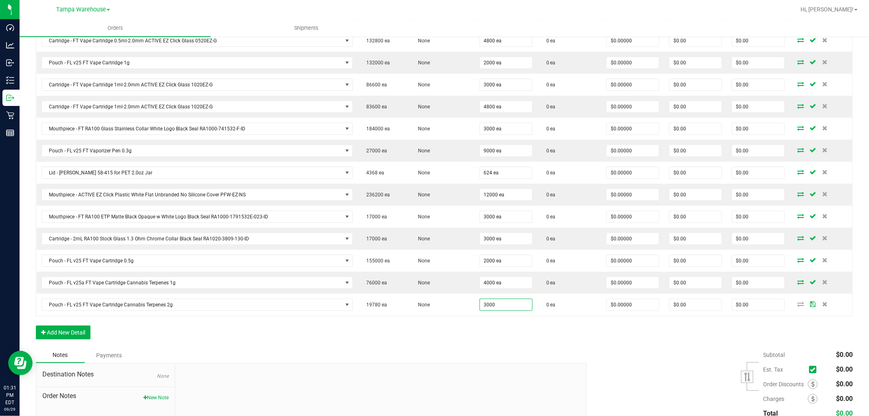
type input "3000 ea"
click at [500, 340] on div "Order Details Print All Labels Item Sellable Strain Qty Ordered Qty Allocated U…" at bounding box center [444, 170] width 817 height 354
click at [73, 331] on button "Add New Detail" at bounding box center [63, 333] width 55 height 14
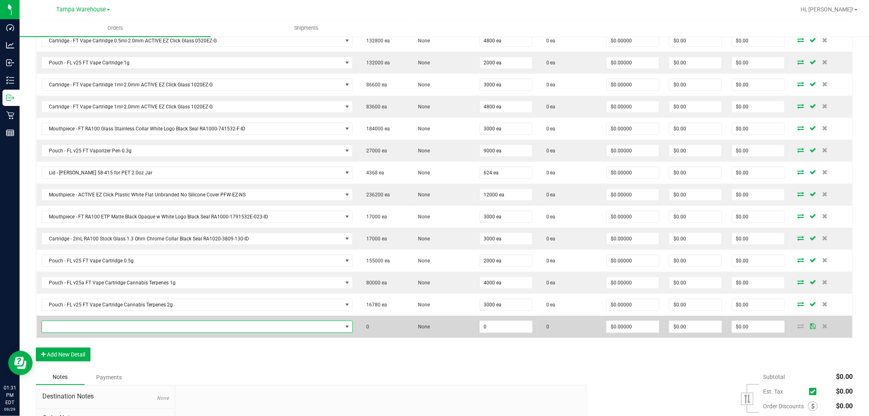
click at [83, 327] on span "NO DATA FOUND" at bounding box center [192, 326] width 300 height 11
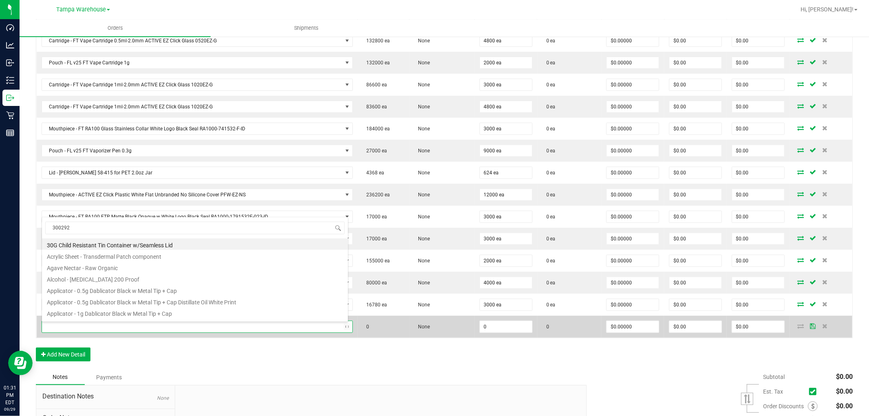
type input "3002927"
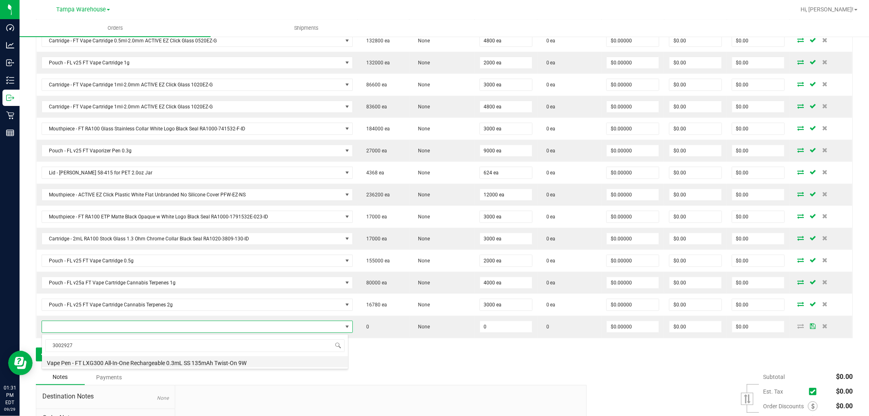
click at [128, 364] on li "Vape Pen - FT LXG300 All-In-One Rechargeable 0.3mL SS 135mAh Twist-On 9W" at bounding box center [195, 361] width 306 height 11
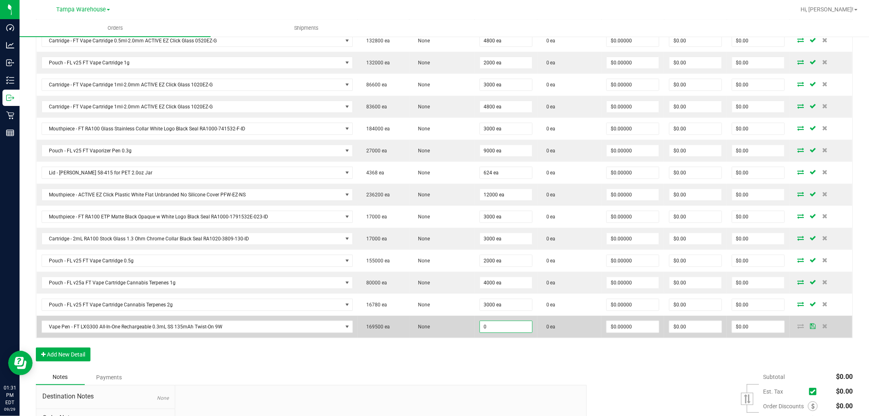
click at [495, 329] on input "0" at bounding box center [506, 326] width 52 height 11
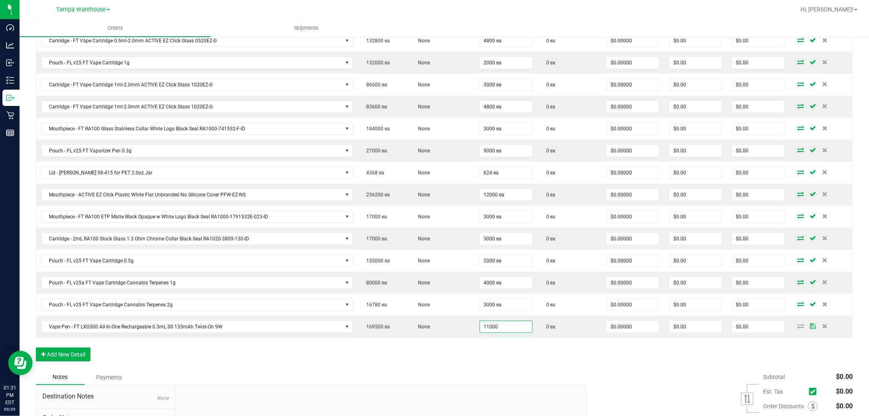
type input "11000 ea"
click at [483, 353] on div "Order Details Print All Labels Item Sellable Strain Qty Ordered Qty Allocated U…" at bounding box center [444, 181] width 817 height 376
click at [87, 357] on button "Add New Detail" at bounding box center [63, 355] width 55 height 14
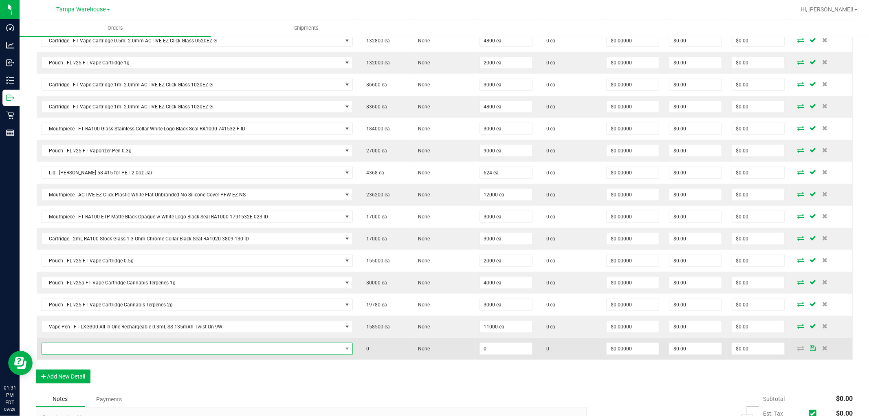
click at [94, 349] on span "NO DATA FOUND" at bounding box center [192, 348] width 300 height 11
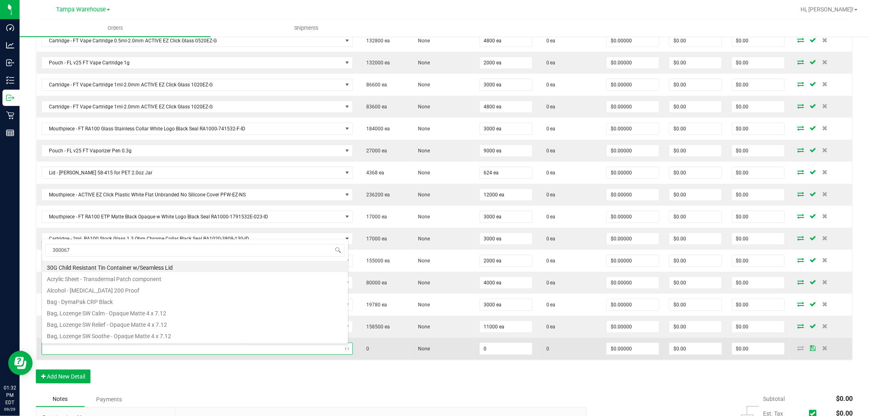
type input "3000673"
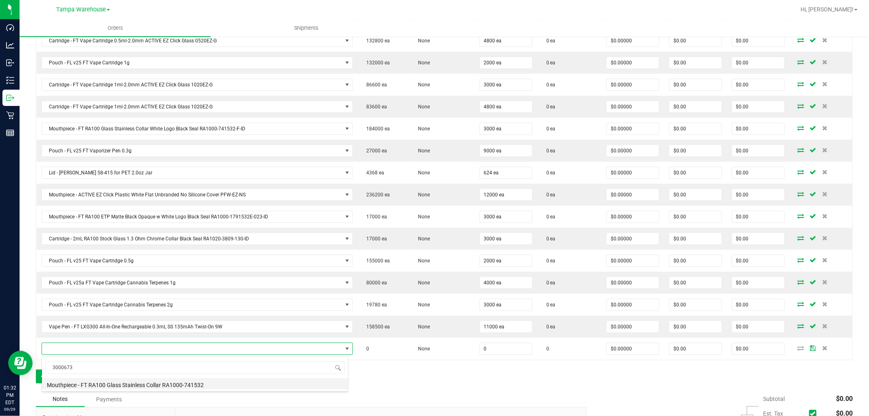
click at [141, 386] on li "Mouthpiece - FT RA100 Glass Stainless Collar RA1000-741532" at bounding box center [195, 383] width 306 height 11
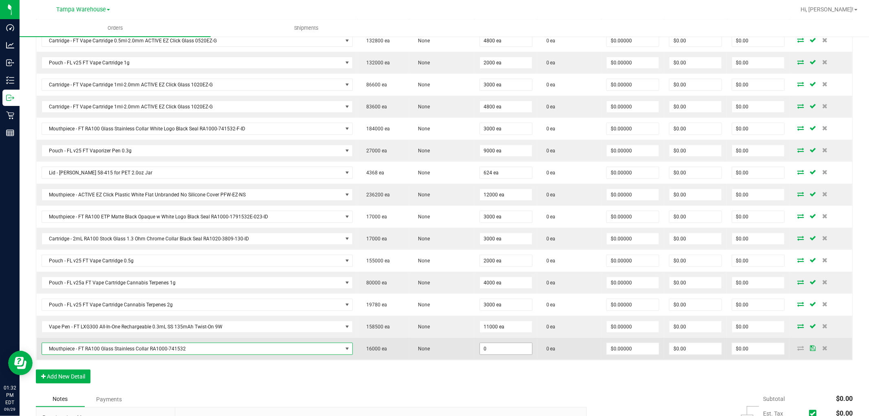
click at [487, 349] on input "0" at bounding box center [506, 348] width 52 height 11
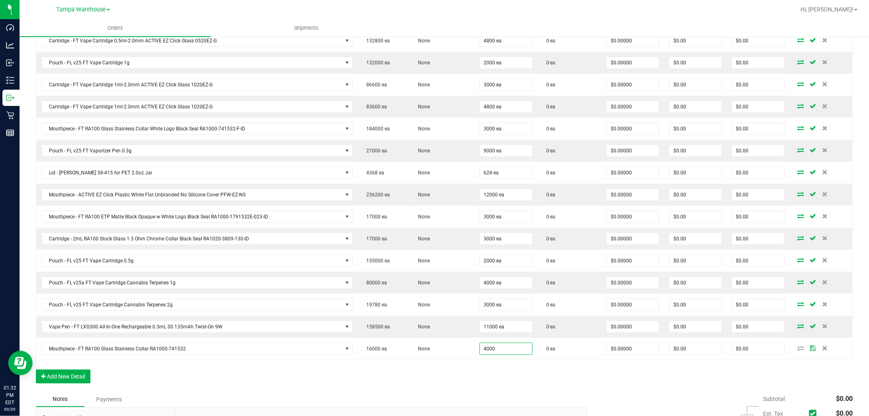
type input "4000 ea"
click at [468, 382] on div "Order Details Print All Labels Item Sellable Strain Qty Ordered Qty Allocated U…" at bounding box center [444, 192] width 817 height 398
click at [83, 381] on button "Add New Detail" at bounding box center [63, 377] width 55 height 14
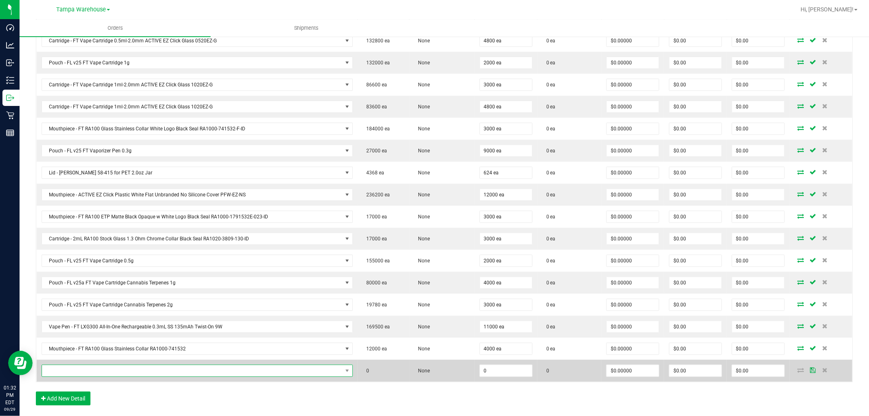
click at [97, 373] on span "NO DATA FOUND" at bounding box center [192, 370] width 300 height 11
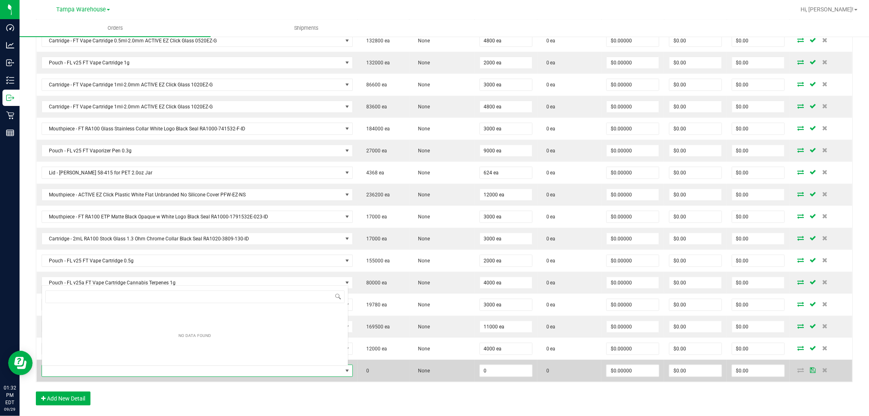
scroll to position [12, 304]
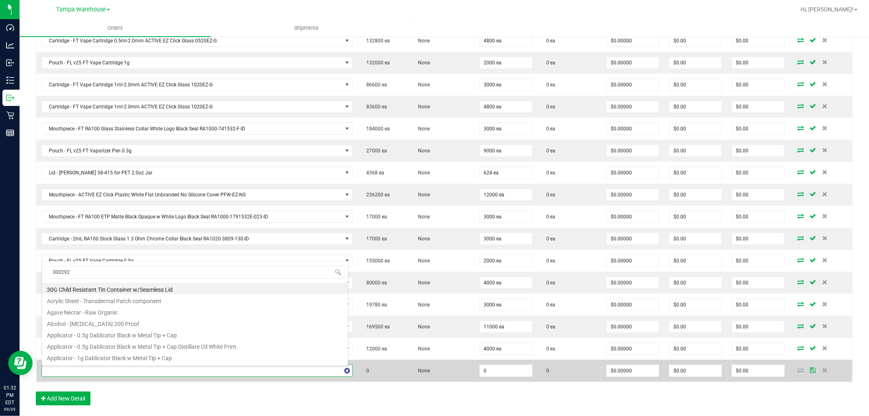
type input "3002928"
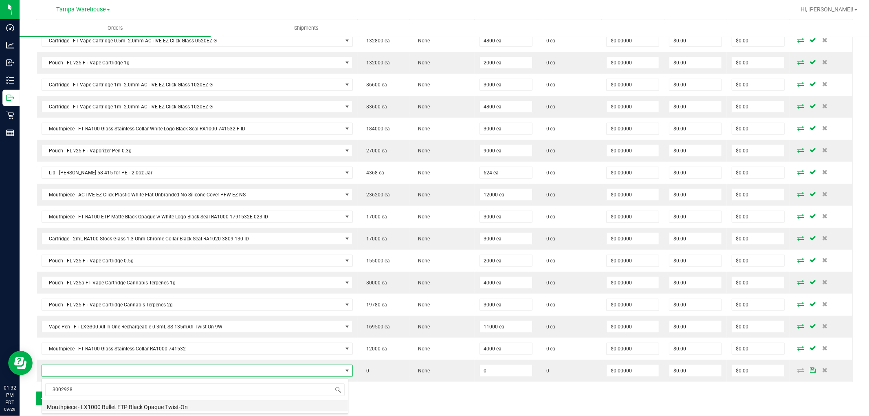
click at [176, 406] on li "Mouthpiece - LX1000 Bullet ETP Black Opaque Twist-On" at bounding box center [195, 405] width 306 height 11
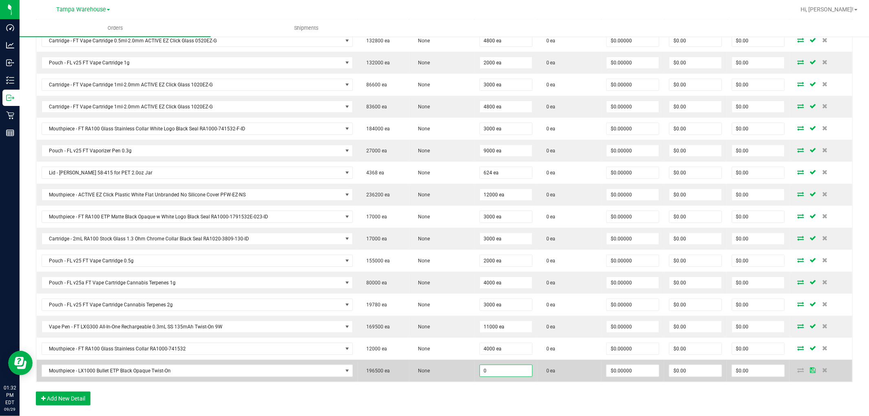
click at [498, 372] on input "0" at bounding box center [506, 370] width 52 height 11
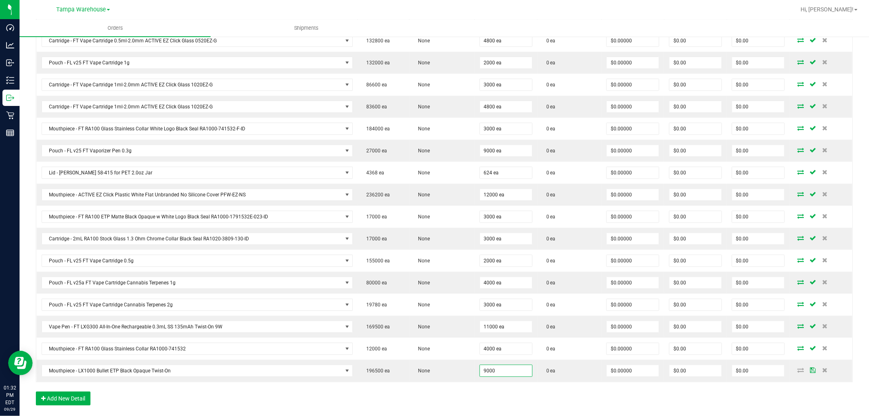
type input "9000 ea"
click at [483, 395] on div "Order Details Print All Labels Item Sellable Strain Qty Ordered Qty Allocated U…" at bounding box center [444, 203] width 817 height 420
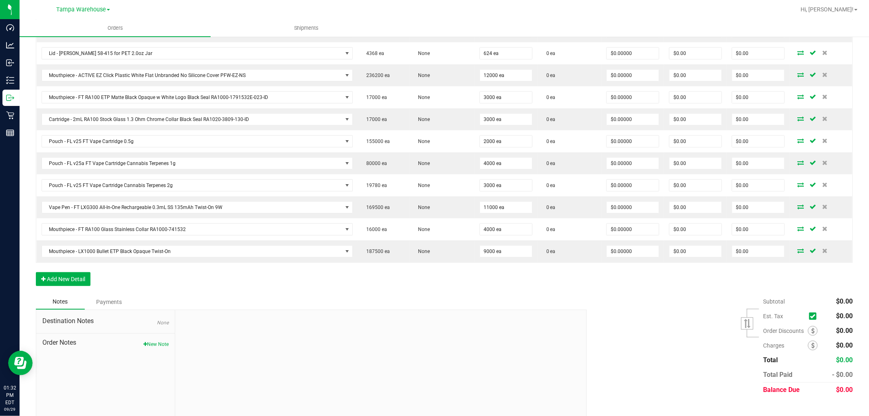
scroll to position [365, 0]
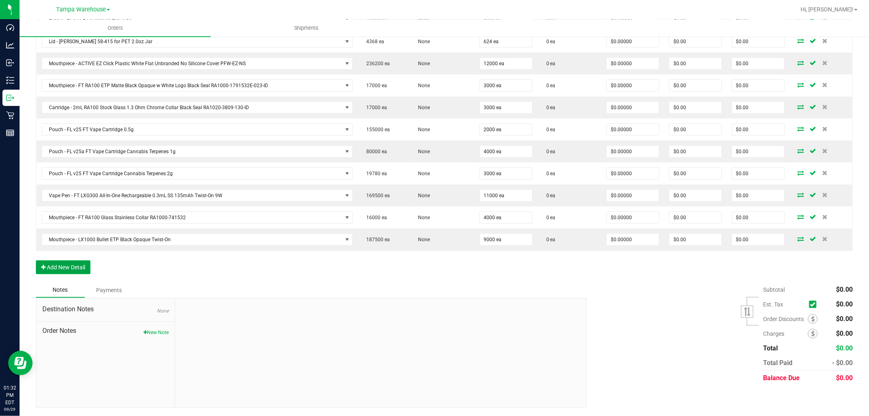
click at [84, 267] on button "Add New Detail" at bounding box center [63, 267] width 55 height 14
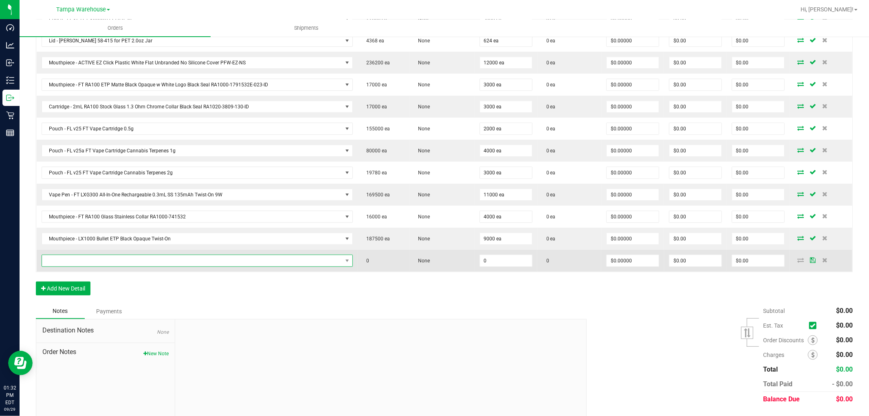
click at [97, 259] on span "NO DATA FOUND" at bounding box center [192, 260] width 300 height 11
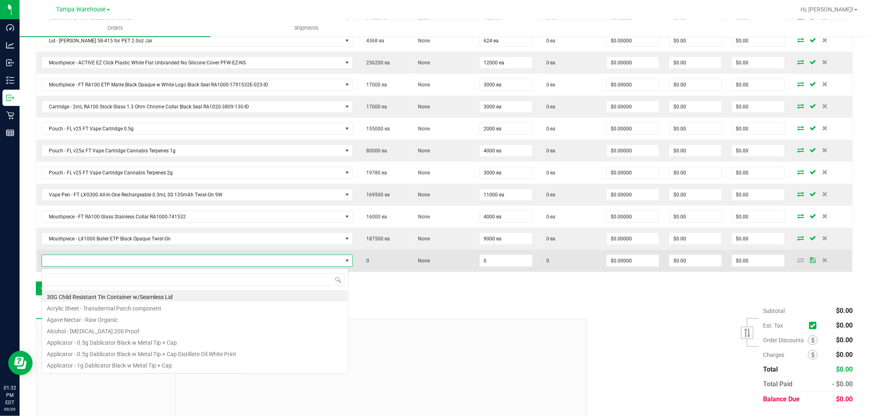
scroll to position [12, 304]
type input "3004371"
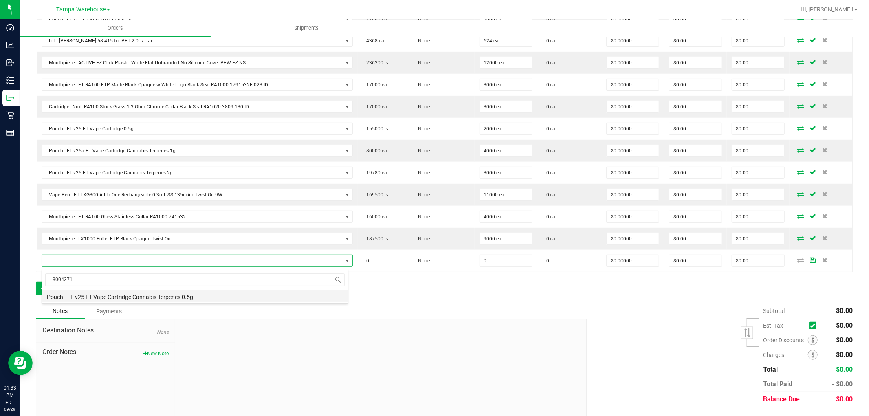
click at [146, 296] on li "Pouch - FL v25 FT Vape Cartridge Cannabis Terpenes 0.5g" at bounding box center [195, 295] width 306 height 11
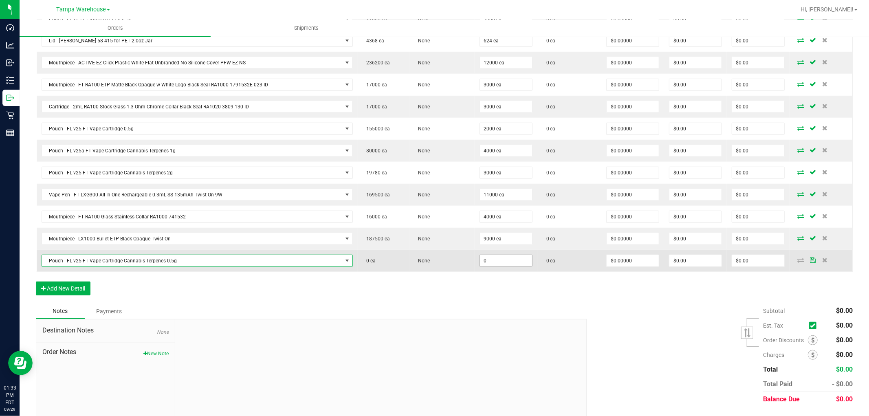
click at [506, 265] on input "0" at bounding box center [506, 260] width 52 height 11
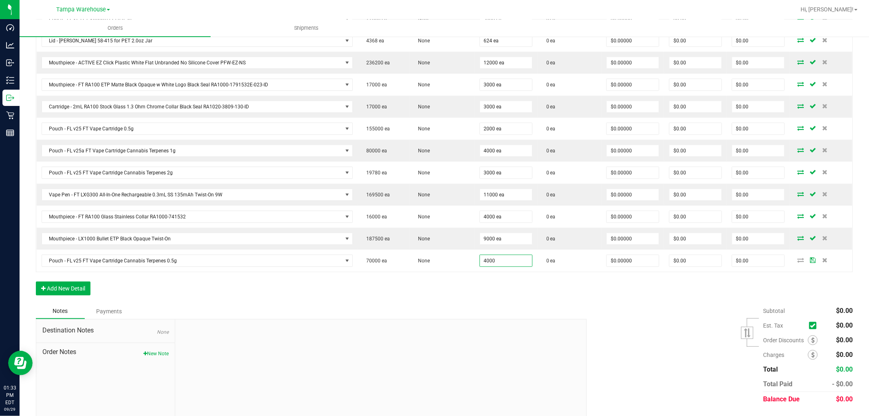
type input "4000 ea"
click at [484, 290] on div "Order Details Print All Labels Item Sellable Strain Qty Ordered Qty Allocated U…" at bounding box center [444, 82] width 817 height 442
click at [74, 288] on button "Add New Detail" at bounding box center [63, 289] width 55 height 14
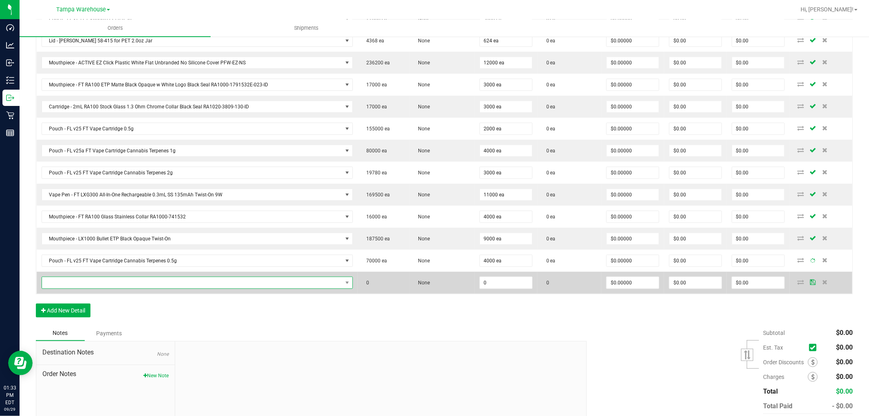
click at [88, 288] on span "NO DATA FOUND" at bounding box center [192, 282] width 300 height 11
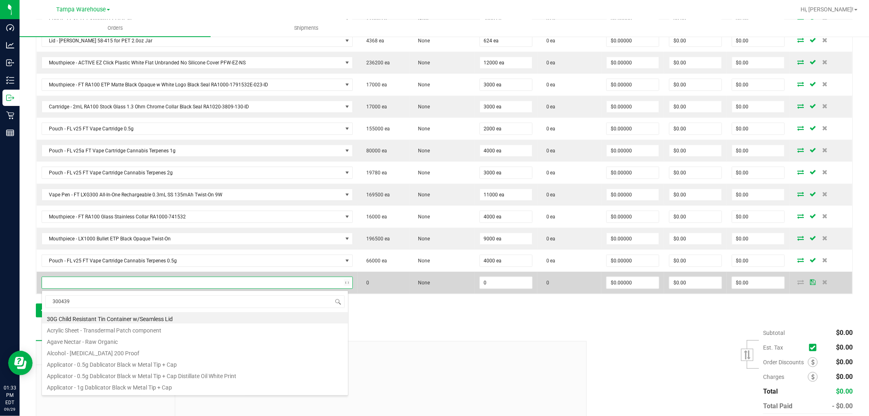
type input "3004399"
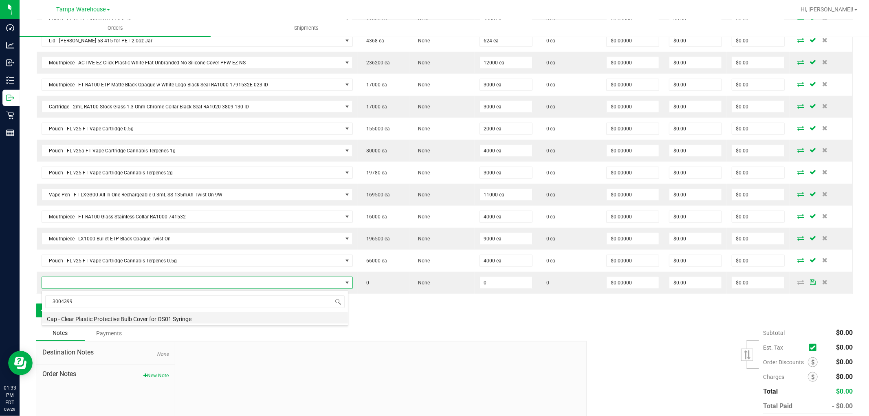
click at [152, 320] on li "Cap - Clear Plastic Protective Bulb Cover for OS01 Syringe" at bounding box center [195, 317] width 306 height 11
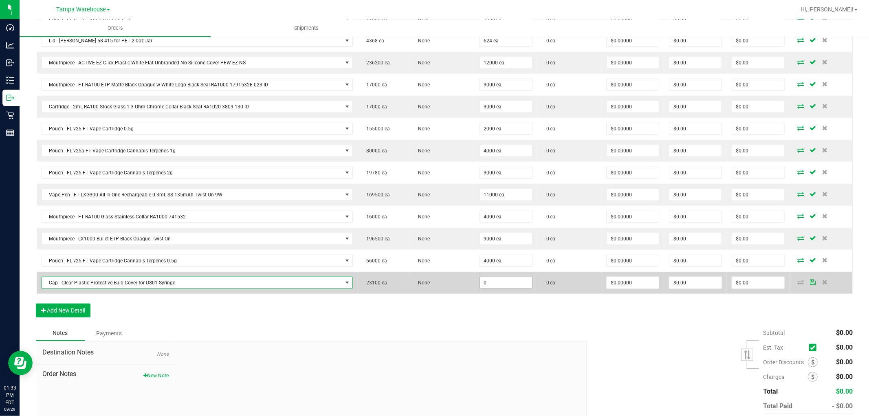
click at [496, 282] on input "0" at bounding box center [506, 282] width 52 height 11
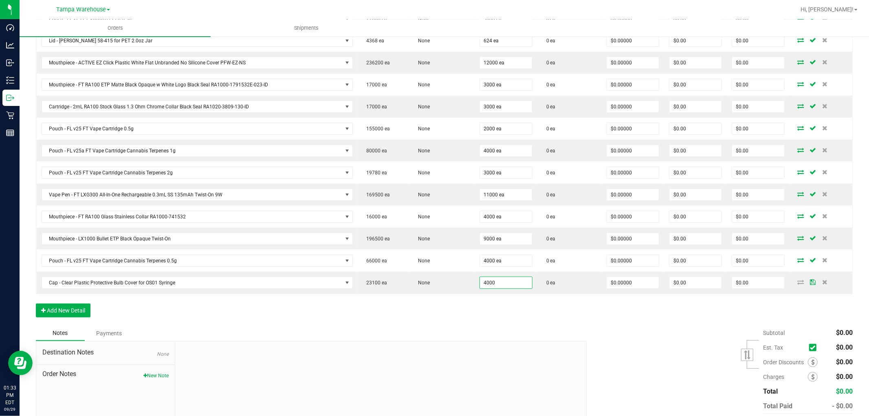
type input "4000 ea"
click at [499, 314] on div "Order Details Print All Labels Item Sellable Strain Qty Ordered Qty Allocated U…" at bounding box center [444, 93] width 817 height 464
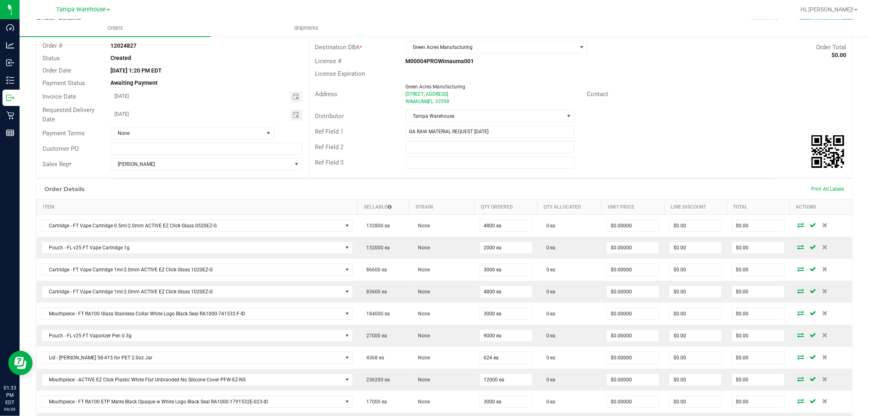
scroll to position [0, 0]
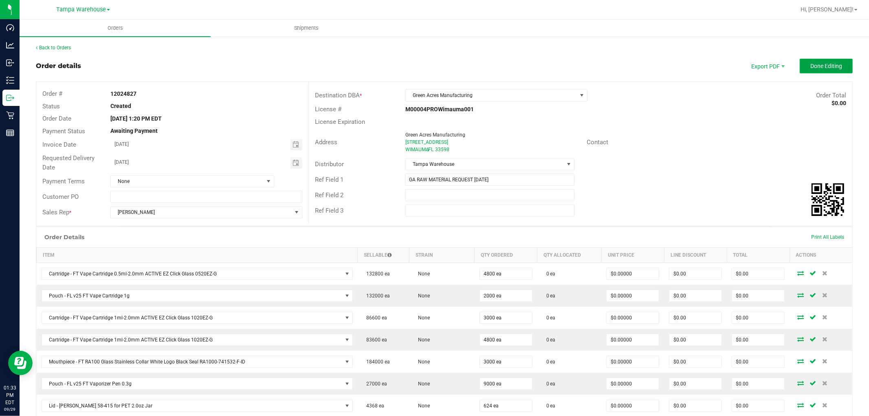
click at [825, 63] on span "Done Editing" at bounding box center [827, 66] width 32 height 7
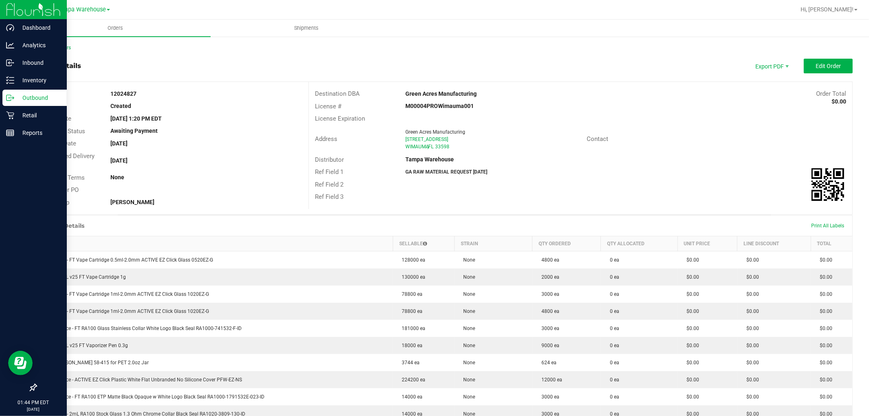
click at [33, 99] on p "Outbound" at bounding box center [38, 98] width 49 height 10
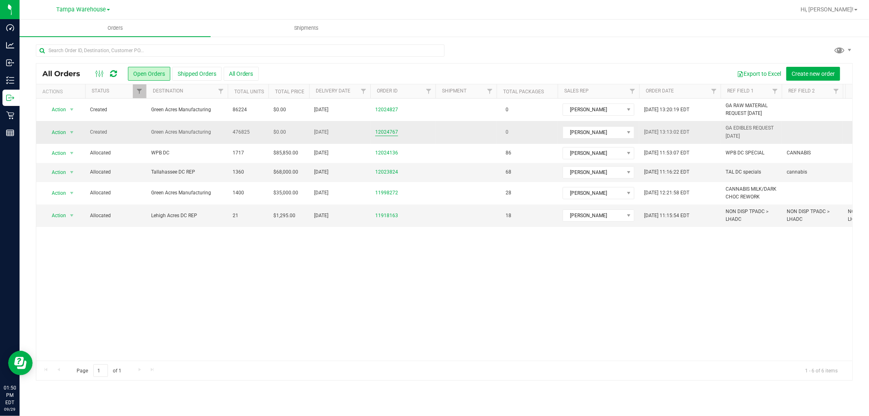
click at [386, 129] on link "12024767" at bounding box center [386, 132] width 23 height 8
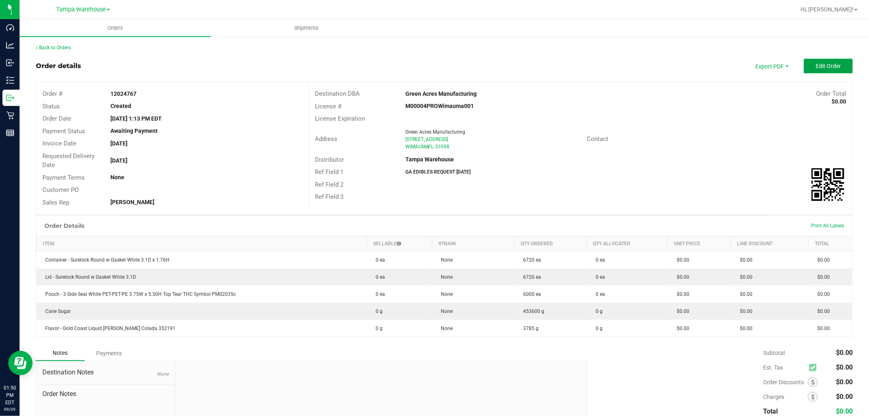
click at [819, 69] on button "Edit Order" at bounding box center [828, 66] width 49 height 15
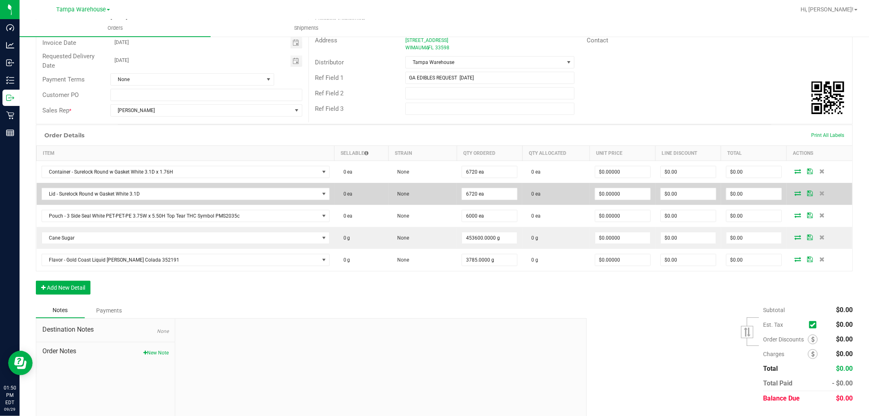
scroll to position [123, 0]
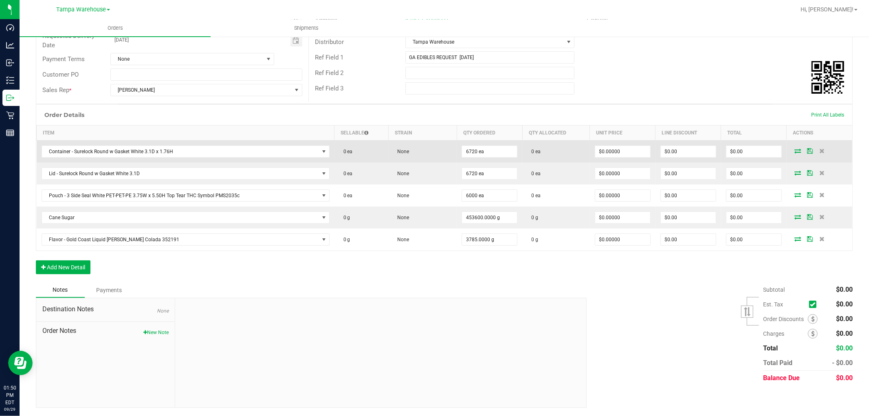
click at [795, 152] on icon at bounding box center [798, 150] width 7 height 5
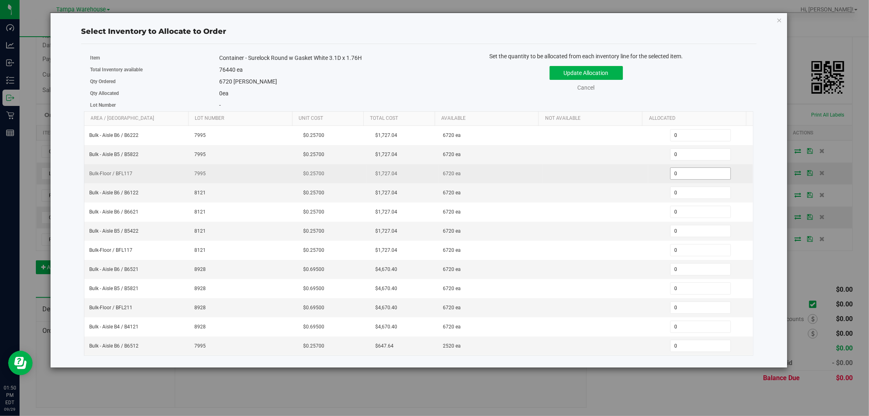
click at [689, 176] on span "0 0" at bounding box center [701, 174] width 61 height 12
type input "06720"
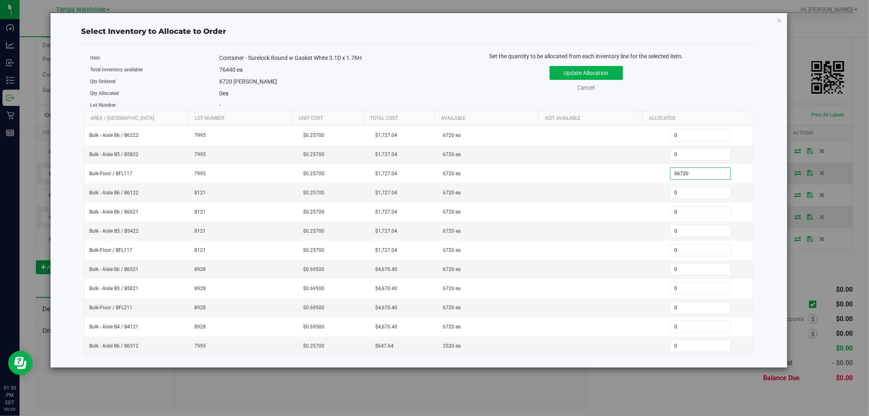
type input "6,720"
click at [685, 76] on div "Update Allocation Cancel" at bounding box center [586, 77] width 323 height 30
click at [606, 73] on button "Update Allocation" at bounding box center [586, 73] width 73 height 14
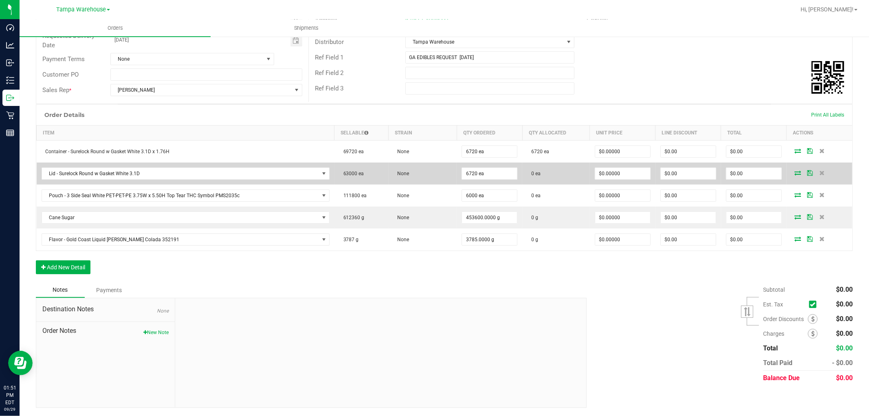
click at [795, 172] on icon at bounding box center [798, 172] width 7 height 5
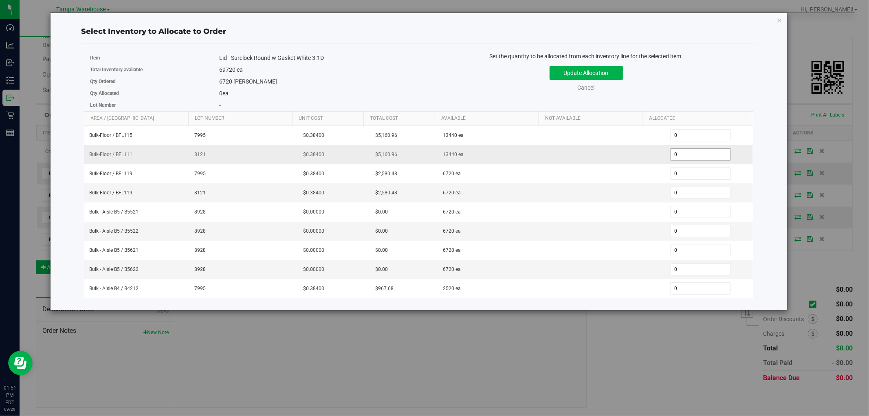
click at [681, 154] on span "0 0" at bounding box center [701, 154] width 61 height 12
type input "06720"
click at [699, 75] on div "Update Allocation Cancel" at bounding box center [586, 77] width 323 height 30
type input "6,720"
click at [613, 74] on button "Update Allocation" at bounding box center [586, 73] width 73 height 14
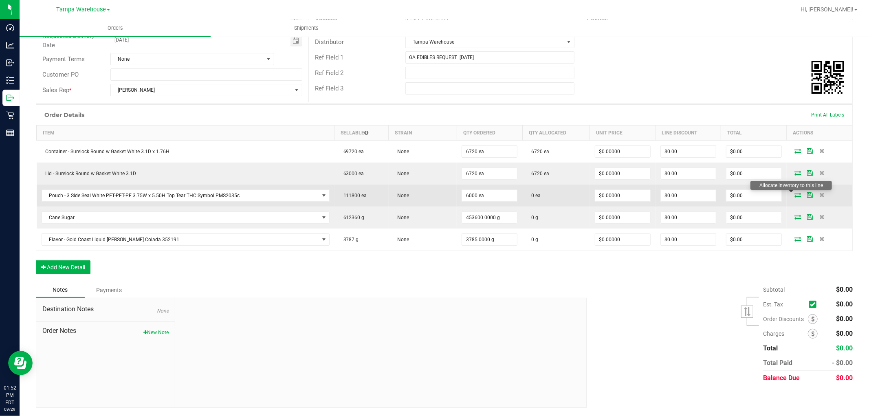
click at [795, 192] on icon at bounding box center [798, 194] width 7 height 5
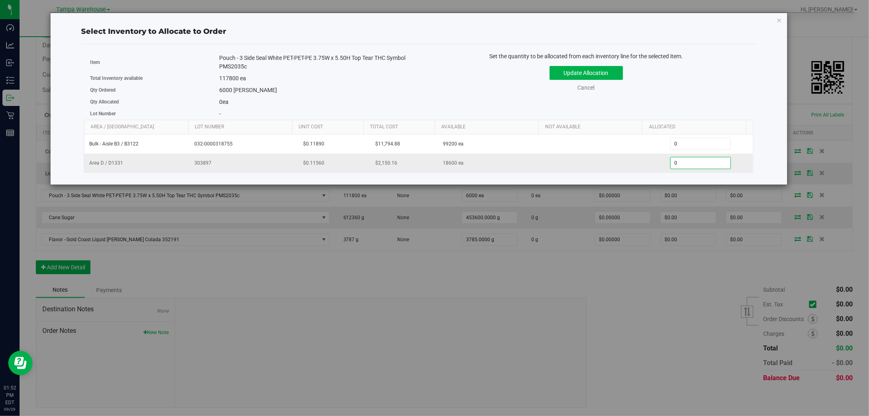
click at [679, 167] on span "0 0" at bounding box center [701, 163] width 61 height 12
type input "06200"
type input "6,200"
click at [700, 88] on div "Update Allocation Cancel" at bounding box center [586, 77] width 323 height 30
click at [597, 74] on button "Update Allocation" at bounding box center [586, 73] width 73 height 14
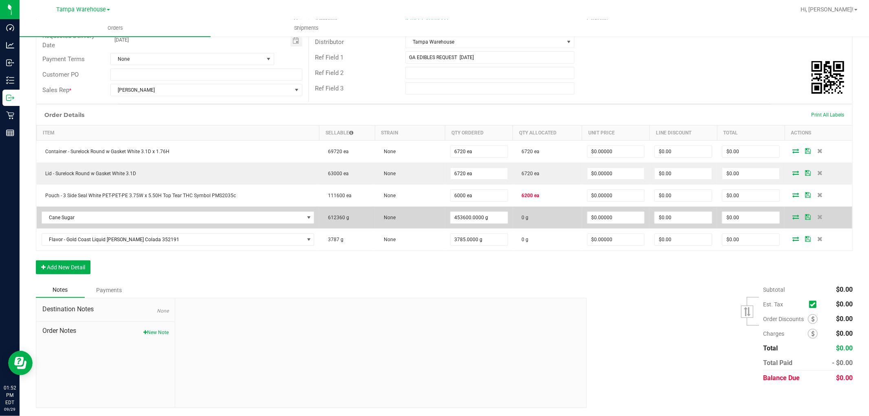
click at [793, 216] on icon at bounding box center [796, 216] width 7 height 5
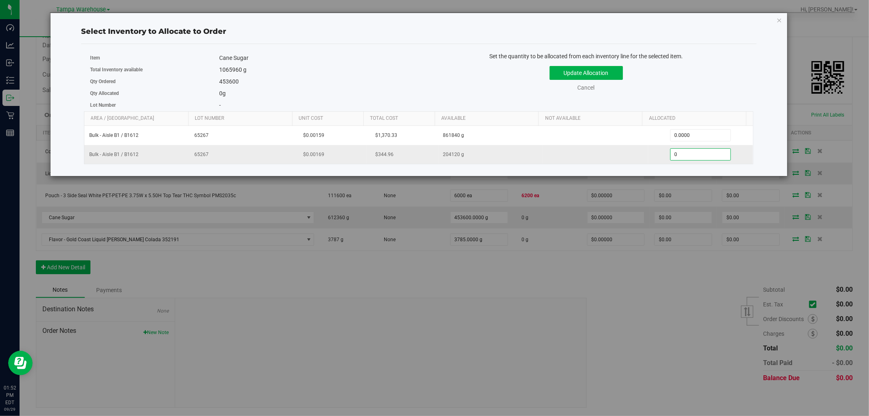
click at [693, 158] on span "0.0000 0" at bounding box center [701, 154] width 61 height 12
type input "0204120"
type input "204,120.0000"
click at [770, 149] on div "Select Inventory to Allocate to Order Item Cane Sugar Total Inventory available…" at bounding box center [419, 94] width 725 height 163
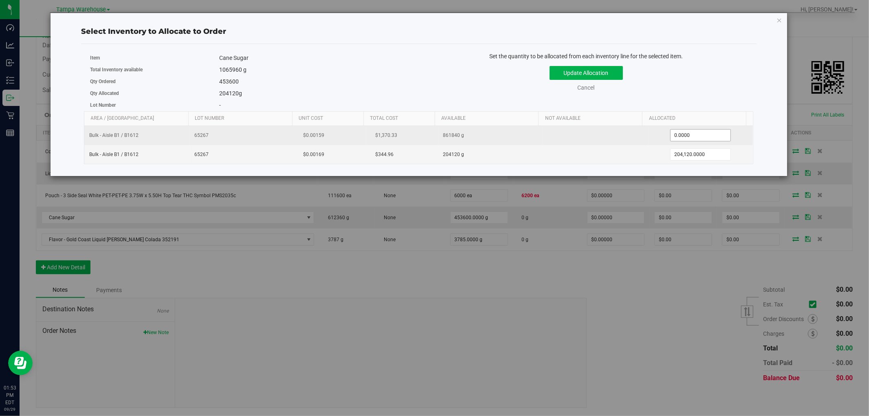
click at [687, 137] on span "0.0000 0" at bounding box center [701, 135] width 61 height 12
type input "0249480"
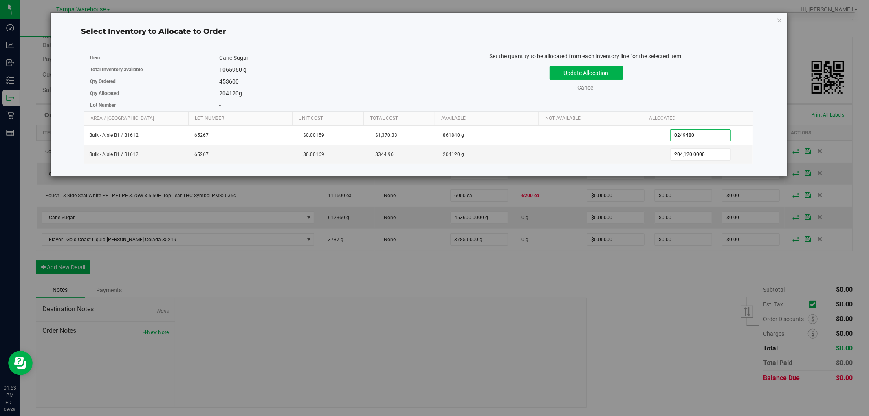
type input "249,480.0000"
click at [704, 88] on div "Update Allocation Cancel" at bounding box center [586, 77] width 323 height 30
click at [609, 74] on button "Update Allocation" at bounding box center [586, 73] width 73 height 14
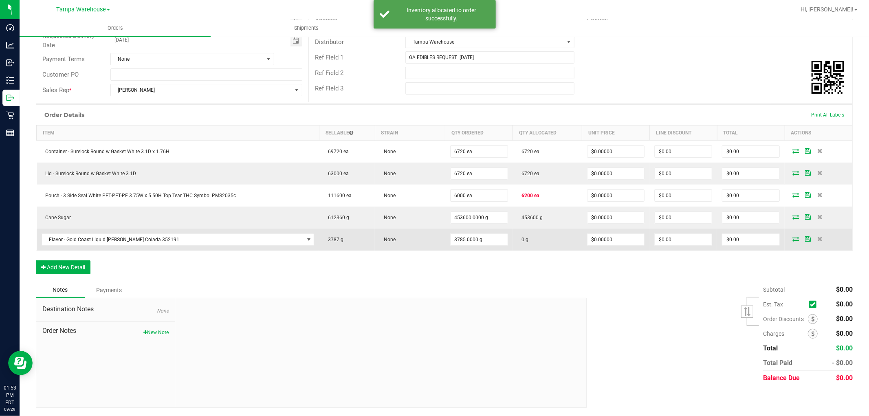
click at [793, 239] on icon at bounding box center [796, 238] width 7 height 5
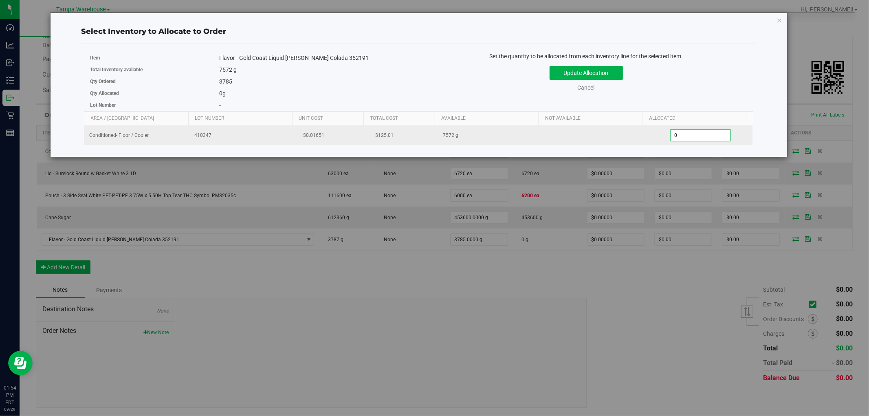
click at [694, 140] on span "0.0000 0" at bounding box center [701, 135] width 61 height 12
type input "03786"
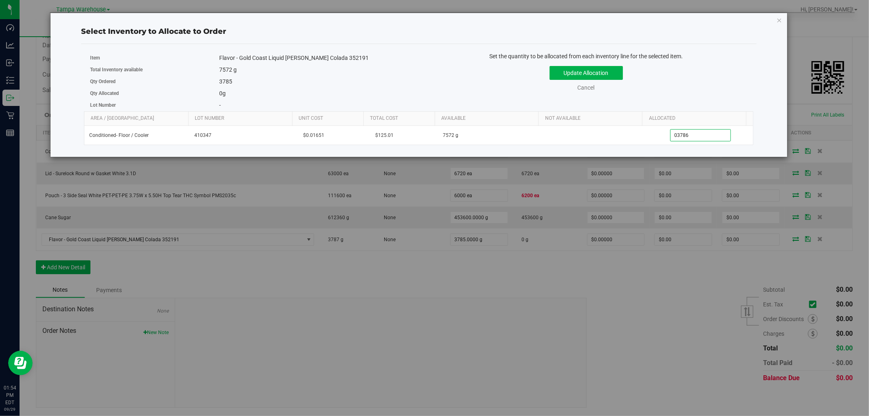
type input "3,786.0000"
click at [710, 72] on div "Update Allocation Cancel" at bounding box center [586, 77] width 323 height 30
click at [609, 72] on button "Update Allocation" at bounding box center [586, 73] width 73 height 14
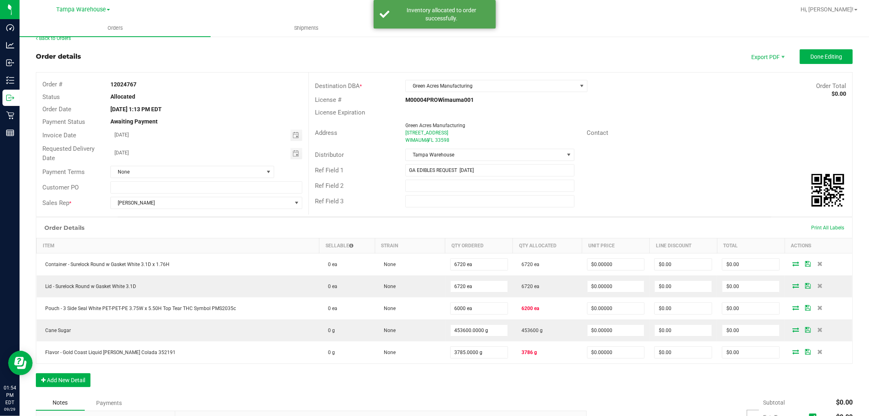
scroll to position [0, 0]
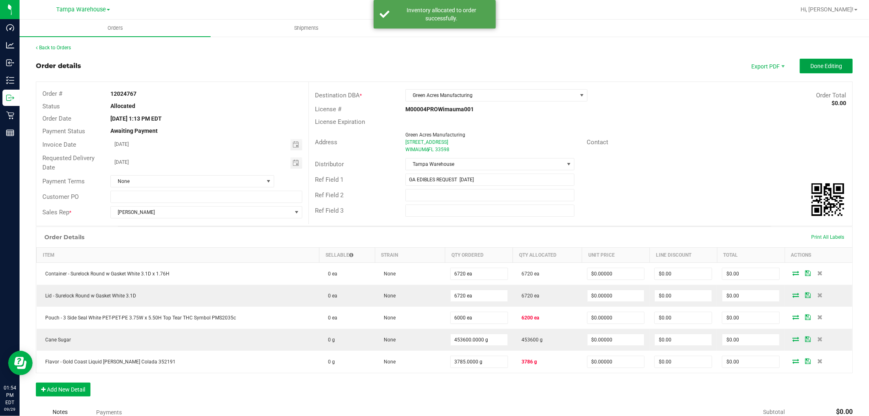
click at [818, 67] on span "Done Editing" at bounding box center [827, 66] width 32 height 7
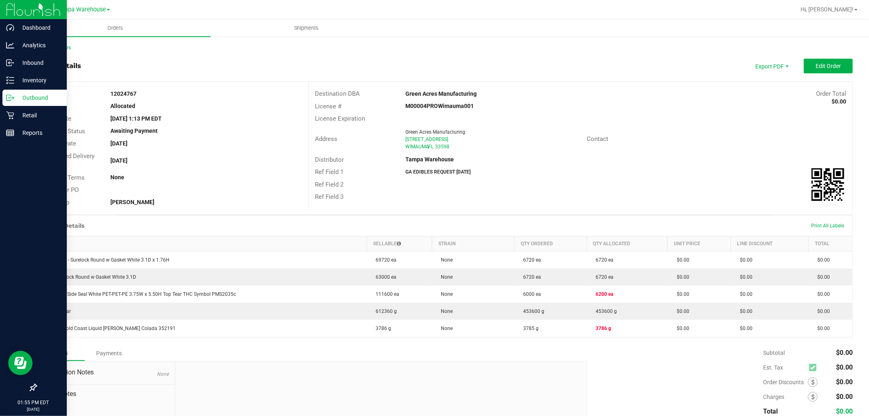
click at [29, 96] on p "Outbound" at bounding box center [38, 98] width 49 height 10
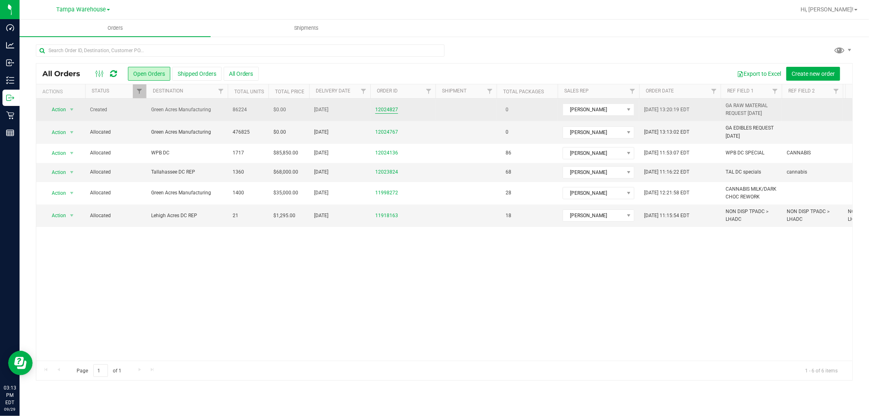
click at [390, 110] on link "12024827" at bounding box center [386, 110] width 23 height 8
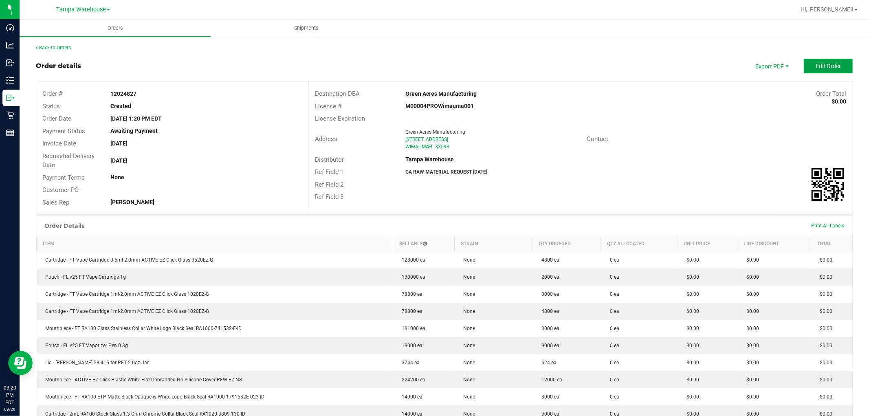
click at [825, 67] on span "Edit Order" at bounding box center [828, 66] width 25 height 7
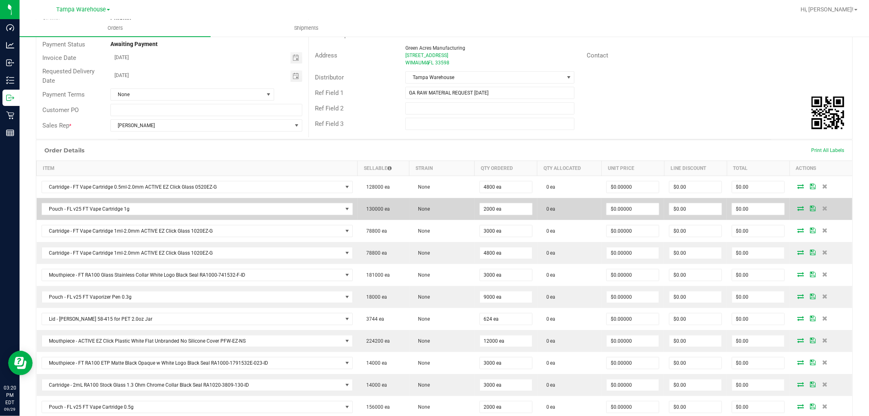
scroll to position [90, 0]
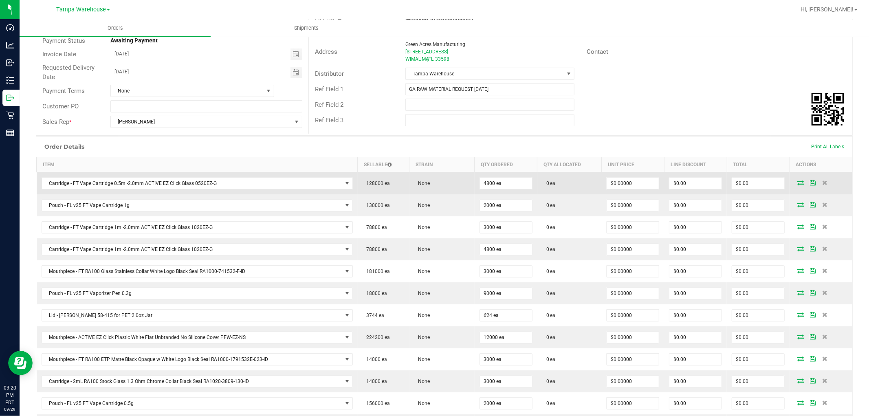
click at [798, 184] on icon at bounding box center [801, 182] width 7 height 5
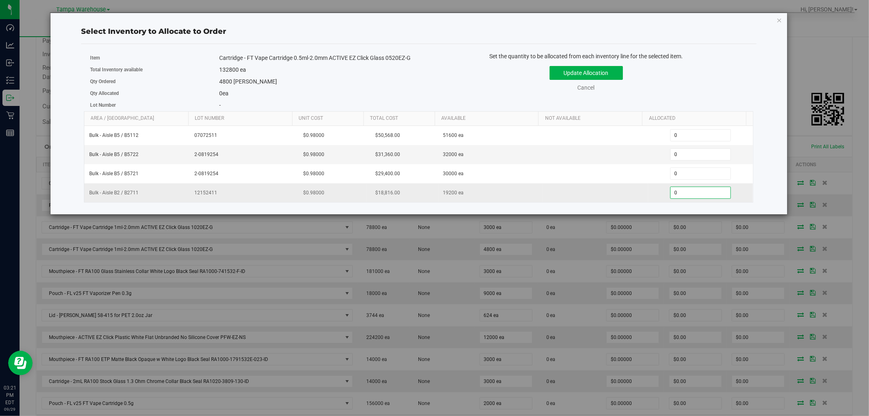
click at [678, 195] on span "0 0" at bounding box center [701, 193] width 61 height 12
type input "04800"
type input "4,800"
click at [710, 76] on div "Update Allocation Cancel" at bounding box center [586, 77] width 323 height 30
click at [596, 79] on button "Update Allocation" at bounding box center [586, 73] width 73 height 14
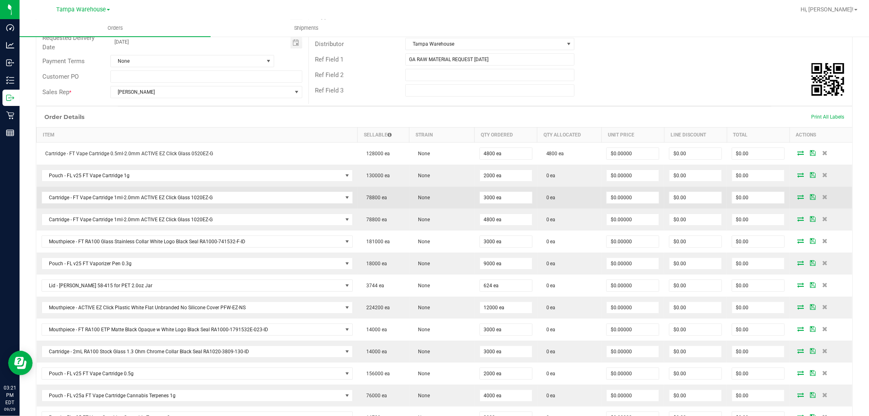
scroll to position [181, 0]
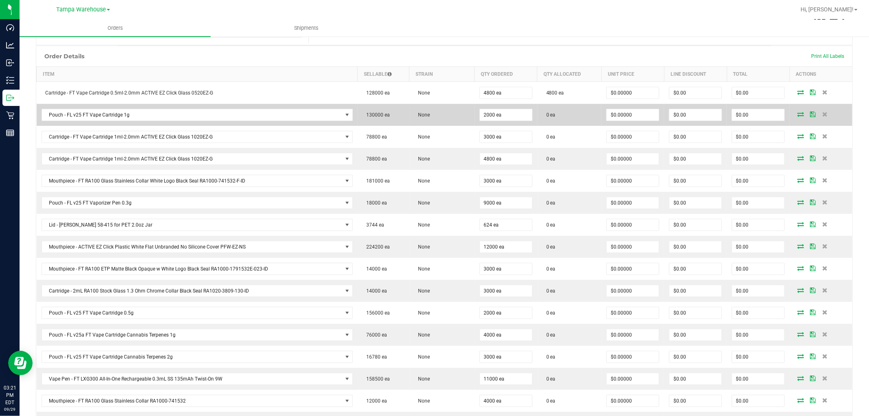
click at [798, 112] on icon at bounding box center [801, 114] width 7 height 5
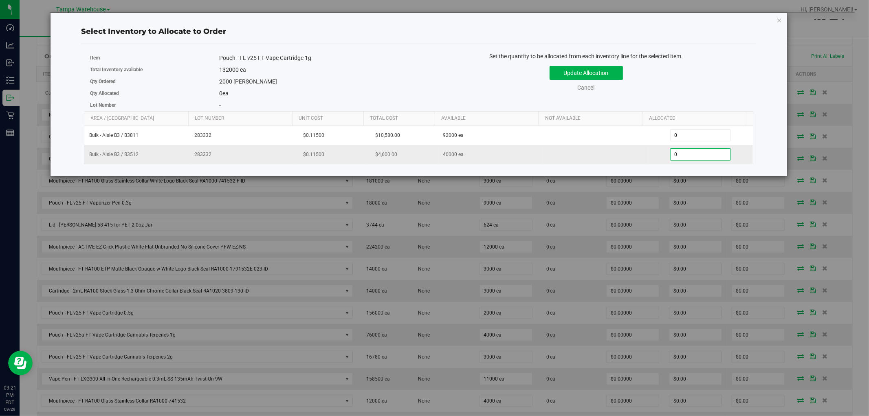
click at [691, 152] on span "0 0" at bounding box center [701, 154] width 61 height 12
type input "02000"
type input "2,000"
click at [686, 77] on div "Update Allocation Cancel" at bounding box center [586, 77] width 323 height 30
click at [602, 70] on button "Update Allocation" at bounding box center [586, 73] width 73 height 14
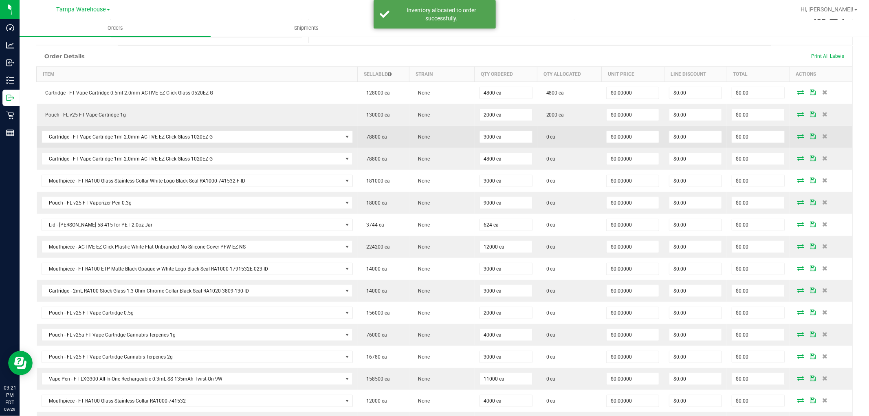
click at [798, 136] on icon at bounding box center [801, 136] width 7 height 5
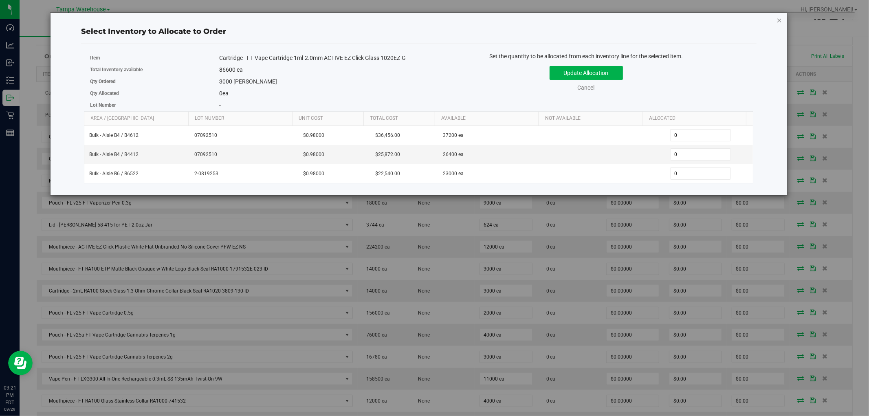
click at [781, 19] on icon "button" at bounding box center [780, 20] width 6 height 10
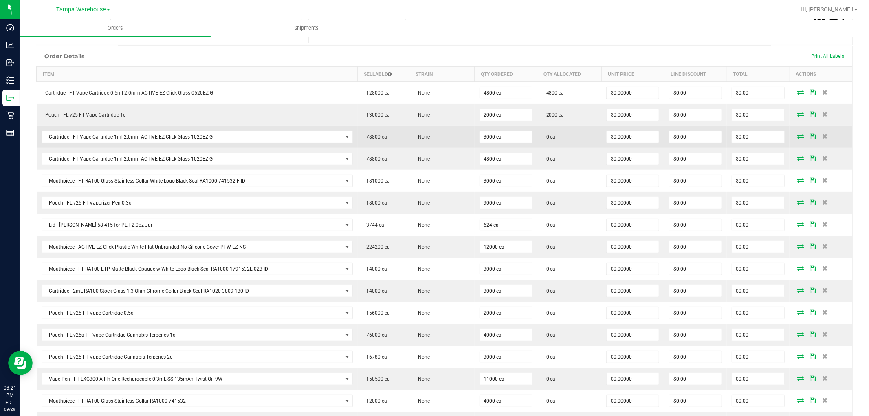
click at [798, 135] on icon at bounding box center [801, 136] width 7 height 5
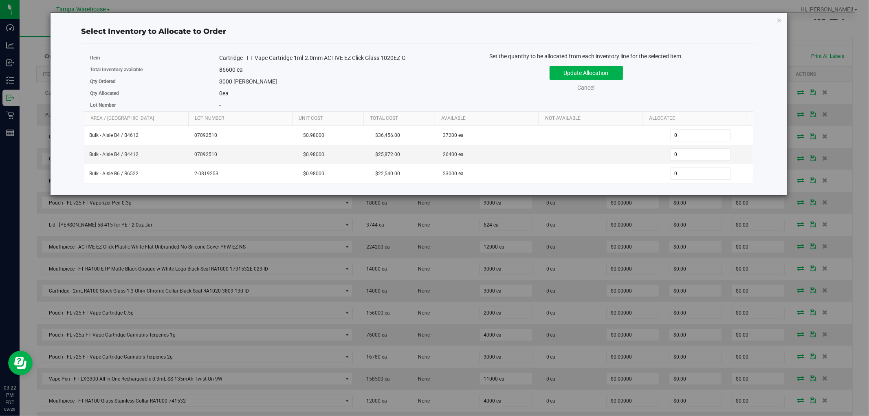
click at [783, 20] on div "Select Inventory to Allocate to Order Item Cartridge - FT Vape Cartridge 1ml-2.…" at bounding box center [419, 104] width 738 height 183
click at [780, 17] on icon "button" at bounding box center [780, 20] width 6 height 10
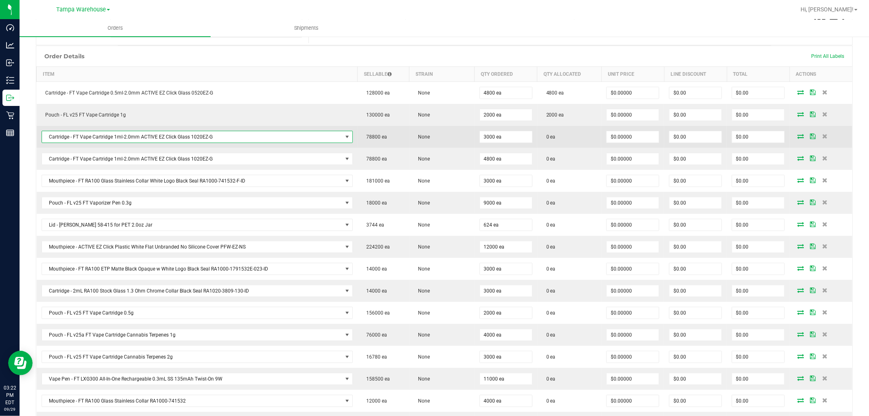
click at [256, 137] on span "Cartridge - FT Vape Cartridge 1ml-2.0mm ACTIVE EZ Click Glass 1020EZ-G" at bounding box center [192, 136] width 300 height 11
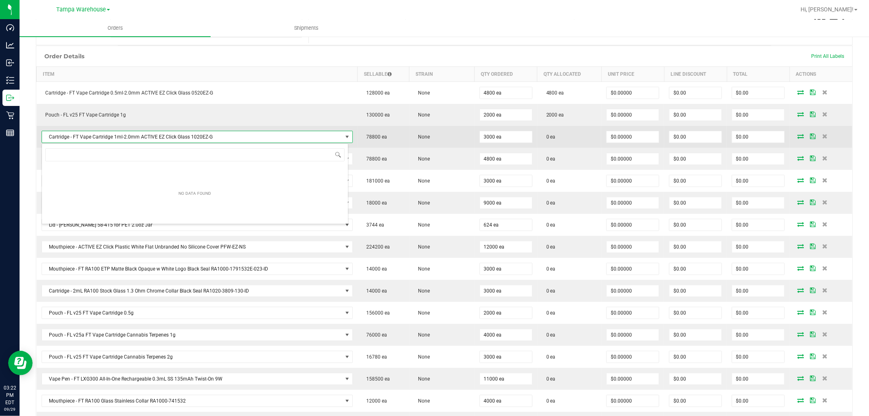
scroll to position [12, 307]
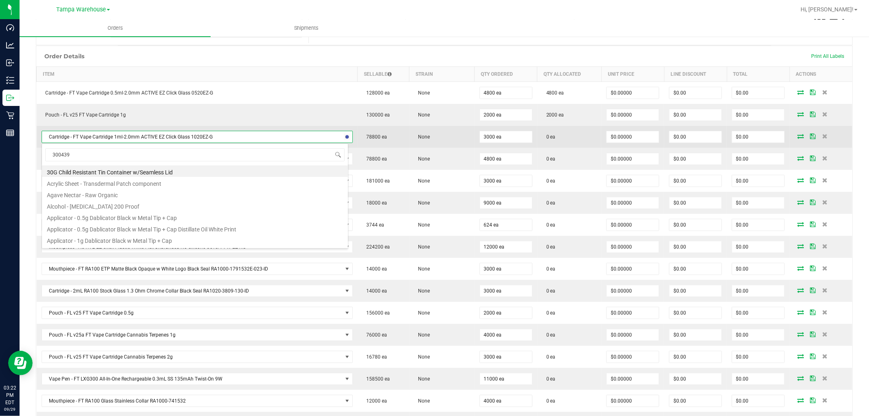
type input "3004395"
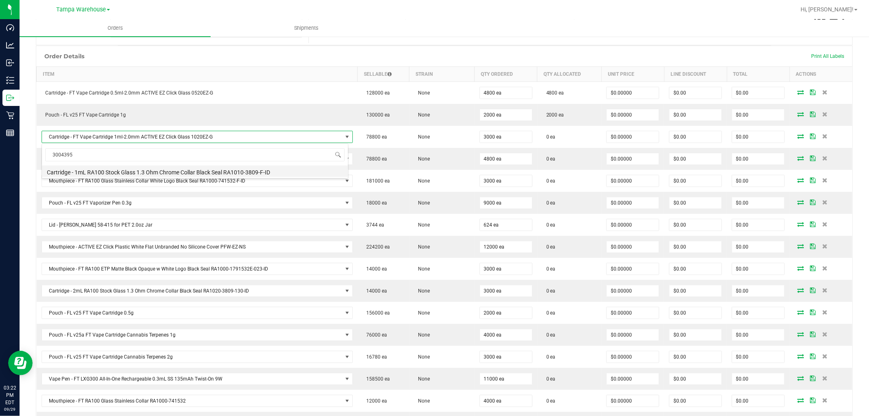
click at [201, 172] on li "Cartridge - 1mL RA100 Stock Glass 1.3 Ohm Chrome Collar Black Seal RA1010-3809-…" at bounding box center [195, 170] width 306 height 11
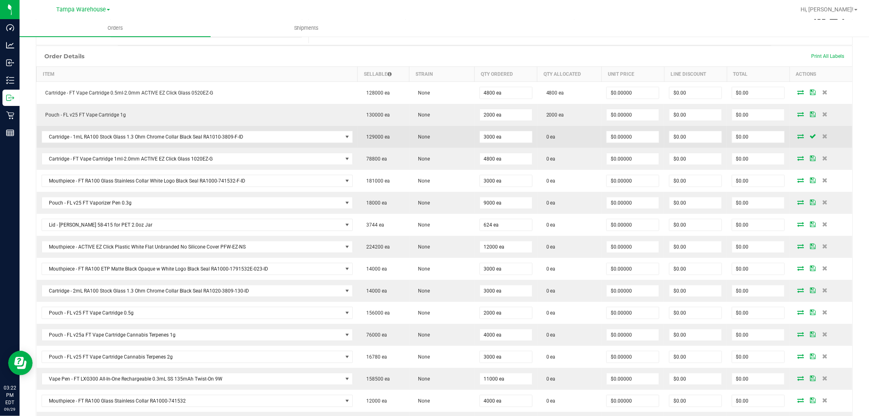
click at [798, 136] on icon at bounding box center [801, 136] width 7 height 5
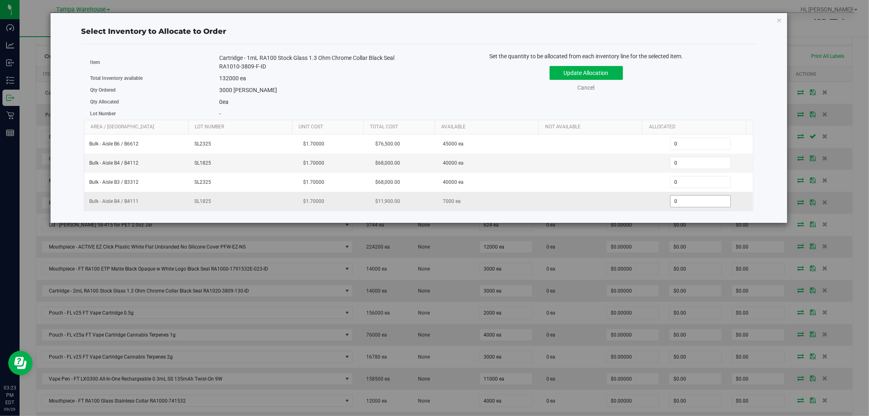
click at [678, 201] on span "0 0" at bounding box center [701, 201] width 61 height 12
type input "03000"
type input "3,000"
click at [705, 104] on div "Item Cartridge - 1mL RA100 Stock Glass 1.3 Ohm Chrome Collar Black Seal RA1010-…" at bounding box center [419, 86] width 670 height 68
click at [614, 75] on button "Update Allocation" at bounding box center [586, 73] width 73 height 14
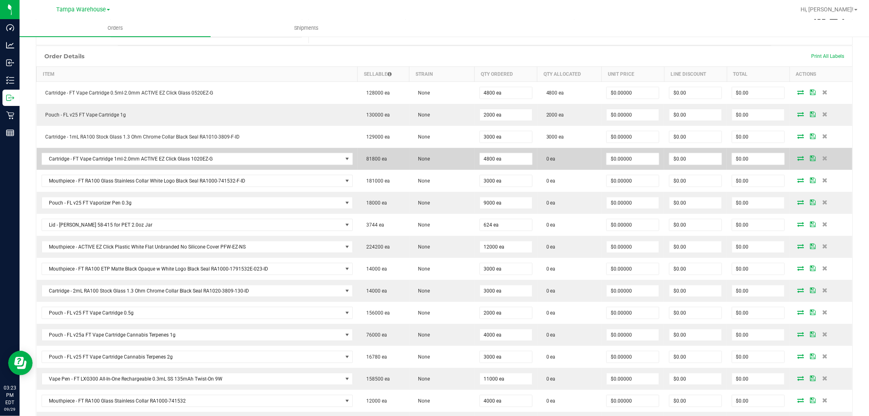
click at [798, 158] on icon at bounding box center [801, 158] width 7 height 5
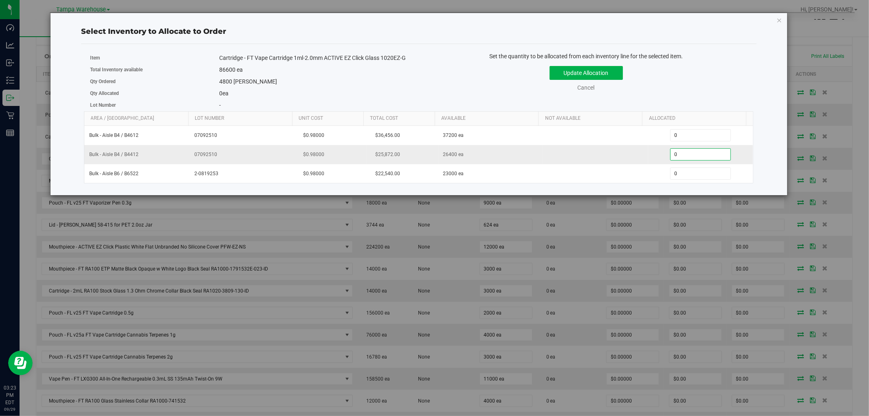
click at [676, 156] on span "0 0" at bounding box center [701, 154] width 61 height 12
type input "04800"
type input "4,800"
click at [699, 87] on div "Update Allocation Cancel" at bounding box center [586, 77] width 323 height 30
click at [612, 76] on button "Update Allocation" at bounding box center [586, 73] width 73 height 14
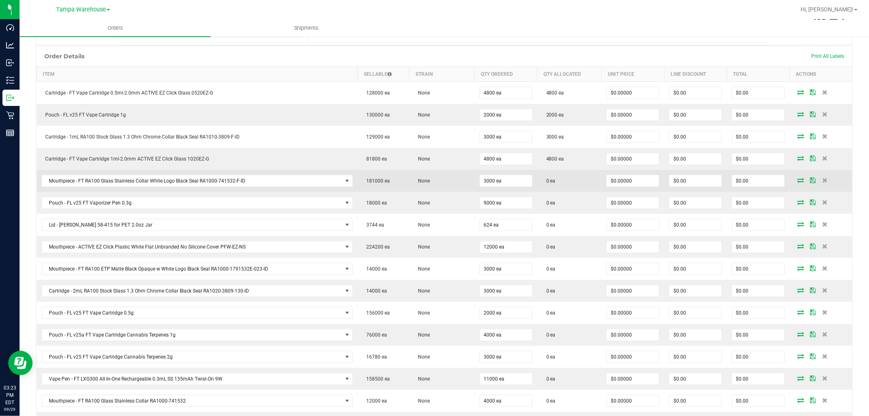
click at [798, 182] on icon at bounding box center [801, 180] width 7 height 5
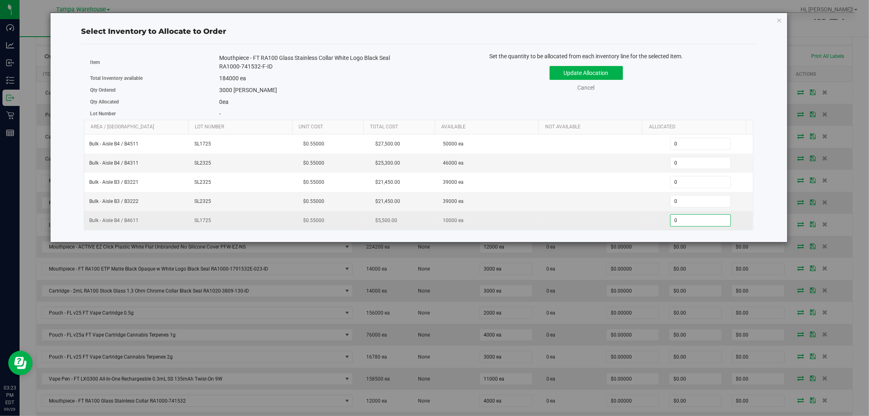
click at [683, 221] on span "0 0" at bounding box center [701, 220] width 61 height 12
type input "03000"
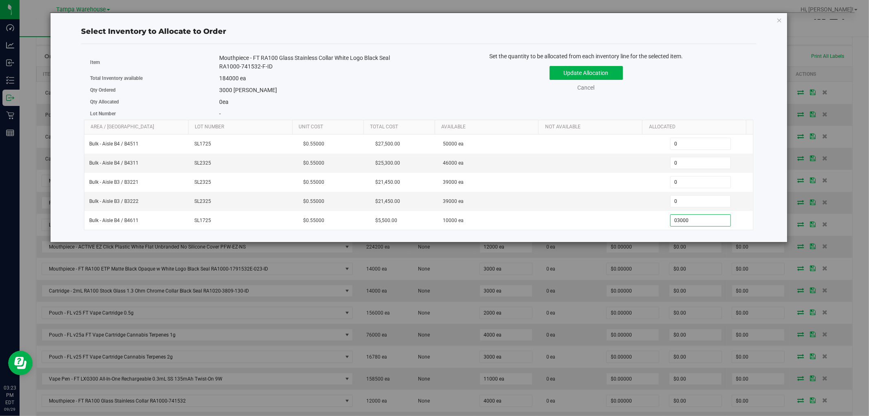
type input "3,000"
click at [716, 98] on div "Set the quantity to be allocated from each inventory line for the selected item…" at bounding box center [586, 76] width 335 height 48
click at [602, 71] on button "Update Allocation" at bounding box center [586, 73] width 73 height 14
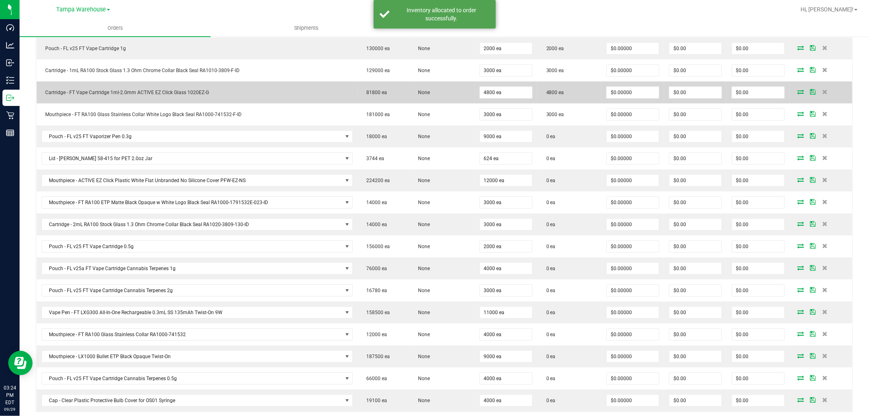
scroll to position [271, 0]
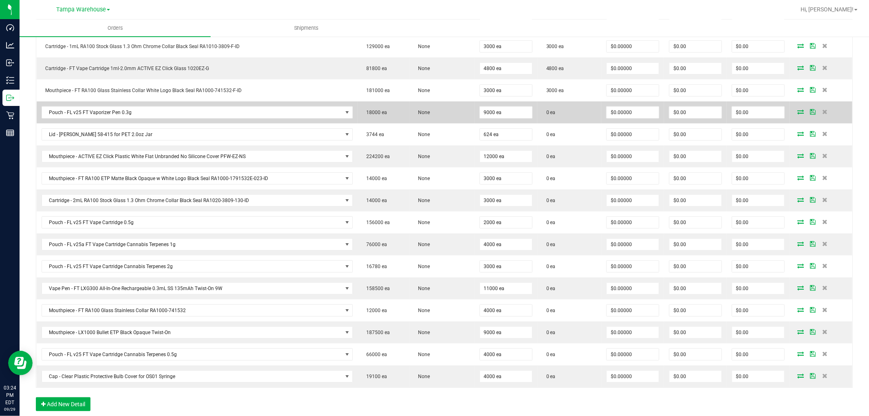
click at [798, 113] on icon at bounding box center [801, 111] width 7 height 5
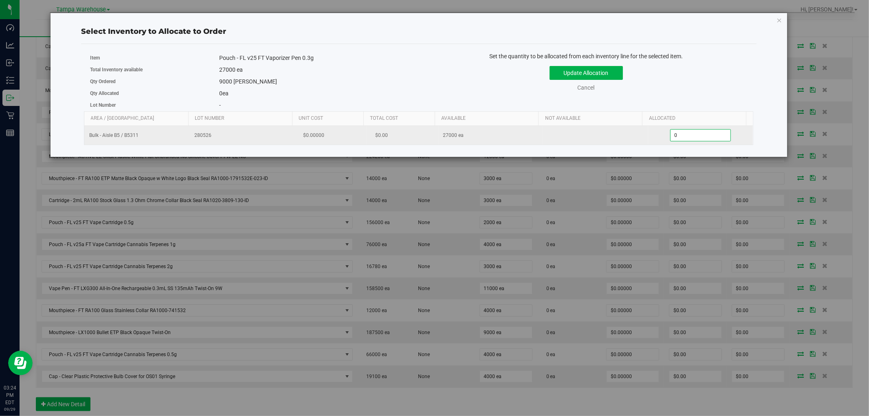
click at [677, 135] on span "0 0" at bounding box center [701, 135] width 61 height 12
type input "09000"
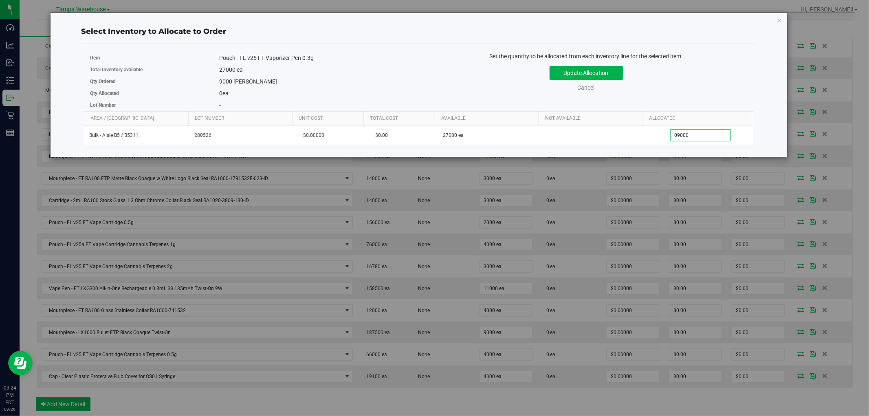
type input "9,000"
click at [718, 75] on div "Update Allocation Cancel" at bounding box center [586, 77] width 323 height 30
click at [607, 74] on button "Update Allocation" at bounding box center [586, 73] width 73 height 14
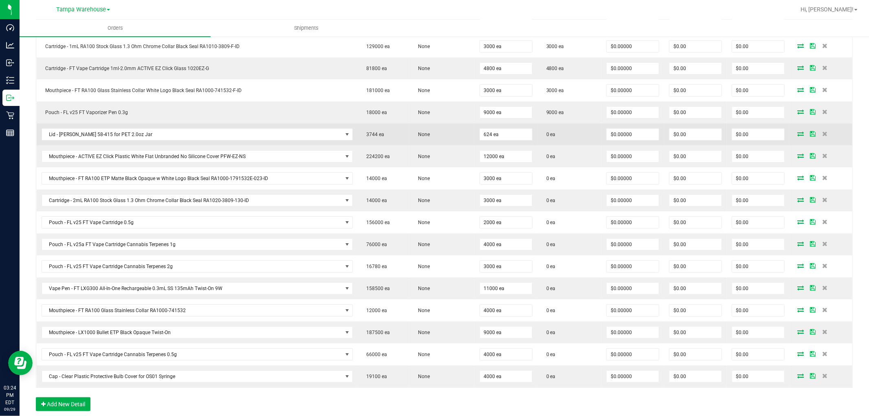
click at [798, 133] on icon at bounding box center [801, 133] width 7 height 5
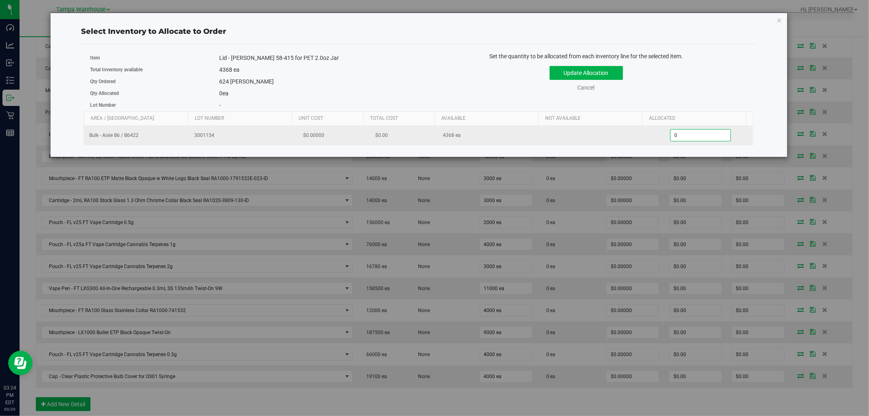
click at [682, 134] on span "0 0" at bounding box center [701, 135] width 61 height 12
type input "0624"
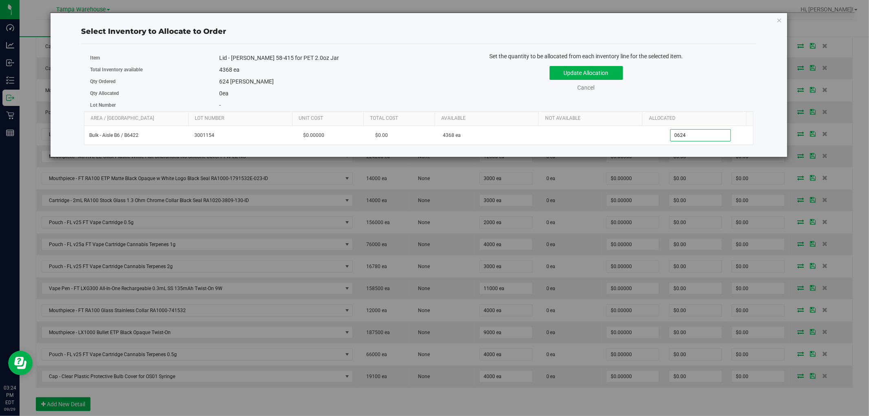
type input "624"
click at [662, 88] on div "Update Allocation Cancel" at bounding box center [586, 77] width 323 height 30
click at [613, 76] on button "Update Allocation" at bounding box center [586, 73] width 73 height 14
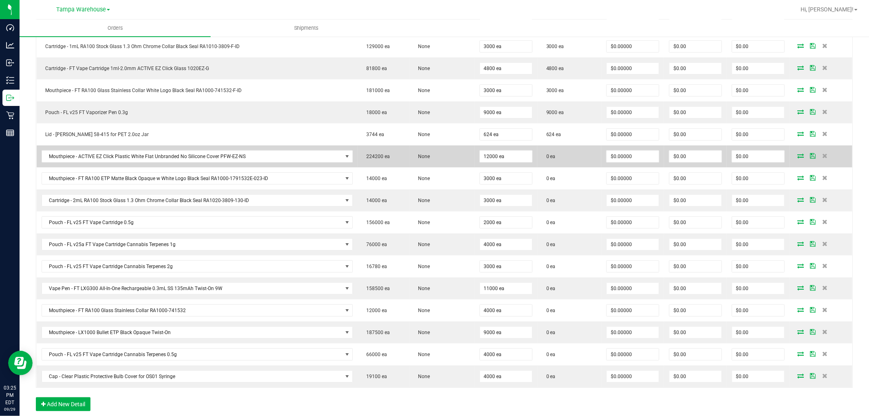
click at [798, 156] on icon at bounding box center [801, 155] width 7 height 5
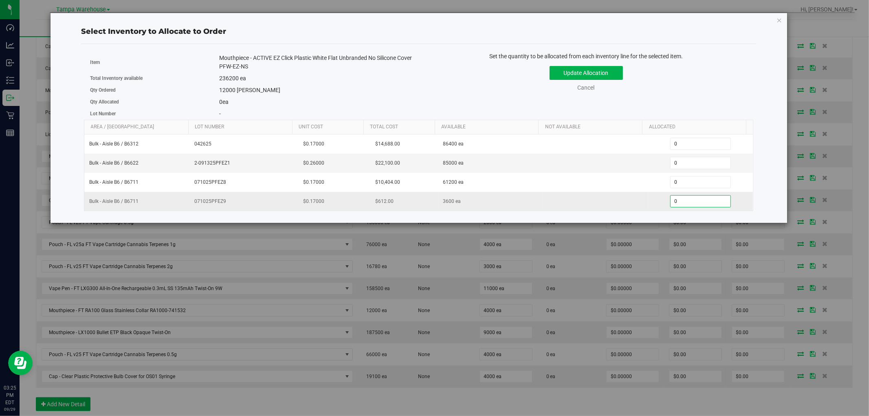
click at [683, 199] on span "0 0" at bounding box center [701, 201] width 61 height 12
type input "03600"
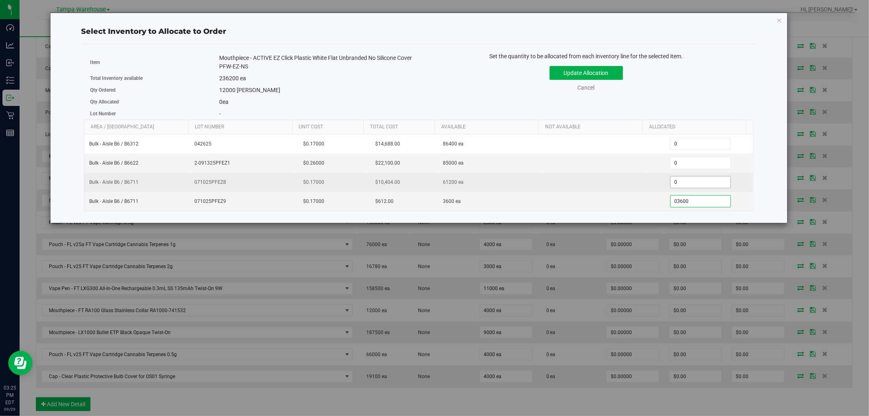
type input "3,600"
click at [682, 184] on span "0 0" at bounding box center [701, 182] width 61 height 12
click at [682, 184] on input "0" at bounding box center [701, 181] width 60 height 11
type input "08400"
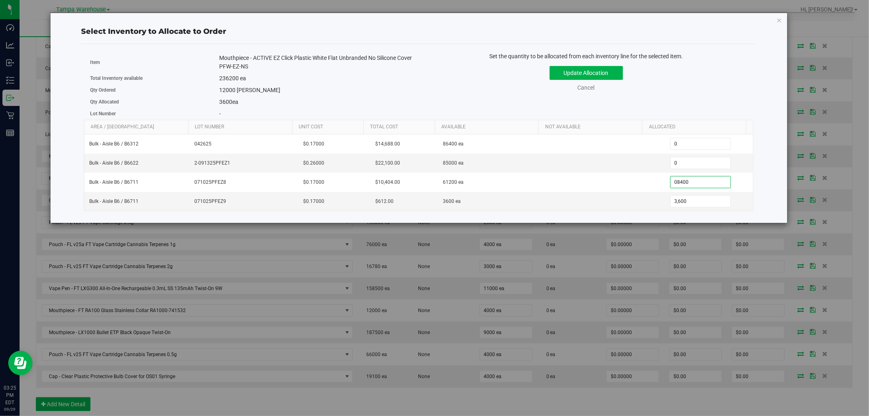
type input "8,400"
click at [687, 71] on div "Update Allocation Cancel" at bounding box center [586, 77] width 323 height 30
click at [600, 68] on button "Update Allocation" at bounding box center [586, 73] width 73 height 14
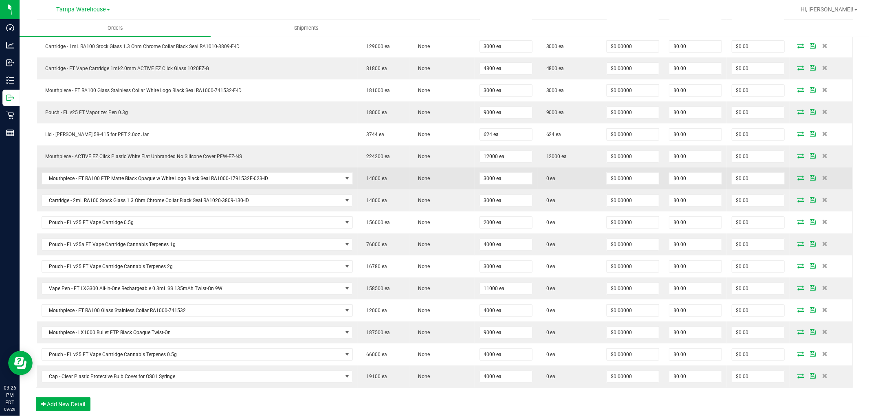
click at [798, 180] on icon at bounding box center [801, 177] width 7 height 5
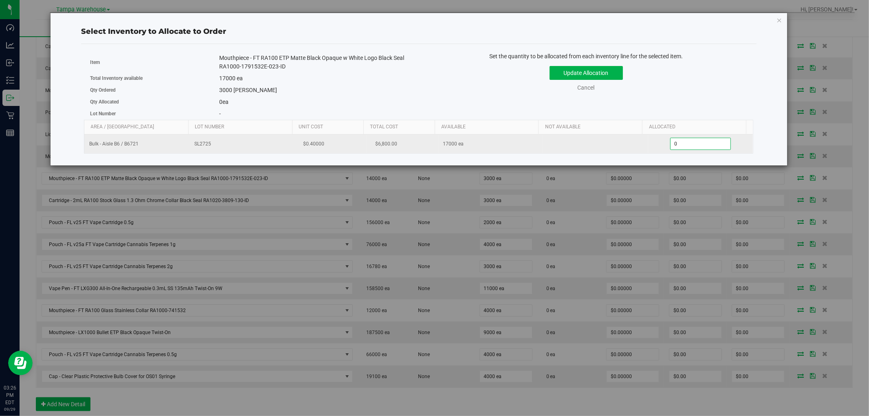
click at [679, 145] on span "0 0" at bounding box center [701, 144] width 61 height 12
type input "03000"
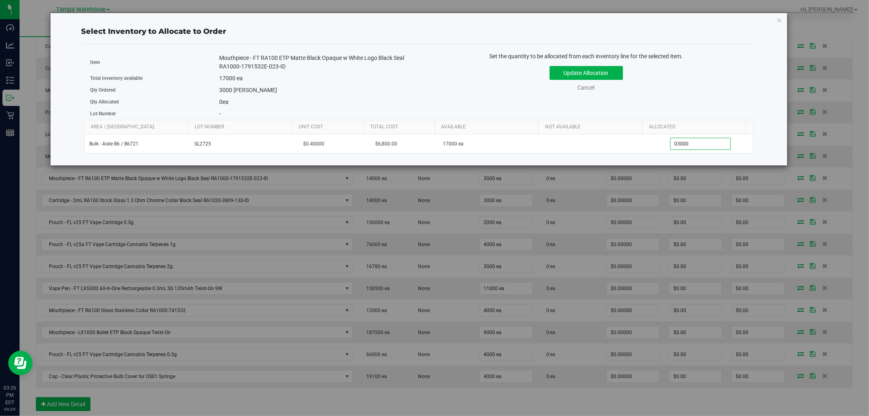
type input "3,000"
click at [671, 88] on div "Update Allocation Cancel" at bounding box center [586, 77] width 323 height 30
click at [617, 73] on button "Update Allocation" at bounding box center [586, 73] width 73 height 14
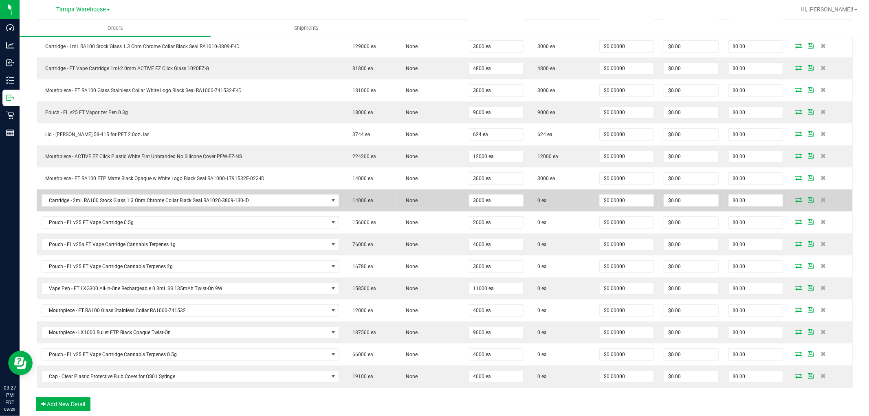
click at [796, 202] on icon at bounding box center [799, 199] width 7 height 5
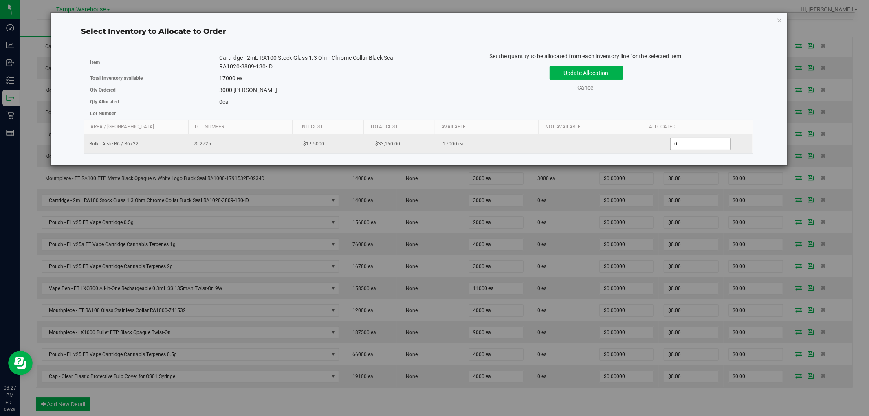
click at [674, 143] on span "0 0" at bounding box center [701, 144] width 61 height 12
type input "3000"
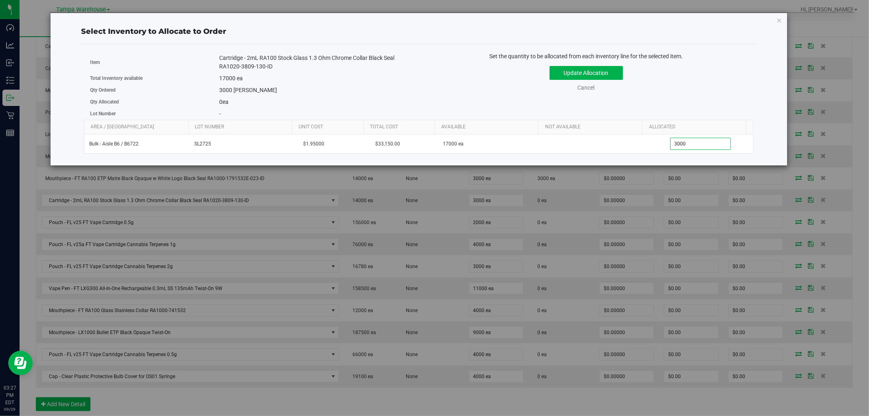
type input "3,000"
click at [667, 107] on div "Item Cartridge - 2mL RA100 Stock Glass 1.3 Ohm Chrome Collar Black Seal RA1020-…" at bounding box center [419, 86] width 670 height 68
click at [616, 72] on button "Update Allocation" at bounding box center [586, 73] width 73 height 14
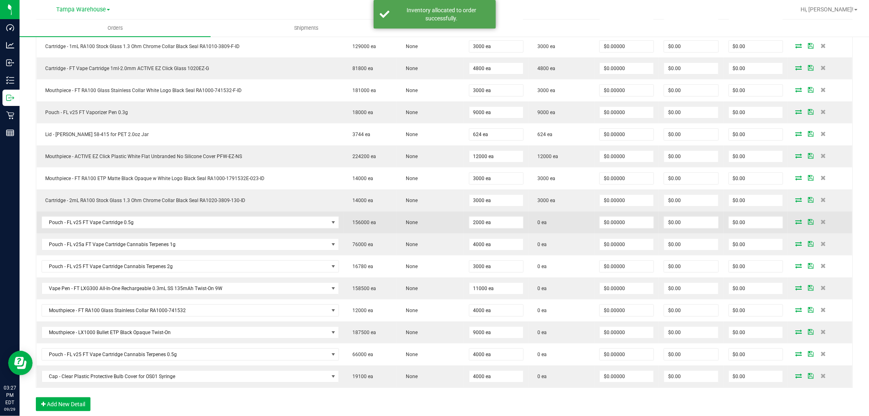
click at [796, 222] on icon at bounding box center [799, 221] width 7 height 5
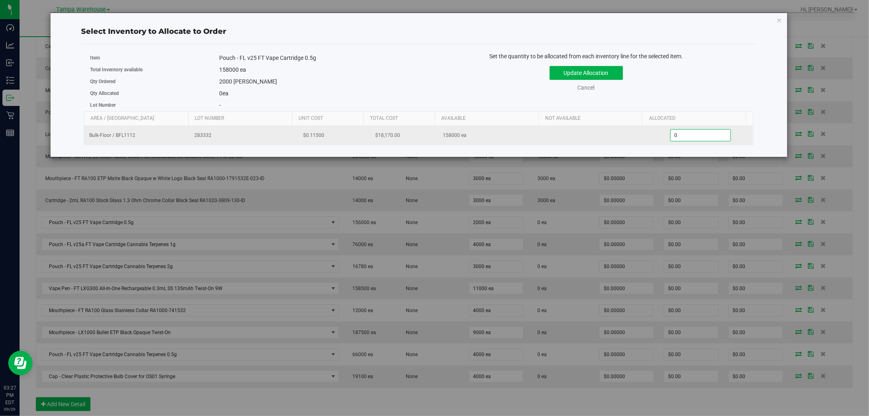
click at [689, 135] on span "0 0" at bounding box center [701, 135] width 61 height 12
type input "2000"
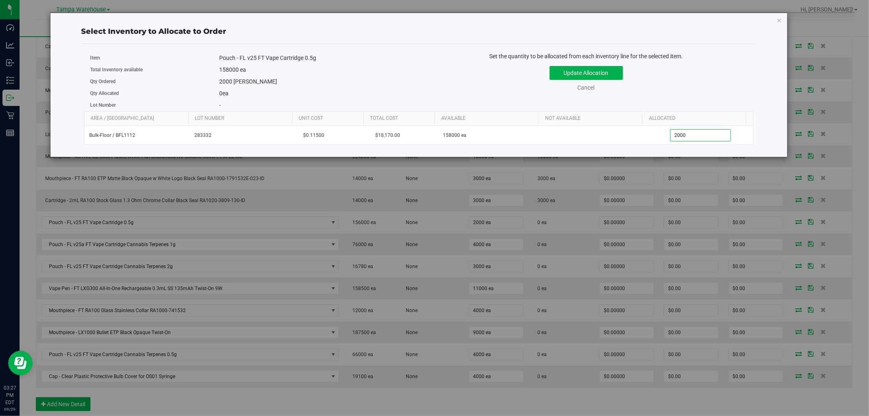
type input "2,000"
click at [679, 97] on div "Set the quantity to be allocated from each inventory line for the selected item…" at bounding box center [586, 76] width 335 height 48
click at [602, 68] on button "Update Allocation" at bounding box center [586, 73] width 73 height 14
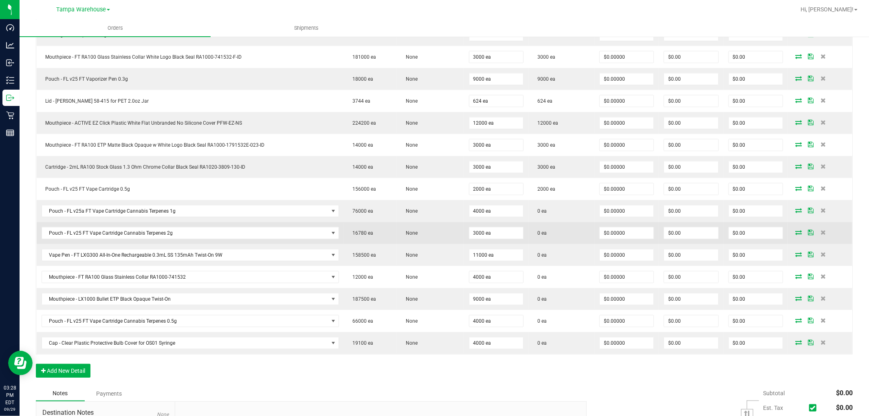
scroll to position [408, 0]
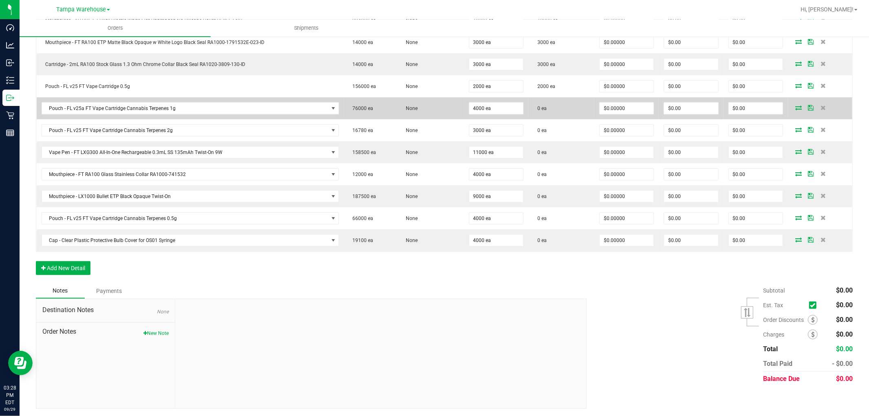
click at [796, 108] on icon at bounding box center [799, 107] width 7 height 5
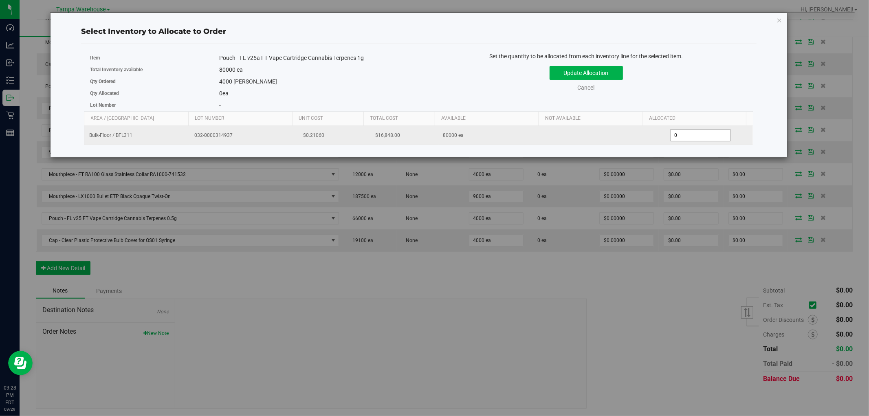
click at [695, 134] on span "0 0" at bounding box center [701, 135] width 61 height 12
type input "04000"
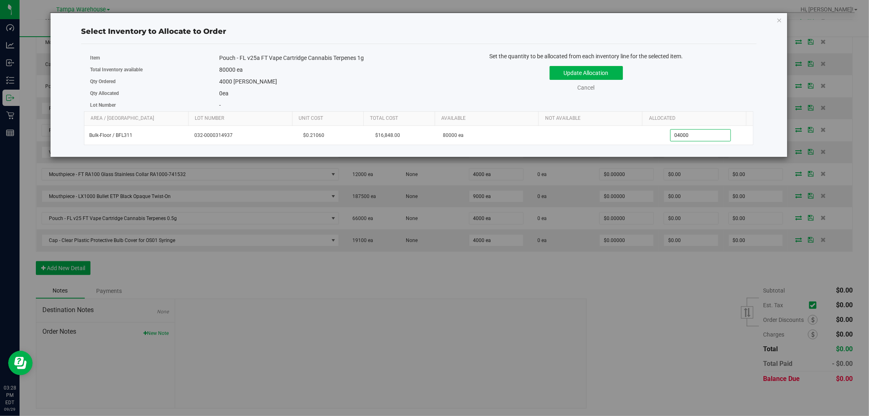
type input "4,000"
click at [688, 73] on div "Update Allocation Cancel" at bounding box center [586, 77] width 323 height 30
click at [606, 72] on button "Update Allocation" at bounding box center [586, 73] width 73 height 14
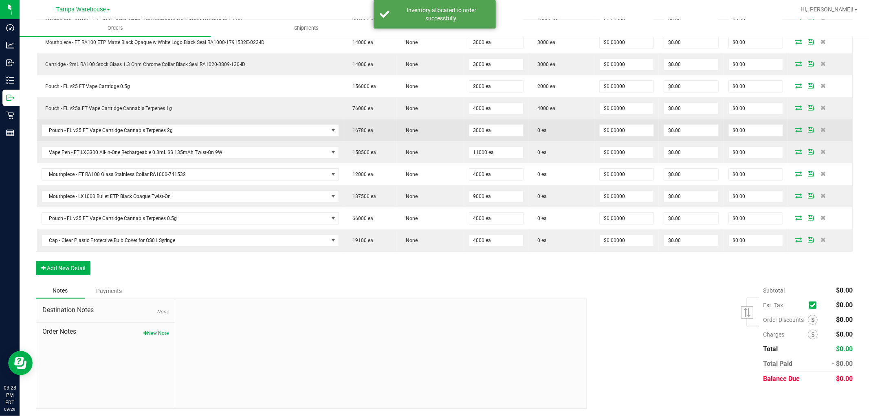
click at [796, 131] on icon at bounding box center [799, 129] width 7 height 5
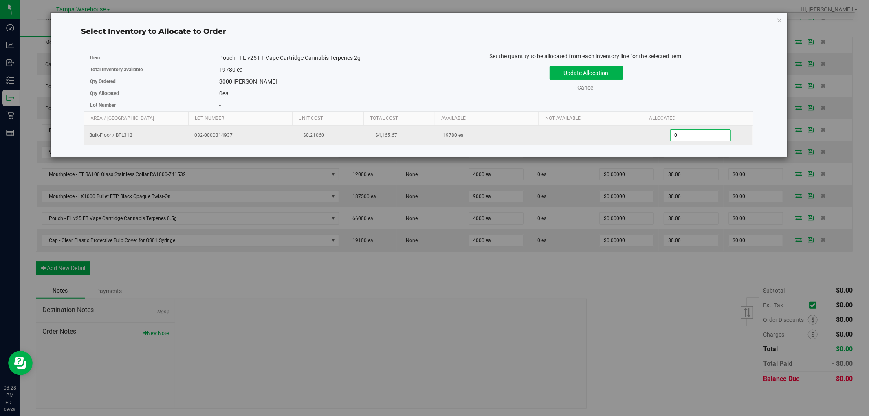
click at [706, 137] on span "0 0" at bounding box center [701, 135] width 61 height 12
type input "03780"
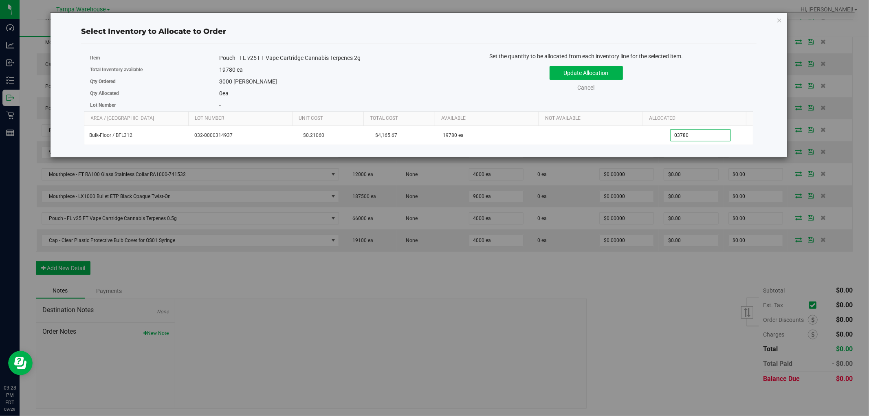
type input "3,780"
click at [698, 73] on div "Update Allocation Cancel" at bounding box center [586, 77] width 323 height 30
click at [611, 71] on button "Update Allocation" at bounding box center [586, 73] width 73 height 14
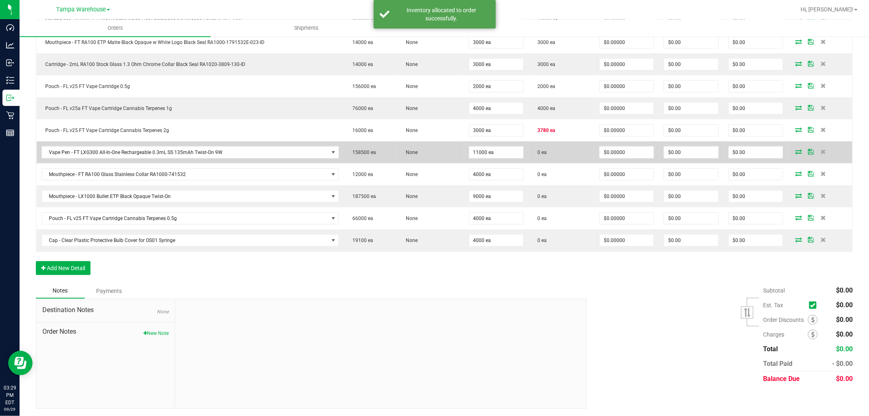
click at [796, 152] on icon at bounding box center [799, 151] width 7 height 5
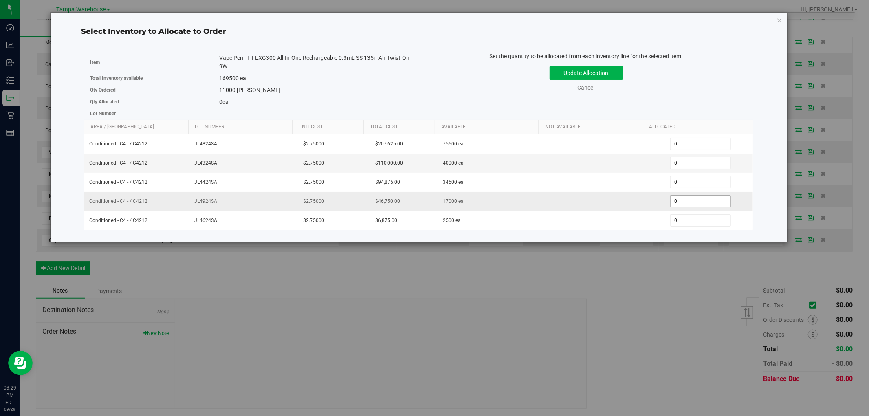
click at [685, 200] on span "0 0" at bounding box center [701, 201] width 61 height 12
type input "011000"
type input "11,000"
click at [716, 60] on div "Set the quantity to be allocated from each inventory line for the selected item." at bounding box center [586, 56] width 323 height 9
click at [598, 69] on button "Update Allocation" at bounding box center [586, 73] width 73 height 14
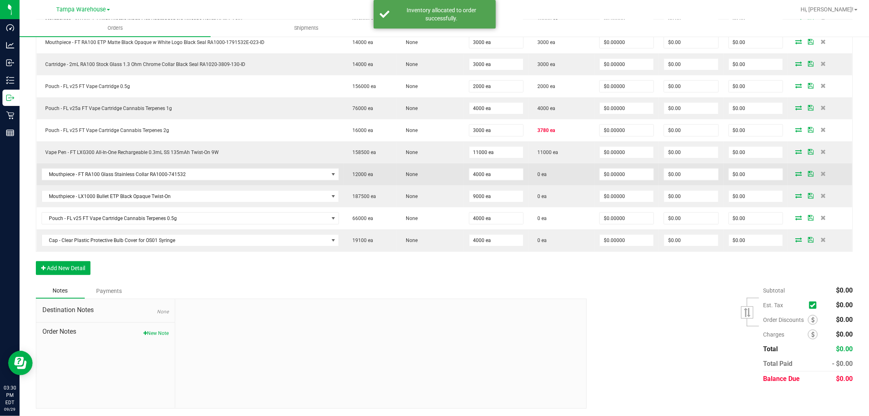
click at [796, 176] on icon at bounding box center [799, 173] width 7 height 5
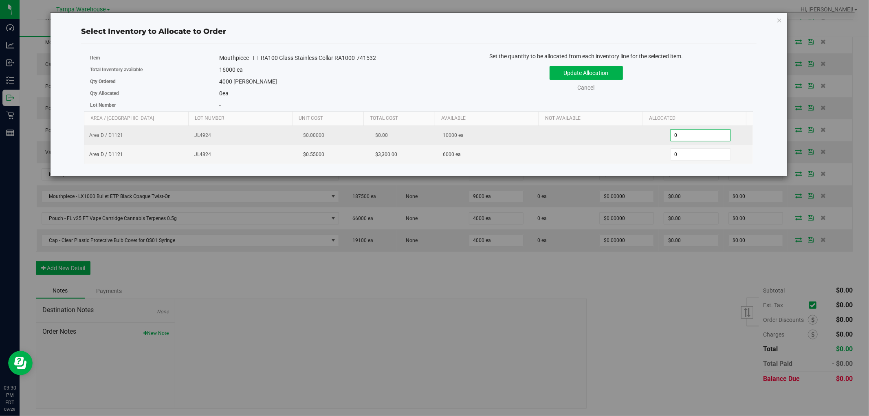
click at [679, 136] on span "0 0" at bounding box center [701, 135] width 61 height 12
type input "04000"
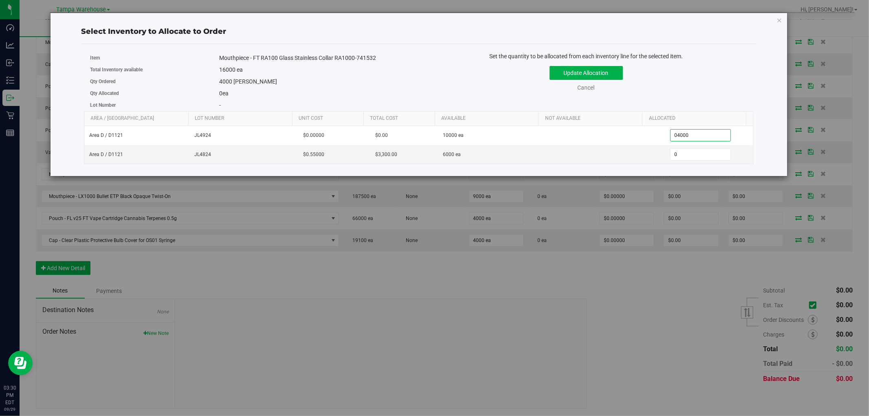
type input "4,000"
click at [731, 64] on div "Update Allocation Cancel" at bounding box center [586, 77] width 323 height 30
click at [607, 72] on button "Update Allocation" at bounding box center [586, 73] width 73 height 14
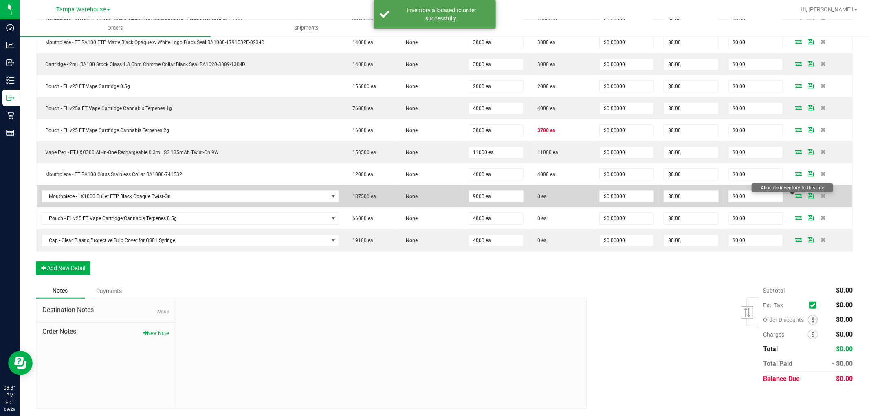
click at [796, 198] on icon at bounding box center [799, 195] width 7 height 5
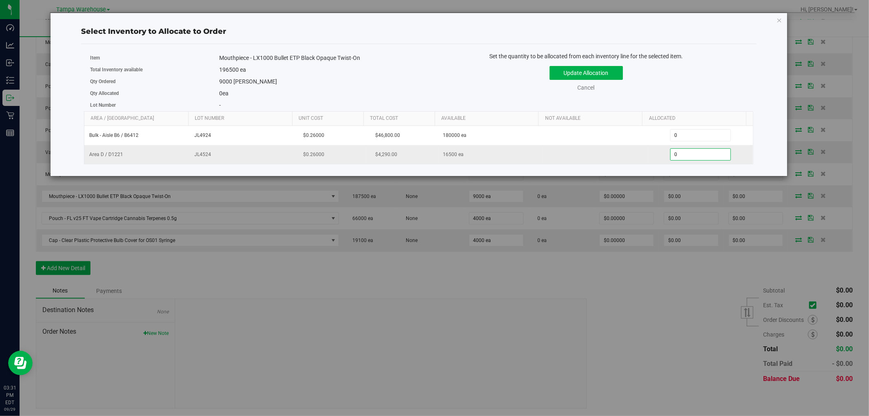
click at [677, 153] on span "0 0" at bounding box center [701, 154] width 61 height 12
type input "09000"
type input "9,000"
click at [727, 62] on div "Set the quantity to be allocated from each inventory line for the selected item…" at bounding box center [586, 76] width 335 height 48
click at [607, 76] on button "Update Allocation" at bounding box center [586, 73] width 73 height 14
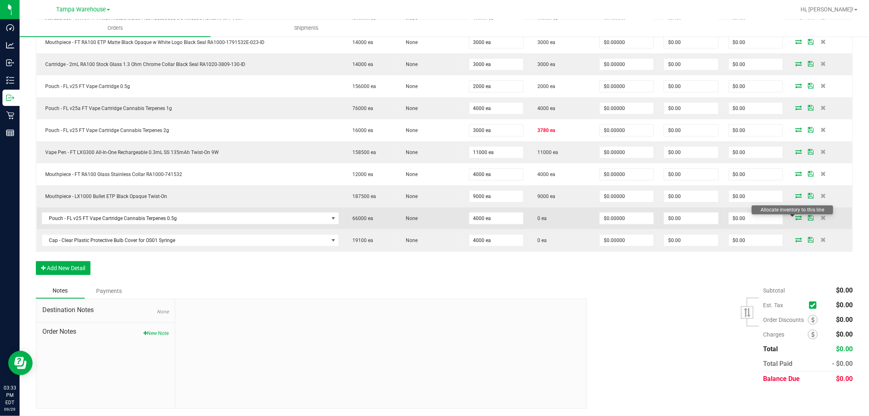
click at [796, 219] on icon at bounding box center [799, 217] width 7 height 5
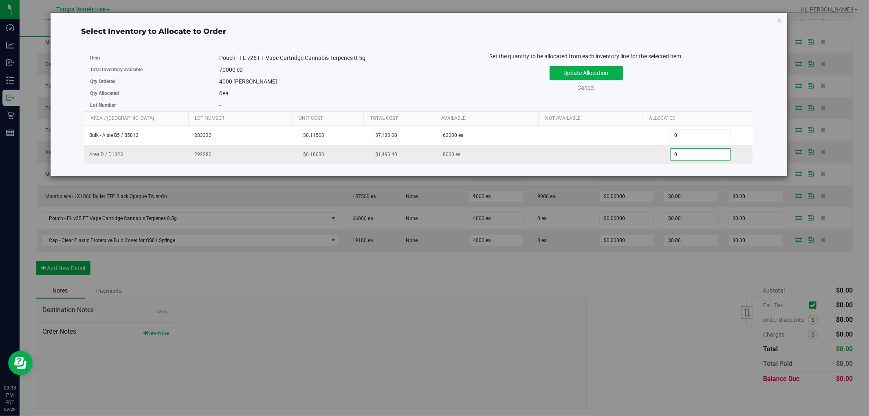
click at [677, 156] on span "0 0" at bounding box center [701, 154] width 61 height 12
type input "04000"
type input "4,000"
click at [709, 74] on div "Update Allocation Cancel" at bounding box center [586, 77] width 323 height 30
click at [600, 74] on button "Update Allocation" at bounding box center [586, 73] width 73 height 14
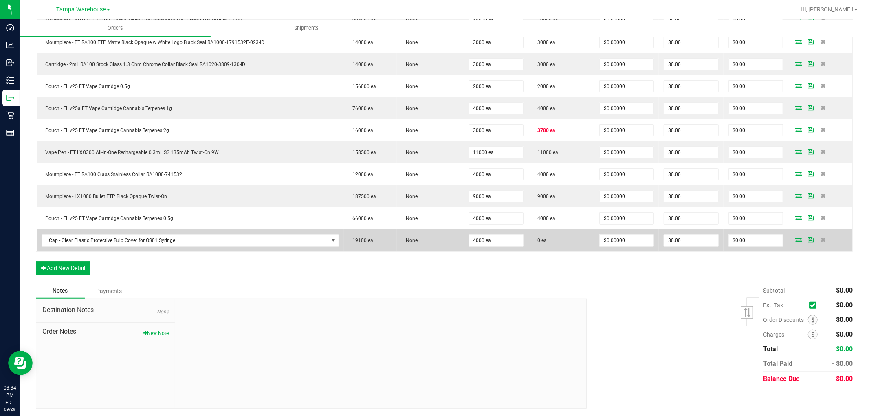
click at [796, 239] on icon at bounding box center [799, 239] width 7 height 5
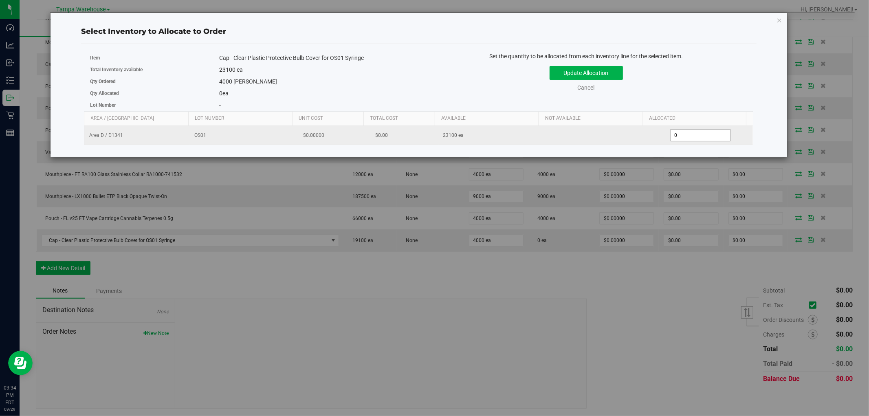
click at [676, 135] on span "0 0" at bounding box center [701, 135] width 61 height 12
type input "5000"
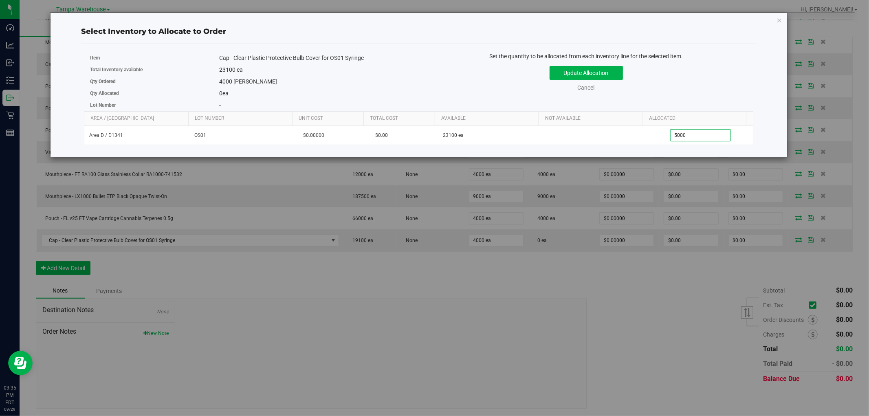
type input "5,000"
click at [693, 97] on div "Set the quantity to be allocated from each inventory line for the selected item…" at bounding box center [586, 76] width 335 height 48
click at [600, 70] on button "Update Allocation" at bounding box center [586, 73] width 73 height 14
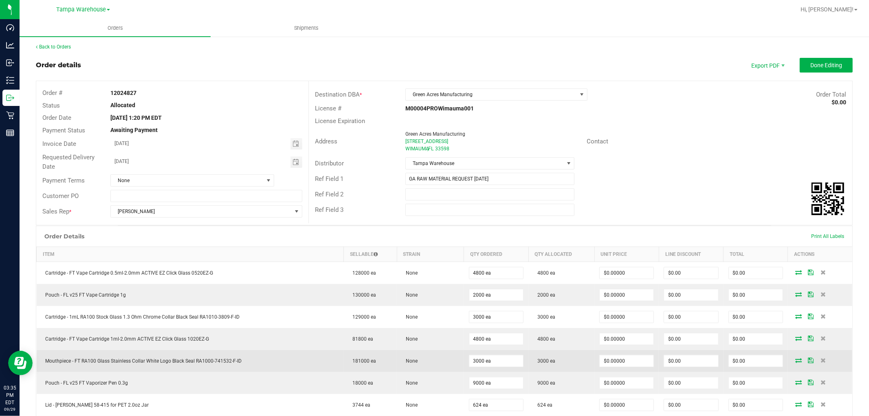
scroll to position [0, 0]
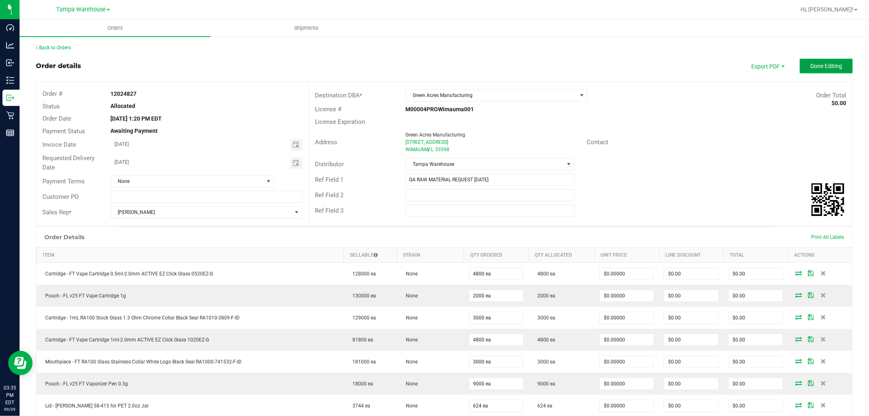
click at [815, 63] on span "Done Editing" at bounding box center [827, 66] width 32 height 7
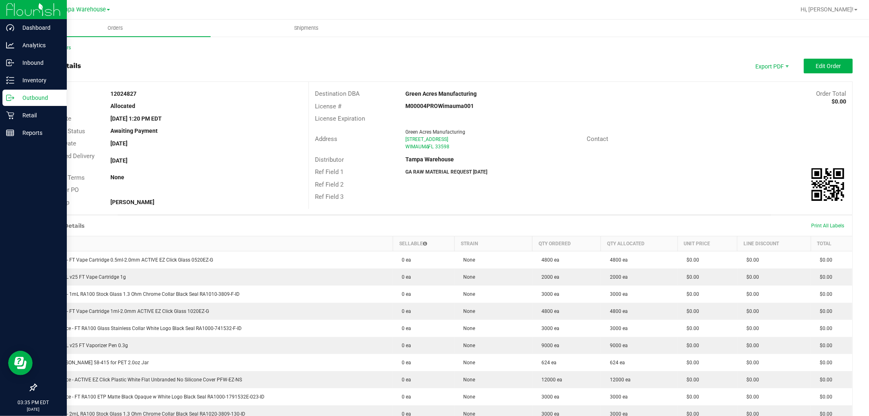
click at [40, 96] on p "Outbound" at bounding box center [38, 98] width 49 height 10
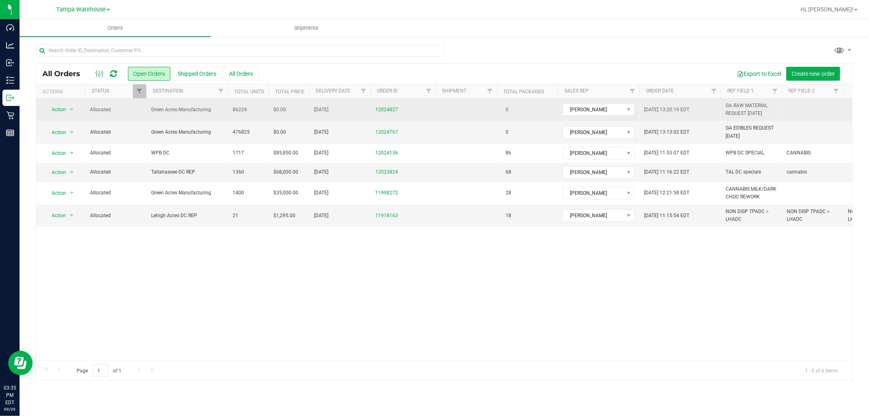
click at [138, 107] on span "Allocated" at bounding box center [115, 110] width 51 height 8
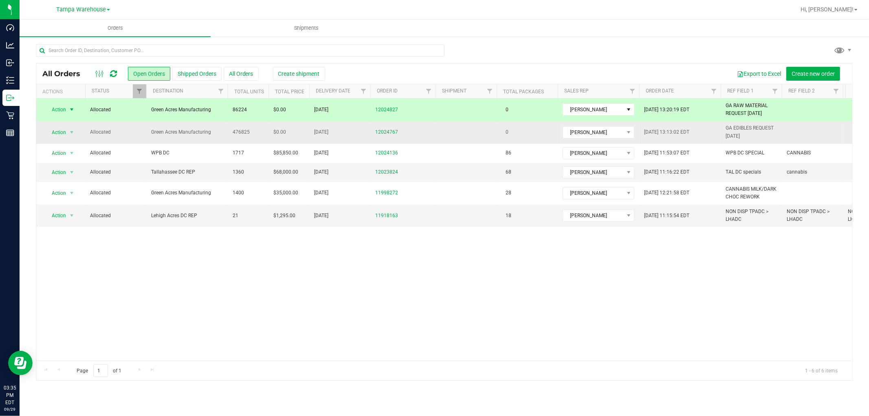
click at [140, 131] on span "Allocated" at bounding box center [115, 132] width 51 height 8
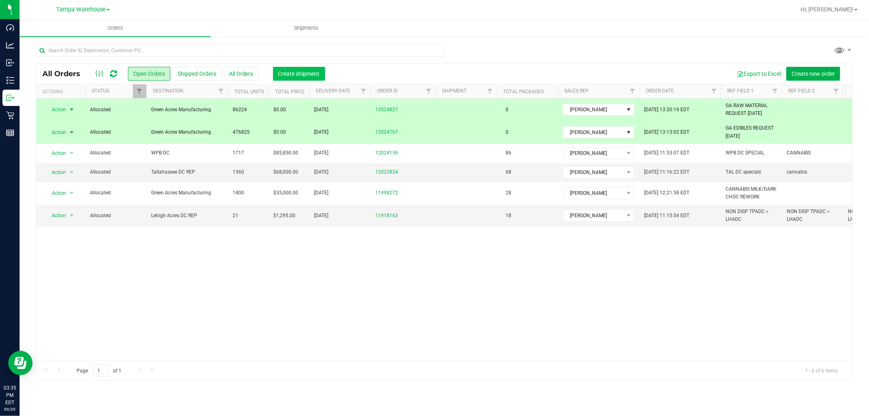
click at [312, 75] on span "Create shipment" at bounding box center [299, 74] width 42 height 7
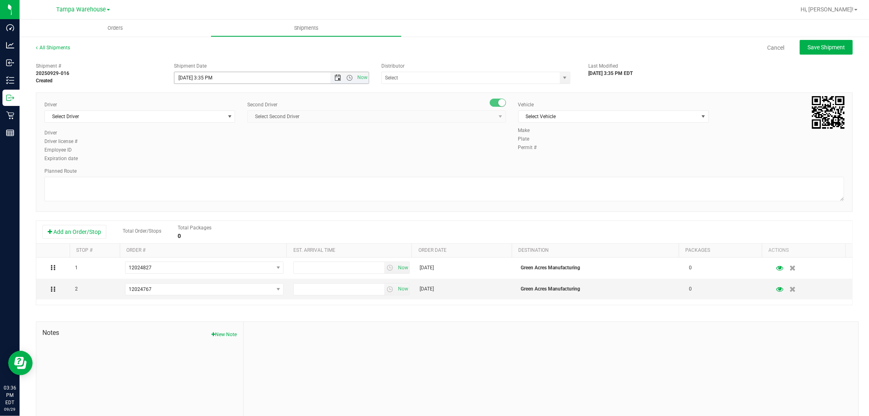
click at [335, 77] on span "Open the date view" at bounding box center [338, 78] width 7 height 7
click at [205, 172] on link "30" at bounding box center [205, 173] width 12 height 13
click at [348, 77] on span "Open the time view" at bounding box center [349, 78] width 7 height 7
click at [206, 139] on li "6:30 AM" at bounding box center [269, 137] width 192 height 11
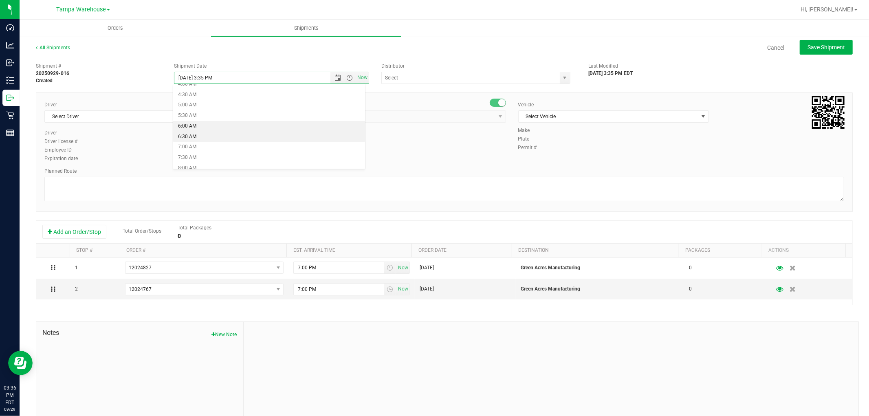
type input "9/30/2025 6:30 AM"
click at [405, 76] on input "text" at bounding box center [468, 77] width 173 height 11
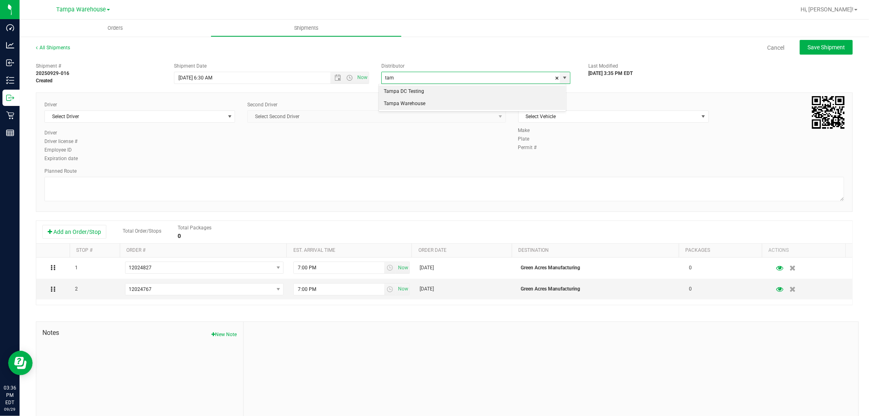
click at [409, 104] on li "Tampa Warehouse" at bounding box center [472, 104] width 187 height 12
type input "Tampa Warehouse"
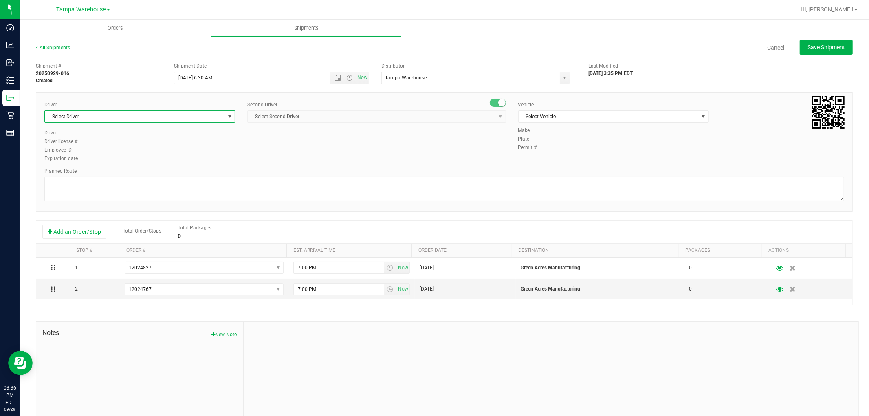
click at [168, 120] on span "Select Driver" at bounding box center [135, 116] width 180 height 11
click at [112, 151] on span "Isaac Nunez Collado - 100003927" at bounding box center [83, 151] width 66 height 11
type input "ISAA"
click at [324, 115] on span "Select Second Driver" at bounding box center [371, 116] width 247 height 11
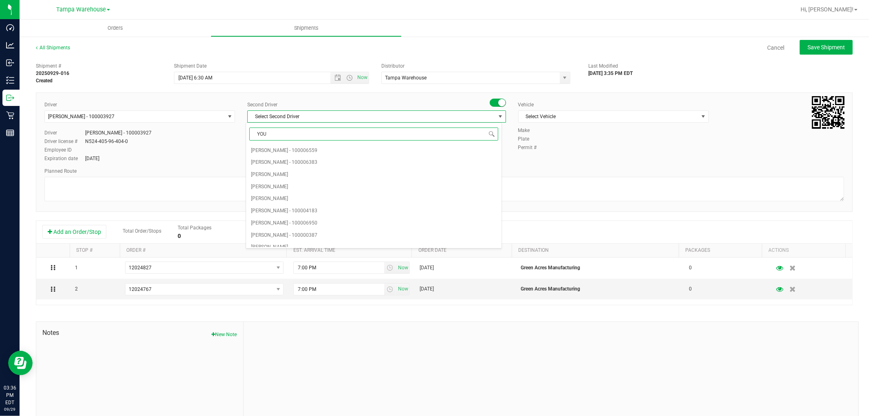
type input "YOUN"
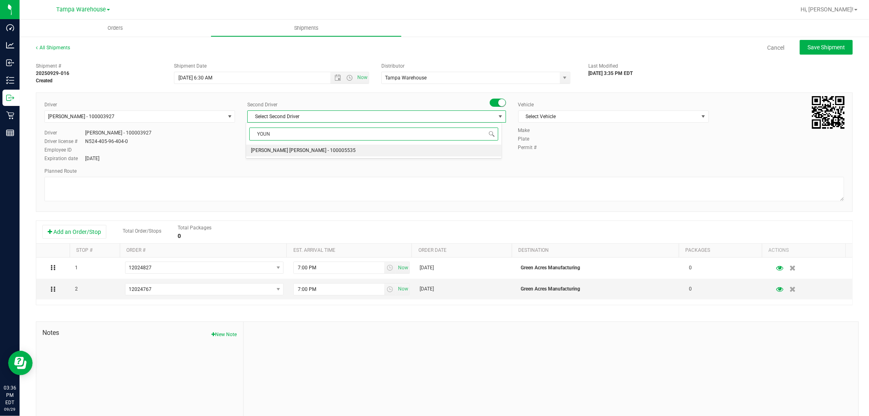
click at [303, 154] on span "Riccardo Young Reyes - 100005535" at bounding box center [303, 151] width 105 height 11
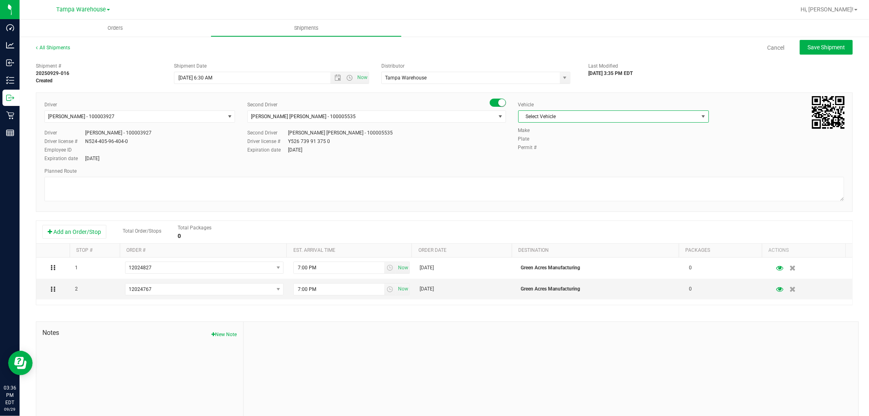
click at [624, 117] on span "Select Vehicle" at bounding box center [609, 116] width 180 height 11
click at [537, 190] on li "FL-F-650-01" at bounding box center [609, 192] width 188 height 12
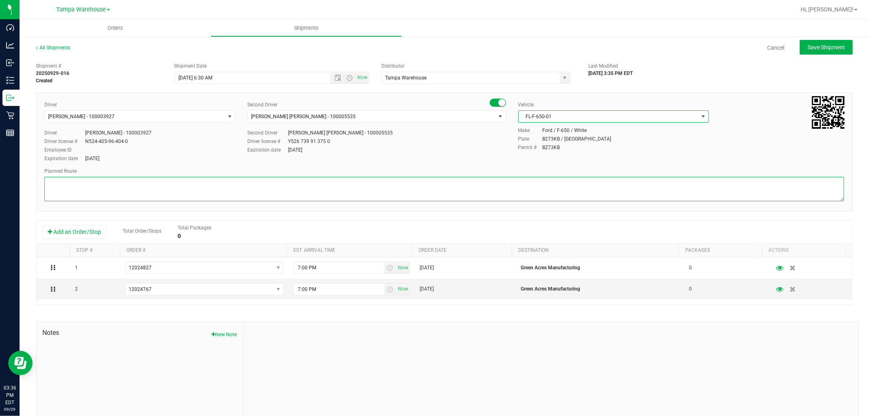
click at [190, 189] on textarea at bounding box center [444, 189] width 800 height 24
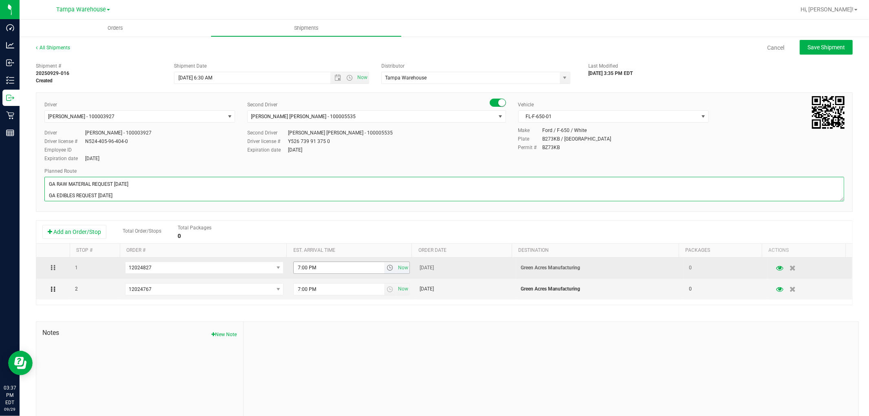
click at [389, 267] on span "select" at bounding box center [390, 267] width 12 height 11
type textarea "GA RAW MATERIAL REQUEST 09.29.25 GA EDIBLES REQUEST 09.29.25"
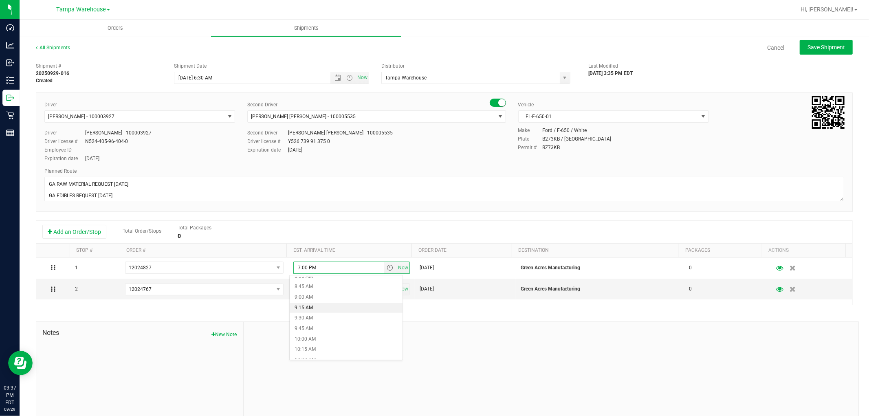
scroll to position [271, 0]
click at [318, 303] on li "7:00 AM" at bounding box center [346, 304] width 112 height 11
click at [387, 290] on span "select" at bounding box center [390, 289] width 7 height 7
click at [322, 373] on li "7:00 AM" at bounding box center [346, 371] width 112 height 11
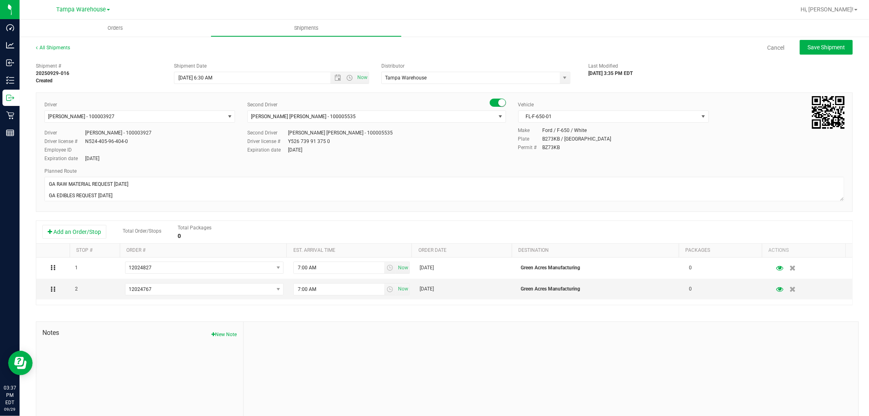
click at [509, 363] on div at bounding box center [551, 376] width 615 height 109
click at [838, 44] on span "Save Shipment" at bounding box center [826, 47] width 37 height 7
type input "9/30/2025 10:30 AM"
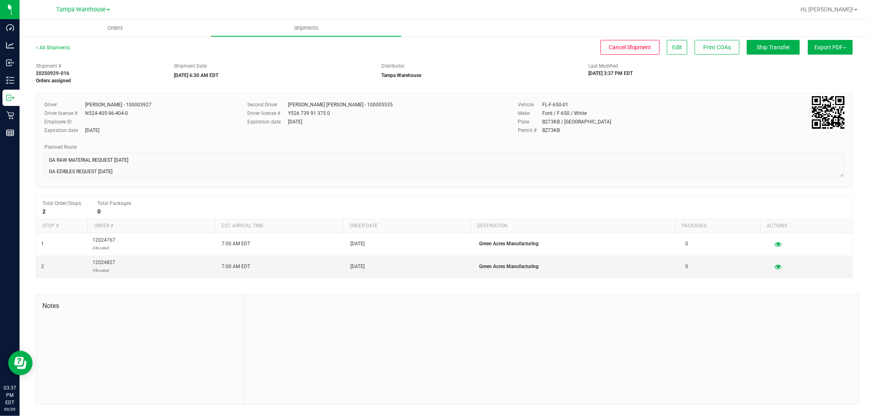
click at [837, 44] on span "Export PDF" at bounding box center [831, 47] width 32 height 7
click at [820, 74] on li "Manifest by Lot" at bounding box center [828, 77] width 82 height 12
click at [781, 44] on span "Ship Transfer" at bounding box center [773, 47] width 33 height 7
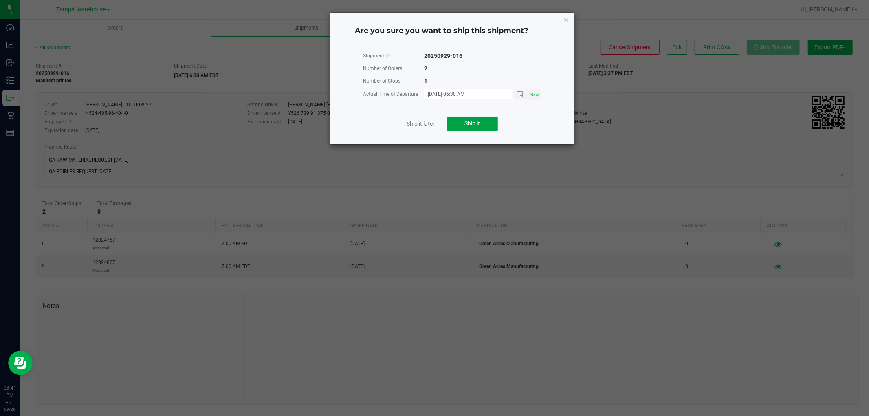
click at [481, 124] on button "Ship it" at bounding box center [472, 124] width 51 height 15
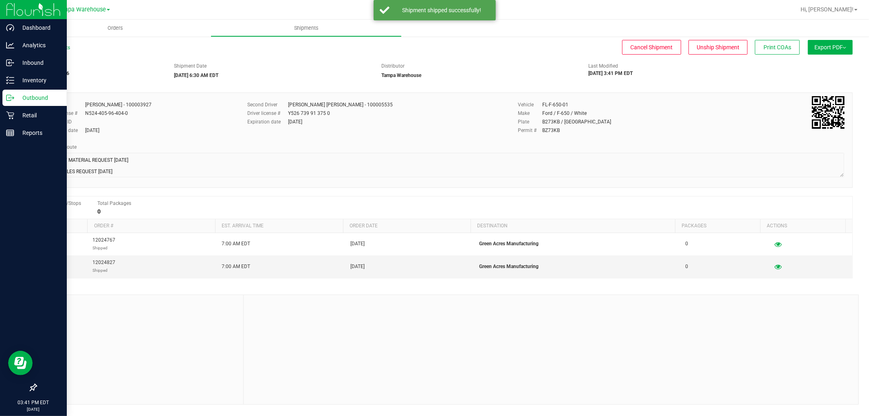
click at [37, 95] on p "Outbound" at bounding box center [38, 98] width 49 height 10
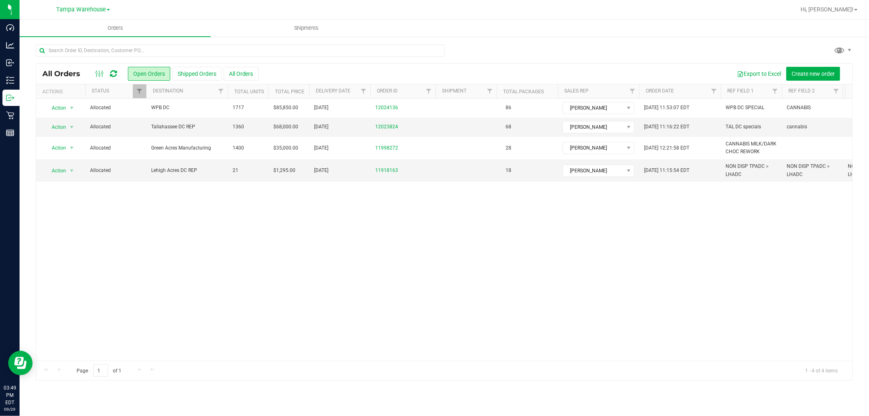
click at [499, 47] on div at bounding box center [444, 53] width 817 height 19
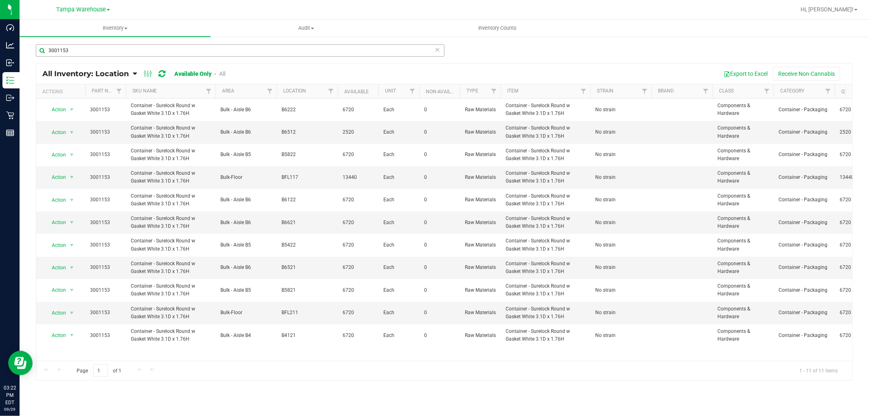
click at [110, 51] on input "3001153" at bounding box center [240, 50] width 409 height 12
type input "3"
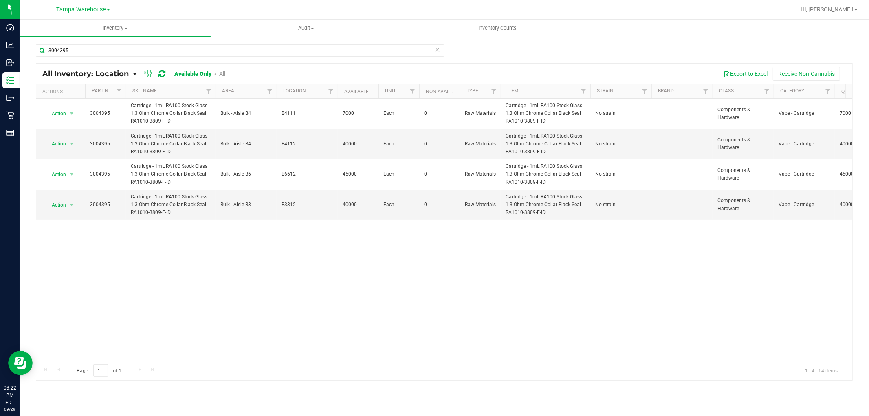
type input "3004395"
